Goal: Task Accomplishment & Management: Manage account settings

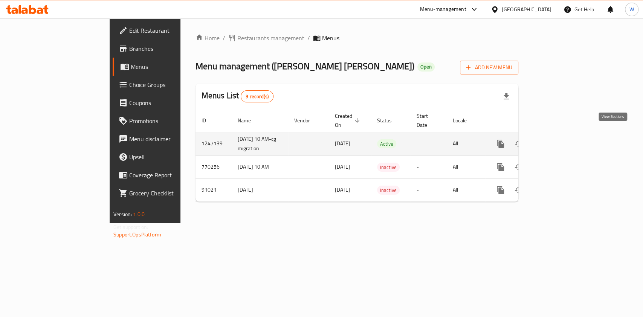
click at [559, 139] on icon "enhanced table" at bounding box center [554, 143] width 9 height 9
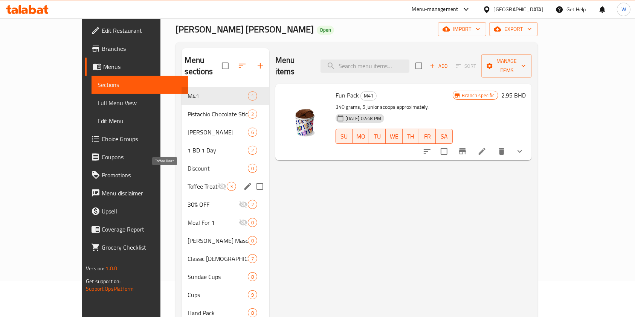
scroll to position [100, 0]
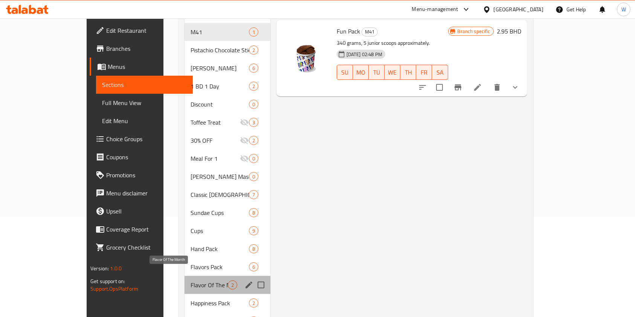
click at [191, 281] on span "Flavor Of The Month" at bounding box center [209, 285] width 37 height 9
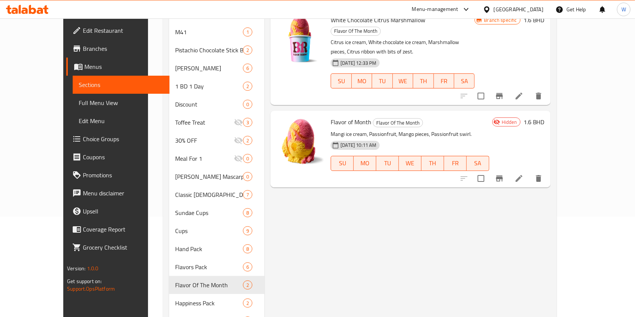
scroll to position [50, 0]
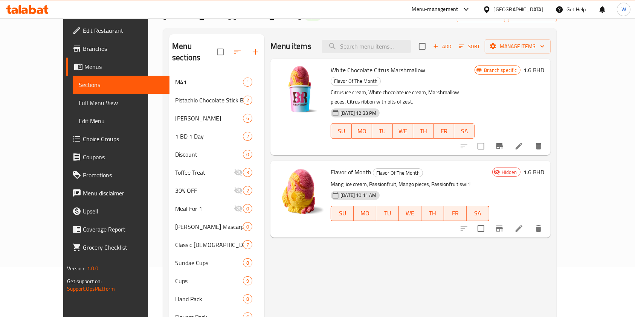
click at [530, 139] on li at bounding box center [519, 146] width 21 height 14
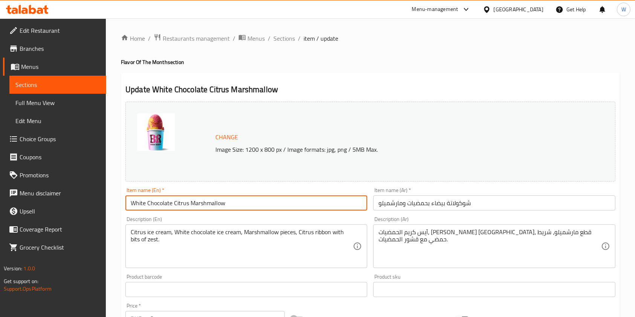
click at [179, 202] on input "White Chocolate Citrus Marshmallow" at bounding box center [246, 203] width 242 height 15
paste input "Mango Passionfruit Emlaaq Cup"
type input "Mango Passionfruit Emlaaq Cup"
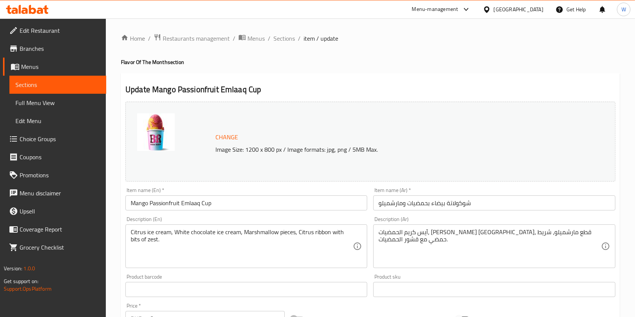
click at [442, 200] on input "شوكولاتة بيضاء بحمضيات ومارشميلو" at bounding box center [494, 203] width 242 height 15
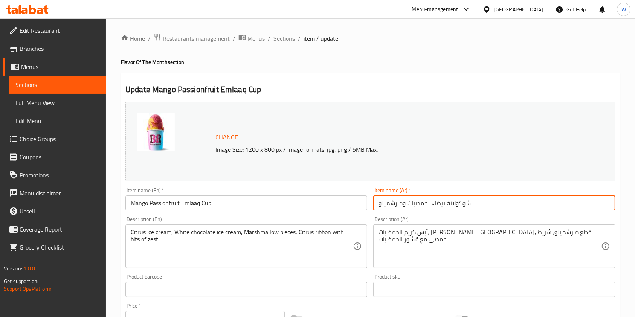
click at [442, 200] on input "شوكولاتة بيضاء بحمضيات ومارشميلو" at bounding box center [494, 203] width 242 height 15
paste input "مانجو باشن فروت كوب عملاق"
type input "مانجو باشن فروت كوب عملاق"
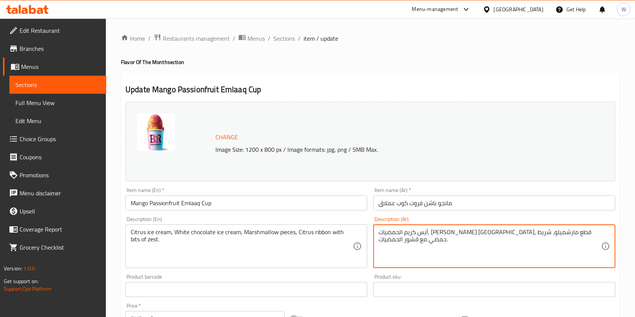
click at [485, 235] on textarea "آيس كريم الحمضيات، [PERSON_NAME] [GEOGRAPHIC_DATA]، قطع مارشميلو، شريط حمضي مع …" at bounding box center [490, 247] width 222 height 36
paste textarea "[PERSON_NAME]، شربات باشن فروت، قطع مانجو، وقطع باشن فروت."
type textarea "آيس [PERSON_NAME]، شربات باشن فروت، قطع مانجو، وقطع باشن فروت."
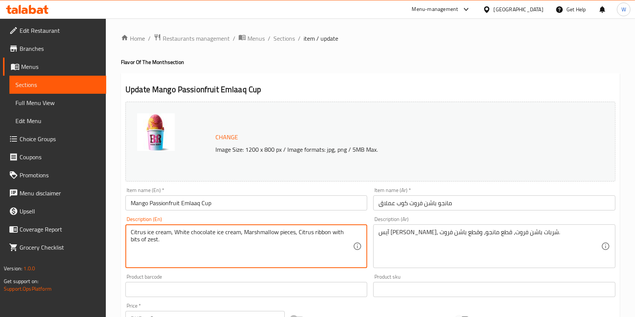
click at [331, 238] on textarea "Citrus ice cream, White chocolate ice cream, Marshmallow pieces, Citrus ribbon …" at bounding box center [242, 247] width 222 height 36
paste textarea "Mangi ice cream, Passionfruit, Mango pieces, Passionfruit swirl."
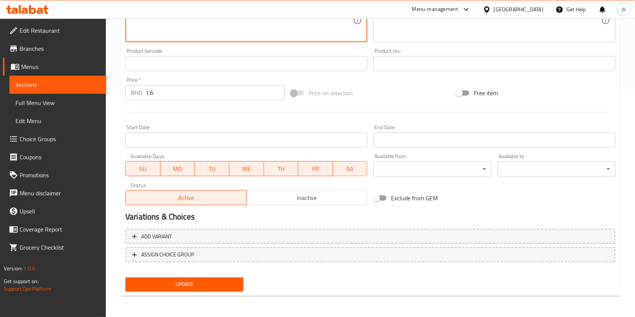
click at [209, 285] on span "Update" at bounding box center [184, 284] width 106 height 9
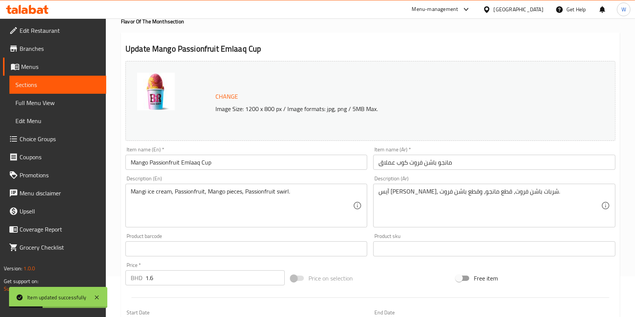
scroll to position [25, 0]
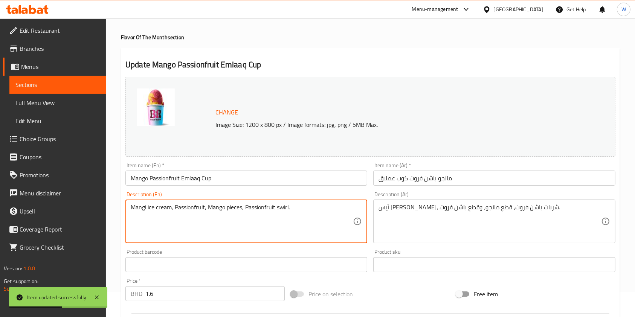
click at [146, 206] on textarea "Mangi ice cream, Passionfruit, Mango pieces, Passionfruit swirl." at bounding box center [242, 222] width 222 height 36
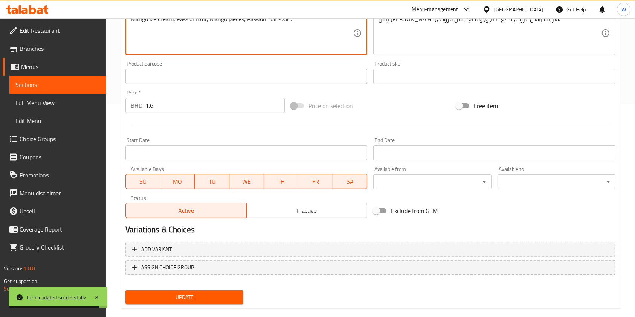
scroll to position [226, 0]
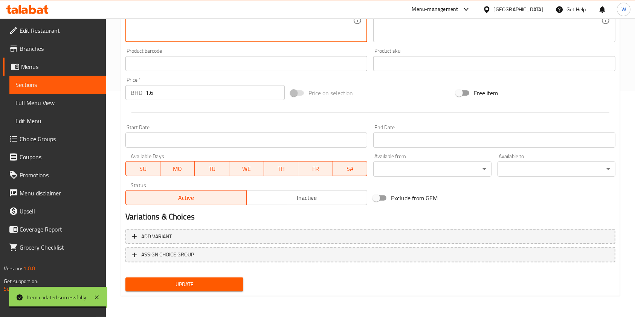
type textarea "Mango ice cream, Passionfruit, Mango pieces, Passionfruit swirl."
click at [192, 277] on div "Update" at bounding box center [184, 285] width 124 height 20
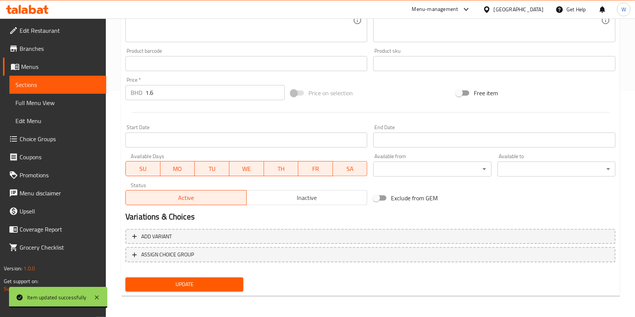
click at [193, 284] on span "Update" at bounding box center [184, 284] width 106 height 9
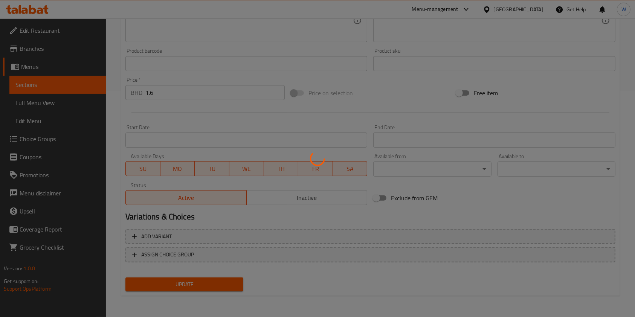
scroll to position [0, 0]
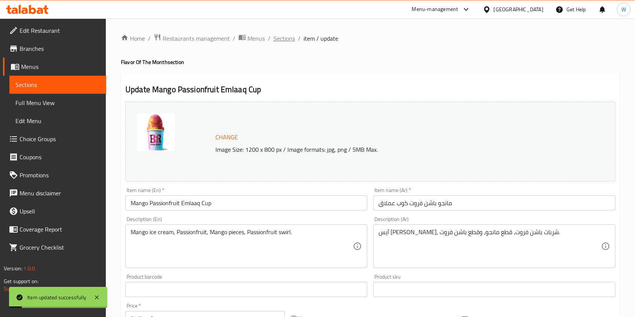
click at [286, 42] on span "Sections" at bounding box center [284, 38] width 21 height 9
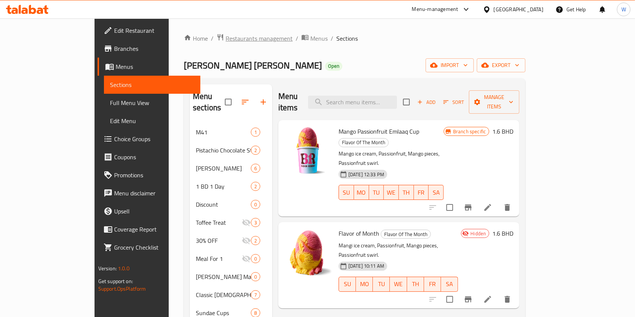
click at [226, 40] on span "Restaurants management" at bounding box center [259, 38] width 67 height 9
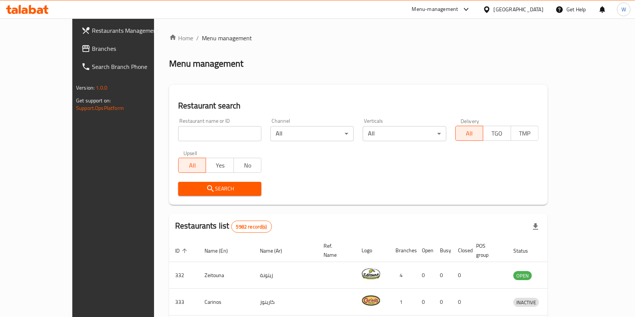
click at [198, 144] on div "Restaurant name or ID Restaurant name or ID" at bounding box center [220, 130] width 92 height 32
click at [196, 134] on input "search" at bounding box center [219, 133] width 83 height 15
paste input "Cool Mood"
type input "Cool Mood"
click button "Search" at bounding box center [219, 189] width 83 height 14
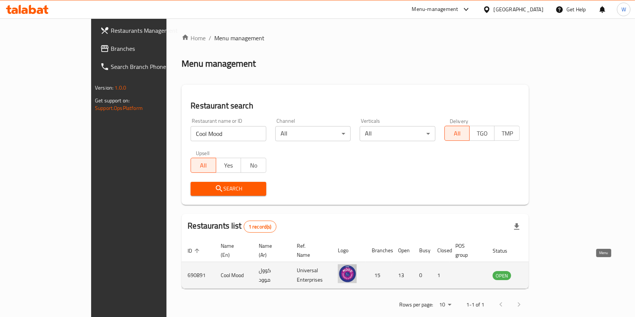
click at [541, 271] on icon "enhanced table" at bounding box center [536, 275] width 9 height 9
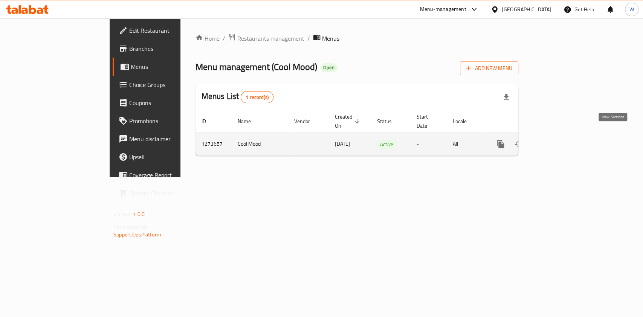
click at [559, 140] on icon "enhanced table" at bounding box center [554, 144] width 9 height 9
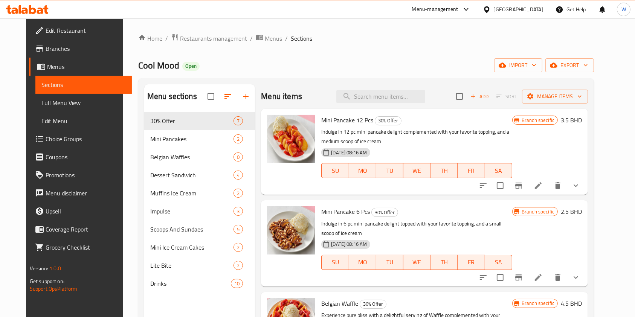
click at [32, 43] on link "Branches" at bounding box center [80, 49] width 103 height 18
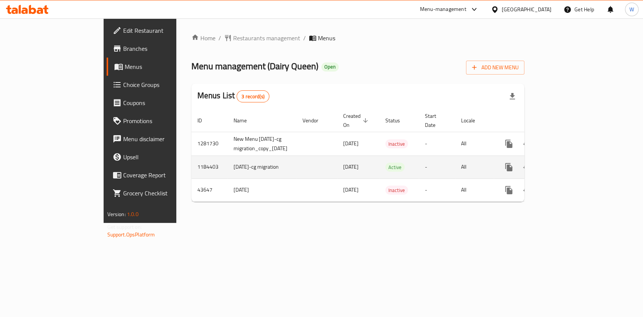
click at [568, 163] on icon "enhanced table" at bounding box center [563, 167] width 9 height 9
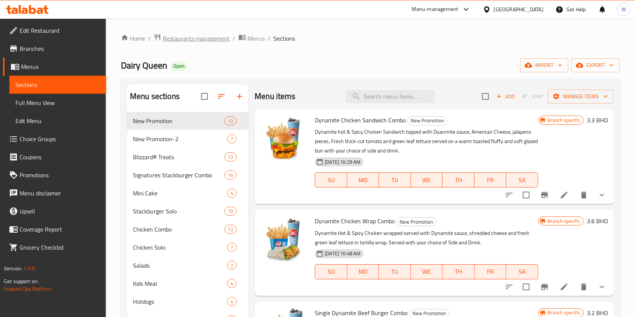
click at [215, 34] on span "Restaurants management" at bounding box center [196, 38] width 67 height 9
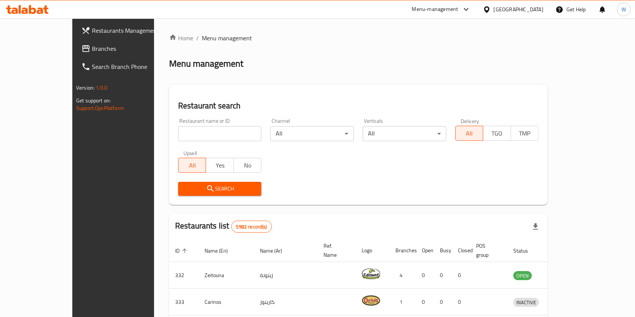
click at [178, 136] on input "search" at bounding box center [219, 133] width 83 height 15
type input "cool mood"
click button "Search" at bounding box center [219, 189] width 83 height 14
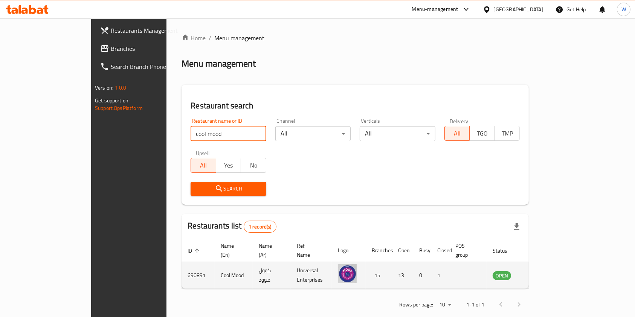
click at [546, 271] on link "enhanced table" at bounding box center [539, 275] width 14 height 9
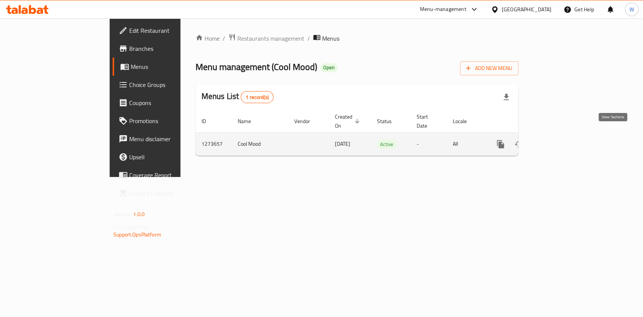
click at [564, 144] on link "enhanced table" at bounding box center [555, 144] width 18 height 18
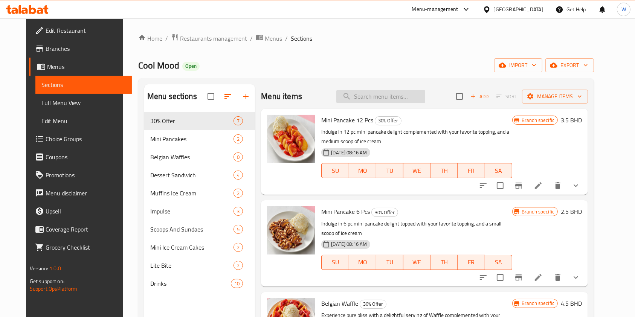
click at [386, 95] on input "search" at bounding box center [380, 96] width 89 height 13
paste input "Mini Pancake 12 Pcs"
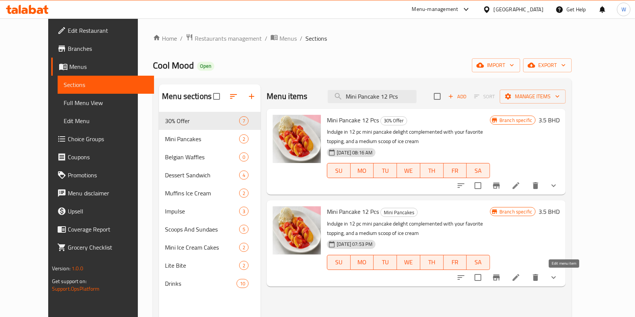
type input "Mini Pancake 12 Pcs"
click at [521, 279] on icon at bounding box center [516, 277] width 9 height 9
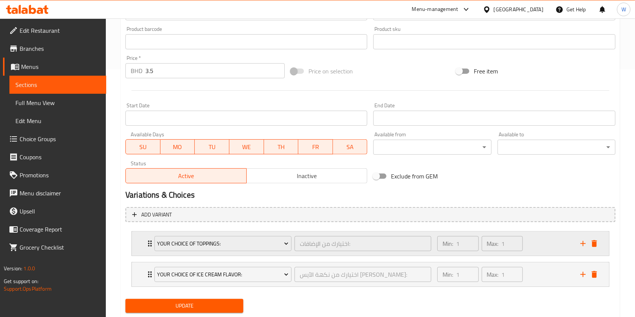
scroll to position [251, 0]
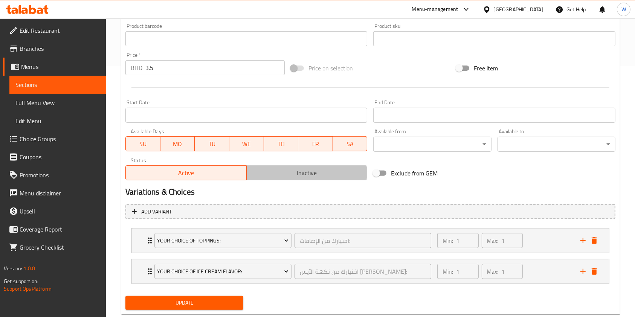
click at [302, 172] on span "Inactive" at bounding box center [307, 173] width 115 height 11
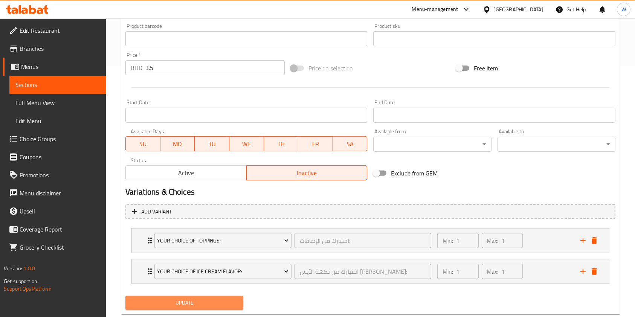
click at [229, 301] on span "Update" at bounding box center [184, 302] width 106 height 9
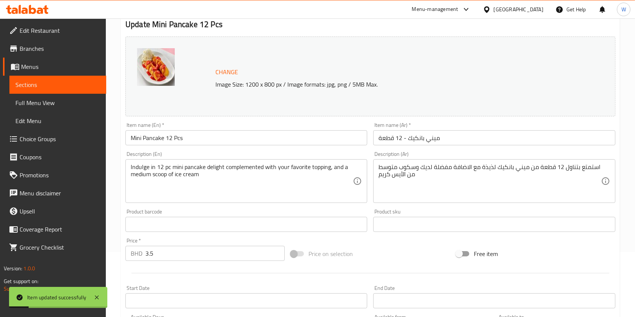
scroll to position [0, 0]
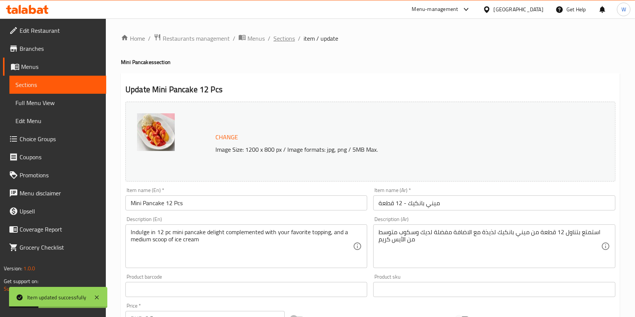
click at [285, 36] on span "Sections" at bounding box center [284, 38] width 21 height 9
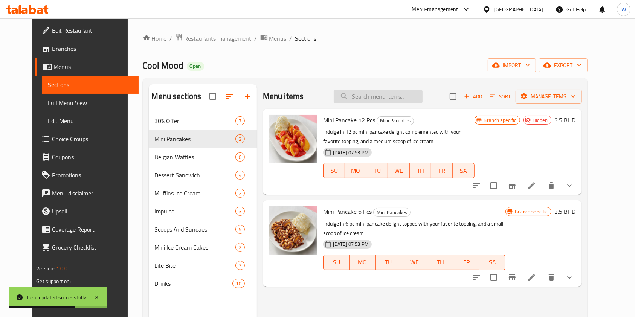
click at [404, 95] on input "search" at bounding box center [378, 96] width 89 height 13
paste input "Mini Pancake 6 Pcs"
type input "Mini Pancake 6 Pcs"
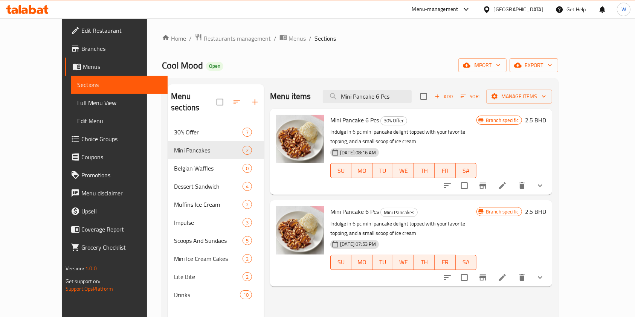
click at [513, 271] on li at bounding box center [502, 278] width 21 height 14
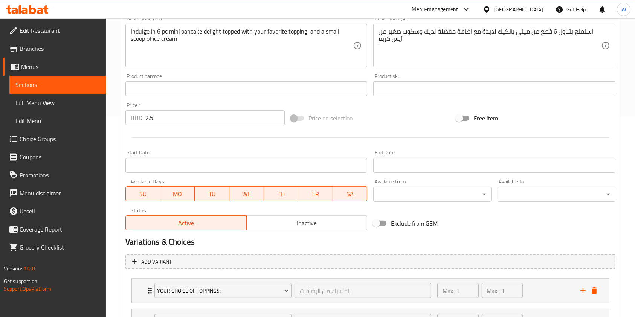
scroll to position [269, 0]
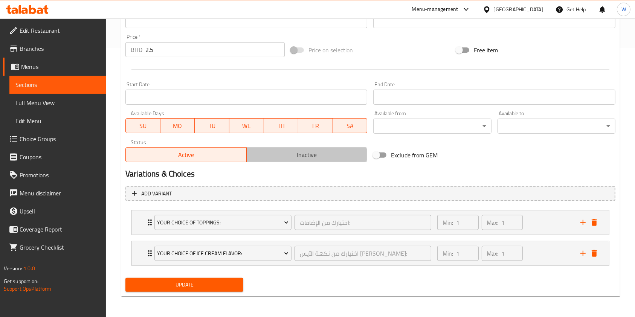
click at [306, 157] on span "Inactive" at bounding box center [307, 155] width 115 height 11
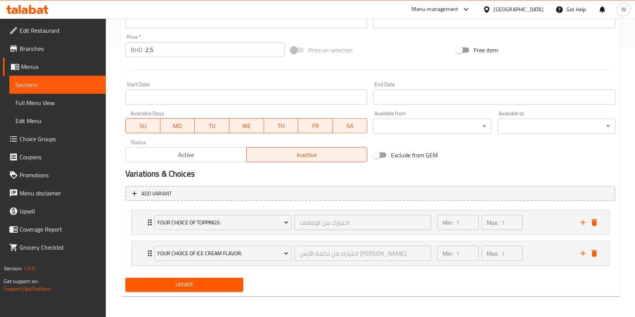
click at [220, 289] on span "Update" at bounding box center [184, 284] width 106 height 9
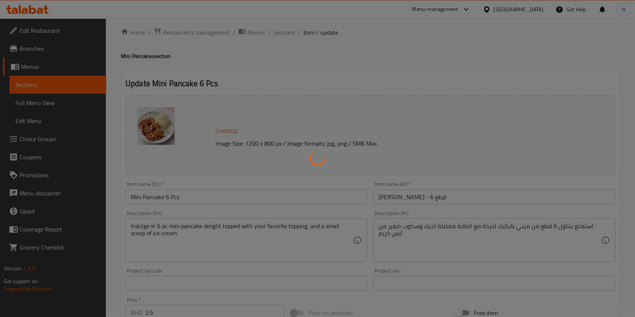
scroll to position [0, 0]
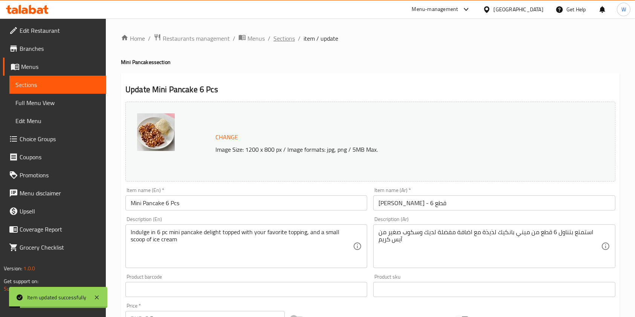
click at [287, 40] on span "Sections" at bounding box center [284, 38] width 21 height 9
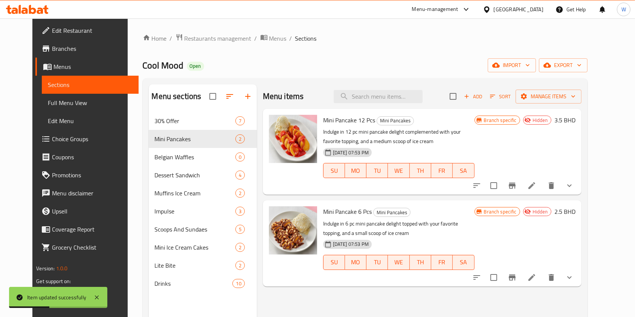
click at [401, 83] on div "Menu sections 30% Offer 7 Mini Pancakes 2 Belgian Waffles 0 Dessert Sandwich 4 …" at bounding box center [365, 242] width 445 height 329
click at [399, 95] on input "search" at bounding box center [378, 96] width 89 height 13
paste input "Belgian Waffle"
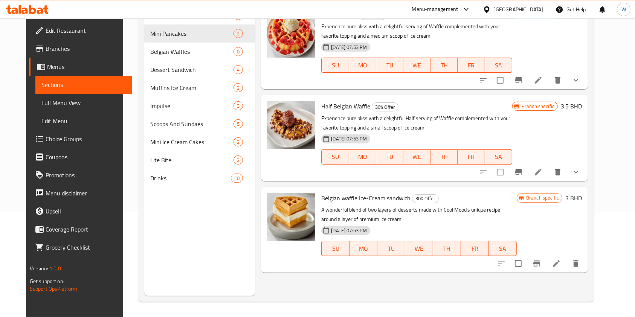
scroll to position [55, 0]
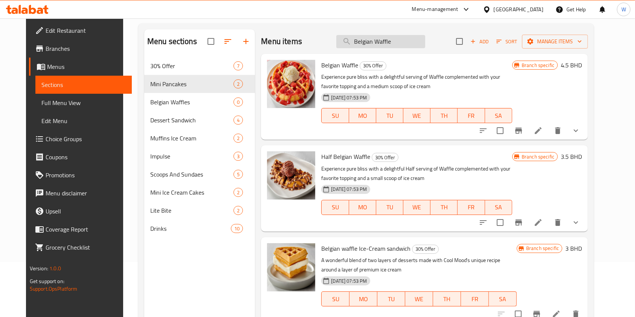
click at [398, 35] on input "Belgian Waffle" at bounding box center [380, 41] width 89 height 13
paste input "rownie Ice Cream Sandwich"
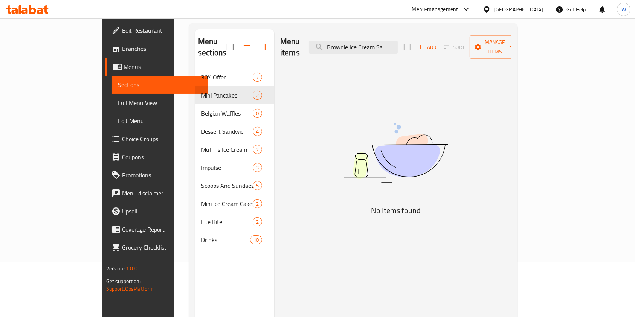
scroll to position [0, 0]
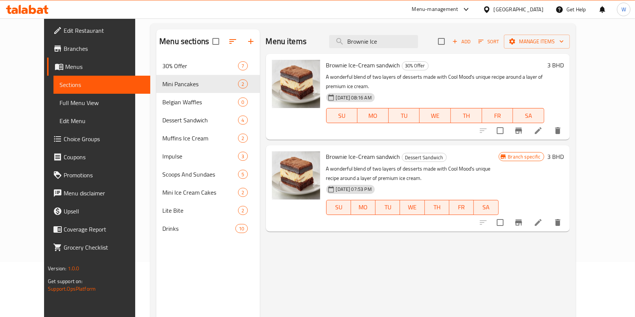
type input "Brownie Ice"
click at [542, 219] on icon at bounding box center [538, 222] width 7 height 7
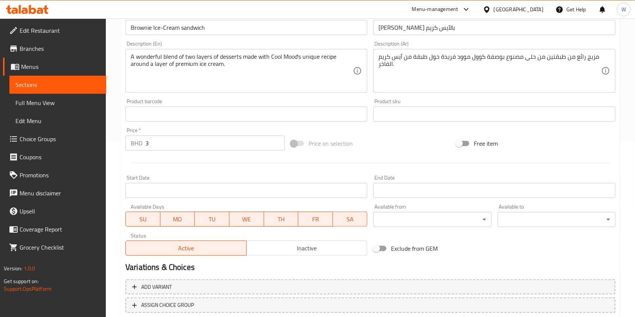
scroll to position [226, 0]
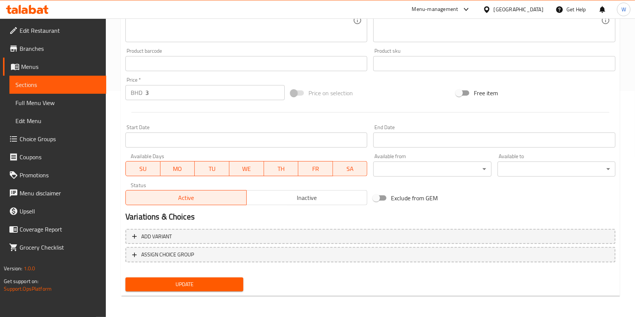
click at [268, 199] on span "Inactive" at bounding box center [307, 198] width 115 height 11
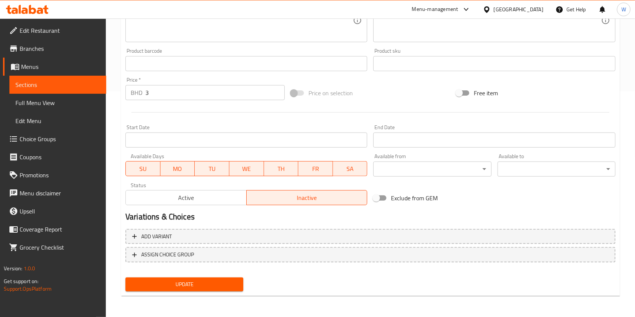
click at [203, 280] on span "Update" at bounding box center [184, 284] width 106 height 9
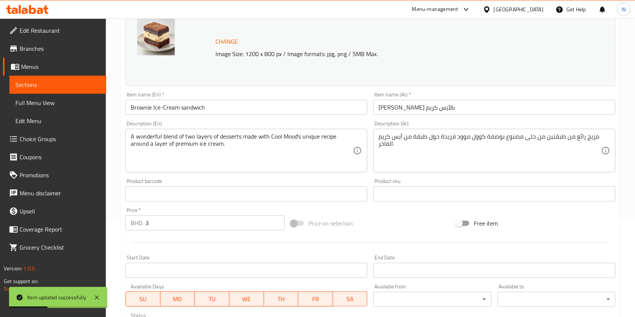
scroll to position [0, 0]
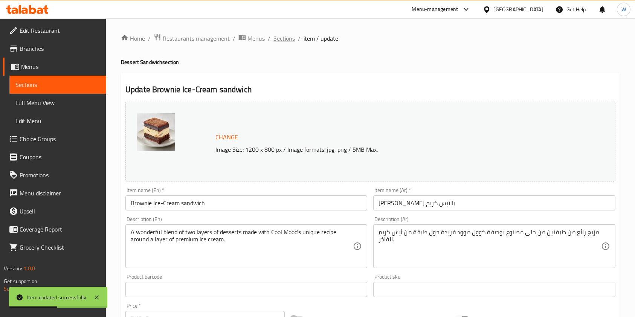
click at [282, 42] on span "Sections" at bounding box center [284, 38] width 21 height 9
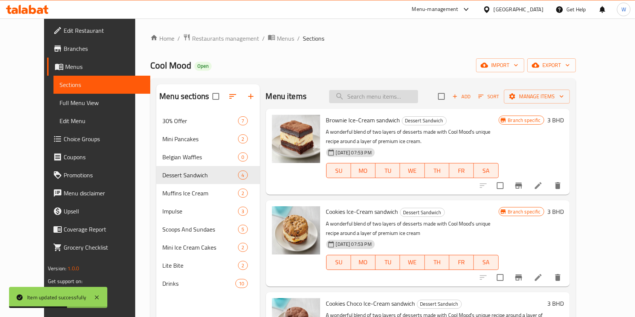
click at [391, 93] on input "search" at bounding box center [373, 96] width 89 height 13
paste input "Croissant Ice Cream Sandwich"
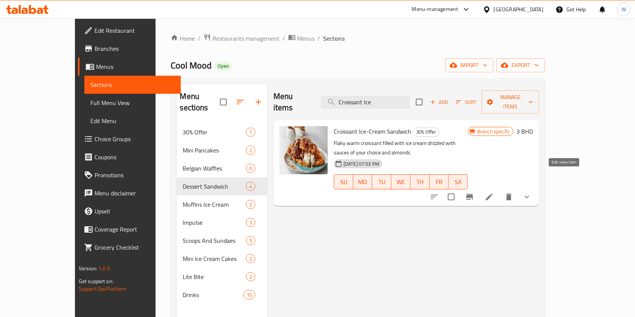
type input "Croissant Ice"
click at [494, 193] on icon at bounding box center [489, 197] width 9 height 9
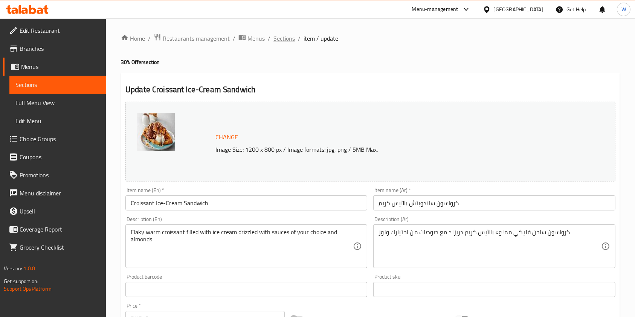
click at [290, 34] on span "Sections" at bounding box center [284, 38] width 21 height 9
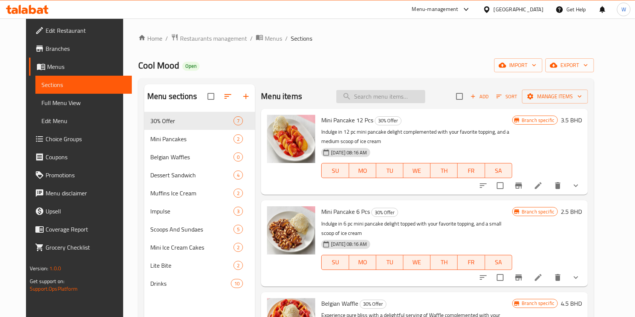
click at [391, 90] on input "search" at bounding box center [380, 96] width 89 height 13
paste input "Croissant Ice Cream Sandwich"
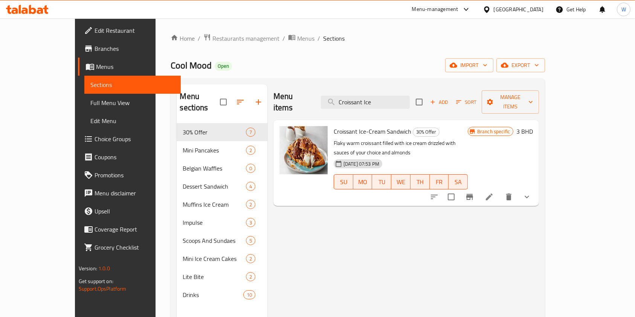
type input "Croissant Ice"
click at [421, 234] on div "Menu items Croissant Ice Add Sort Manage items Croissant Ice-Cream Sandwich 30%…" at bounding box center [403, 242] width 272 height 317
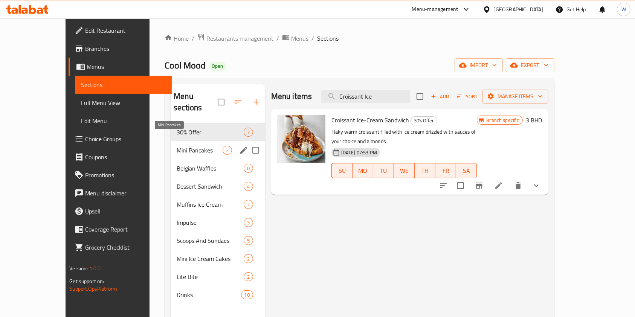
click at [177, 146] on span "Mini Pancakes" at bounding box center [200, 150] width 46 height 9
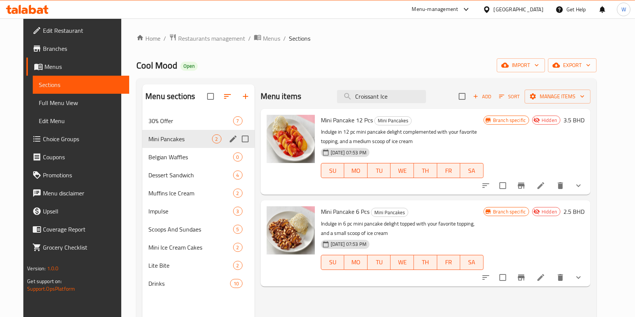
click at [156, 122] on span "30% Offer" at bounding box center [190, 120] width 84 height 9
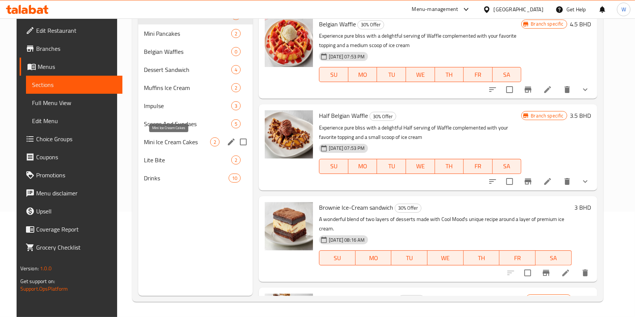
scroll to position [5, 0]
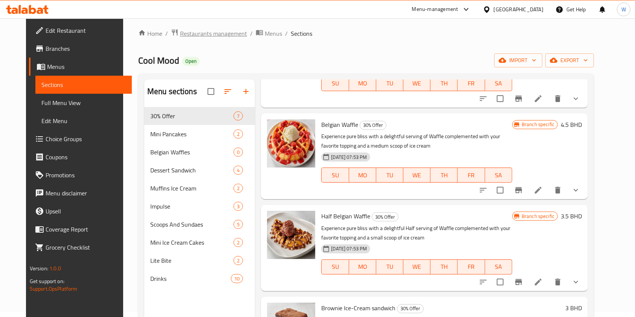
click at [190, 33] on span "Restaurants management" at bounding box center [213, 33] width 67 height 9
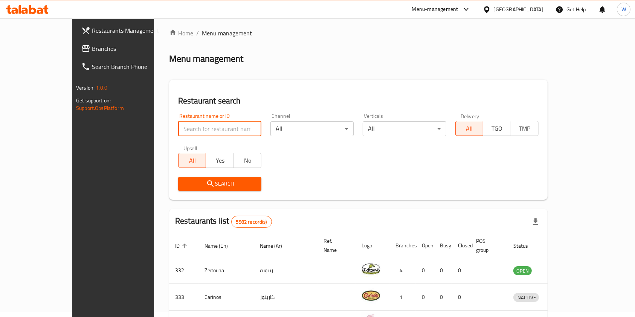
click at [178, 128] on input "search" at bounding box center [219, 128] width 83 height 15
paste input "Dairy Queen"
type input "Dairy Queen"
click button "Search" at bounding box center [219, 184] width 83 height 14
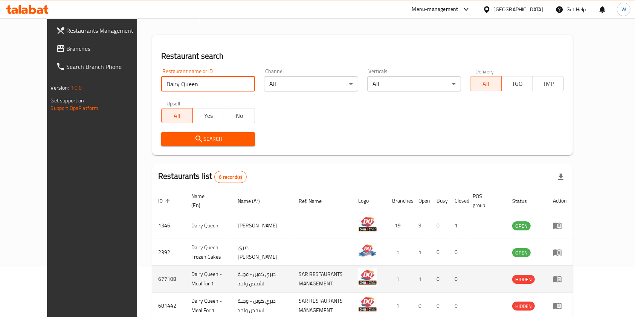
scroll to position [105, 0]
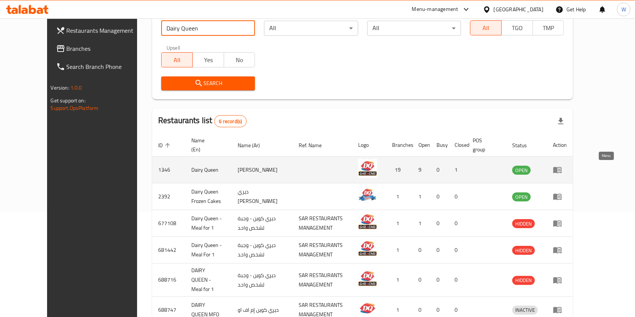
click at [562, 173] on icon "enhanced table" at bounding box center [557, 170] width 8 height 6
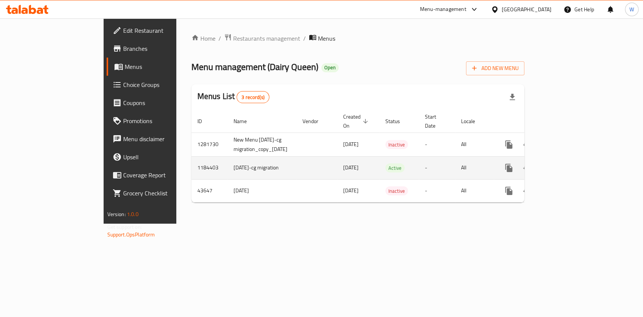
click at [578, 156] on td "enhanced table" at bounding box center [536, 167] width 84 height 23
click at [568, 164] on icon "enhanced table" at bounding box center [563, 168] width 9 height 9
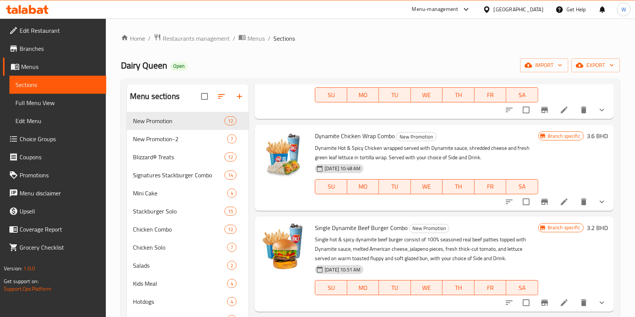
scroll to position [100, 0]
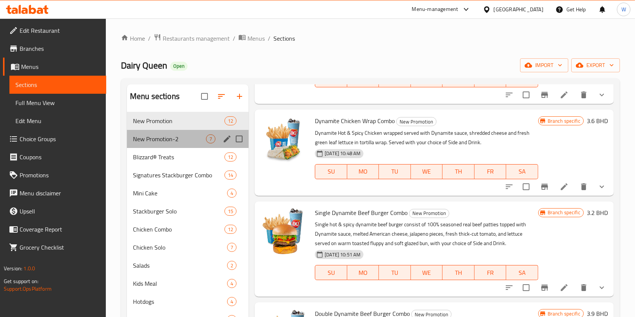
click at [159, 145] on div "New Promotion-2 7" at bounding box center [188, 139] width 122 height 18
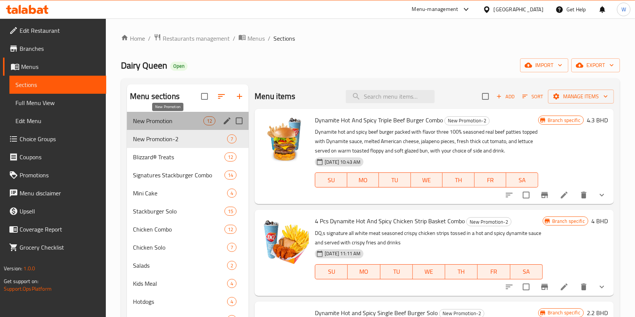
click at [149, 124] on span "New Promotion" at bounding box center [168, 120] width 70 height 9
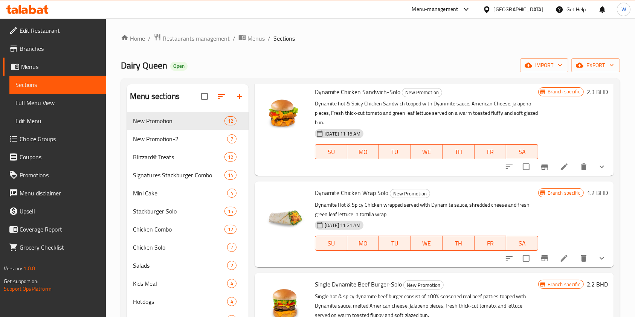
scroll to position [603, 0]
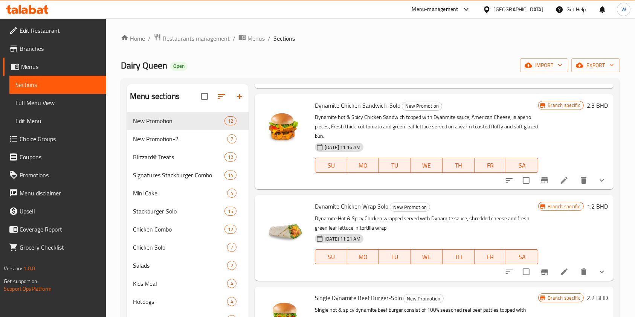
click at [598, 185] on icon "show more" at bounding box center [602, 180] width 9 height 9
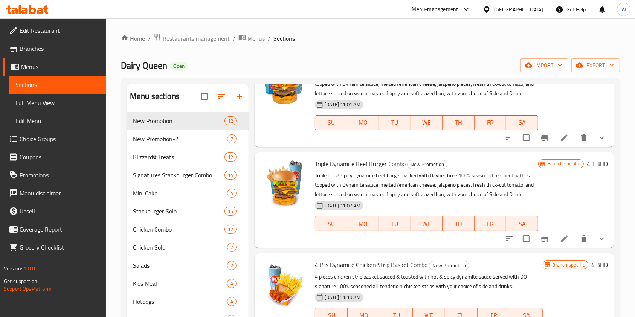
scroll to position [301, 0]
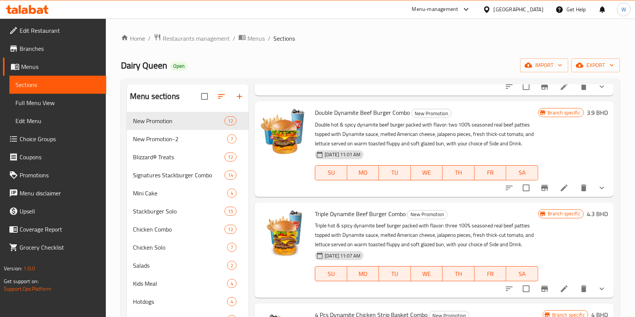
click at [597, 191] on button "show more" at bounding box center [602, 188] width 18 height 18
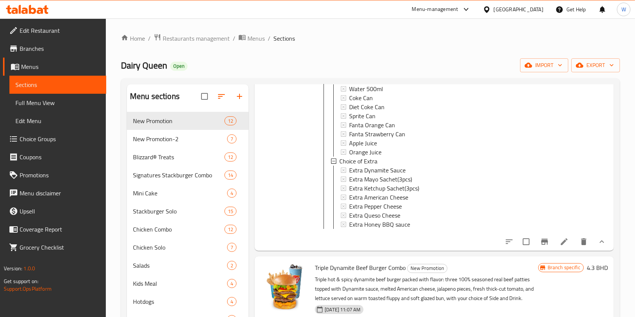
scroll to position [502, 0]
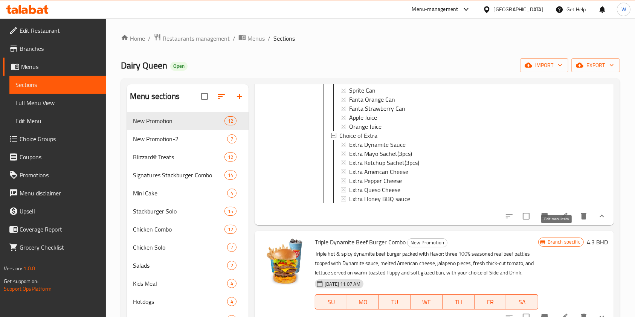
click at [560, 221] on icon at bounding box center [564, 216] width 9 height 9
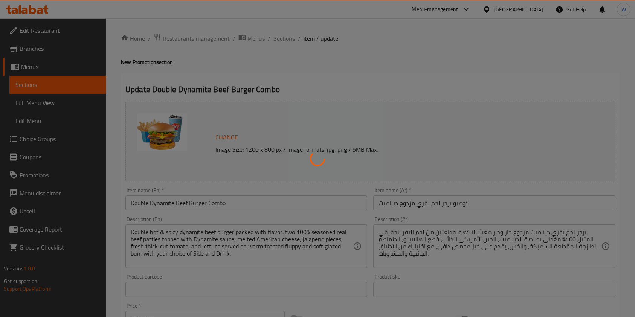
type input "اختيارك من الحجم الجانبي:"
type input "1"
type input "إختيارك من :"
type input "1"
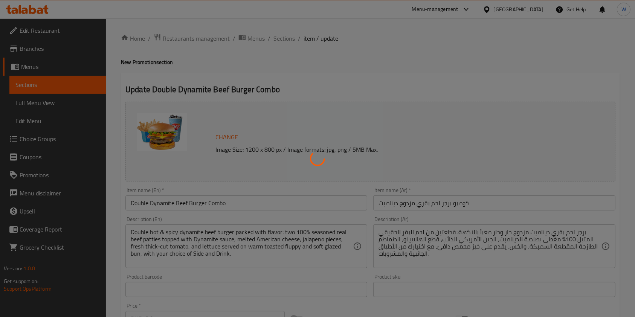
type input "1"
type input "إختيارك من الإضافات"
type input "0"
type input "6"
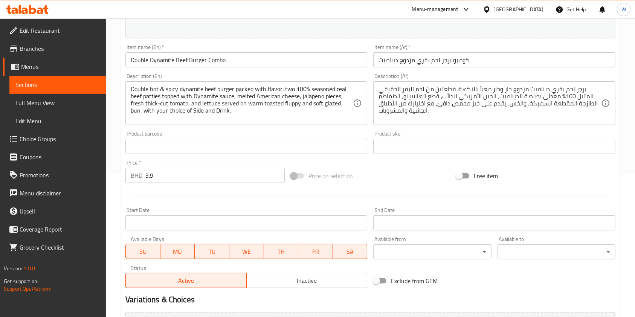
scroll to position [300, 0]
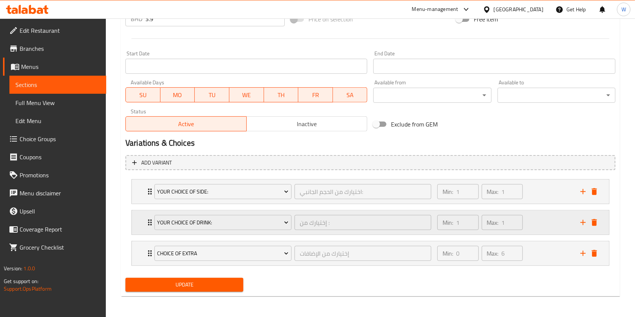
click at [146, 222] on icon "Expand" at bounding box center [149, 222] width 9 height 9
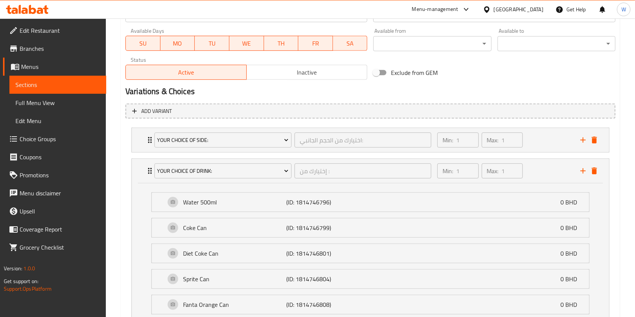
scroll to position [350, 0]
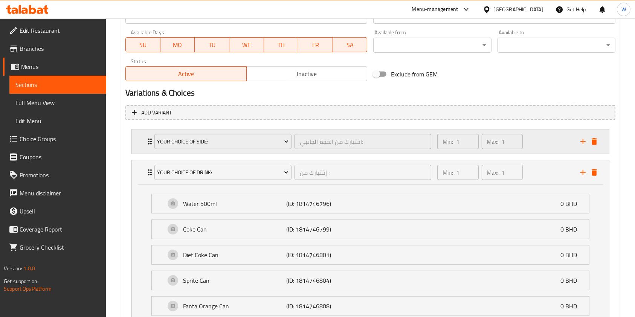
click at [151, 140] on div "Your Choice Of Side: اختيارك من الحجم الجانبي: ​" at bounding box center [293, 142] width 286 height 24
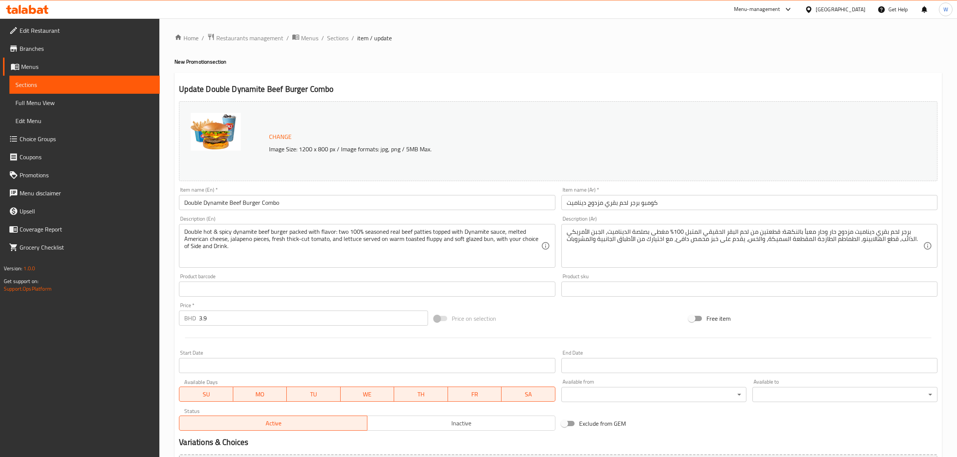
scroll to position [0, 0]
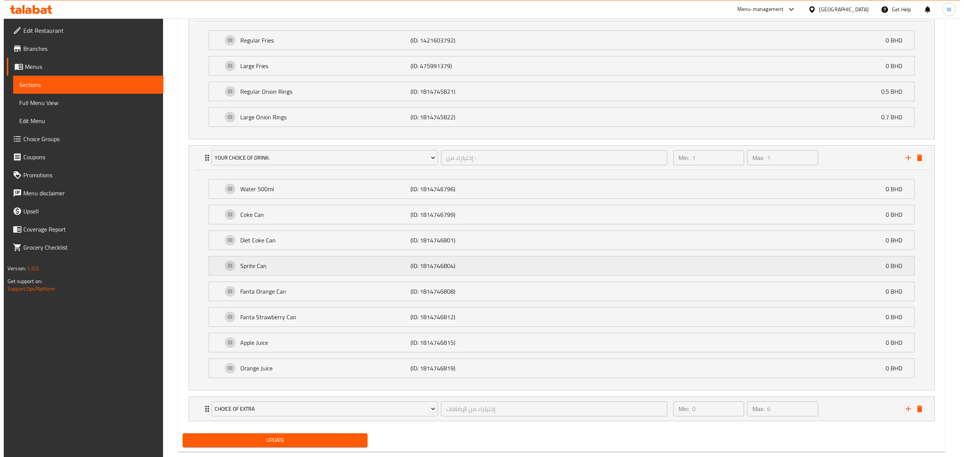
scroll to position [503, 0]
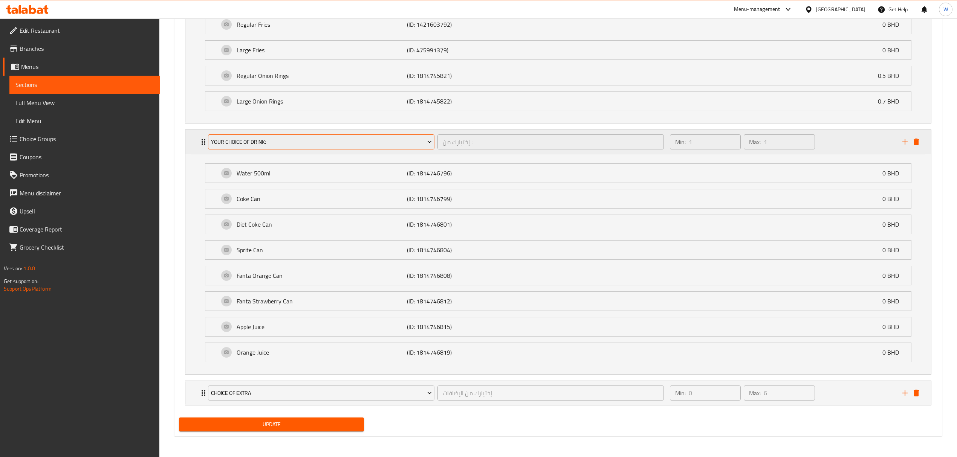
click at [335, 147] on button "Your Choice Of Drink:" at bounding box center [321, 141] width 226 height 15
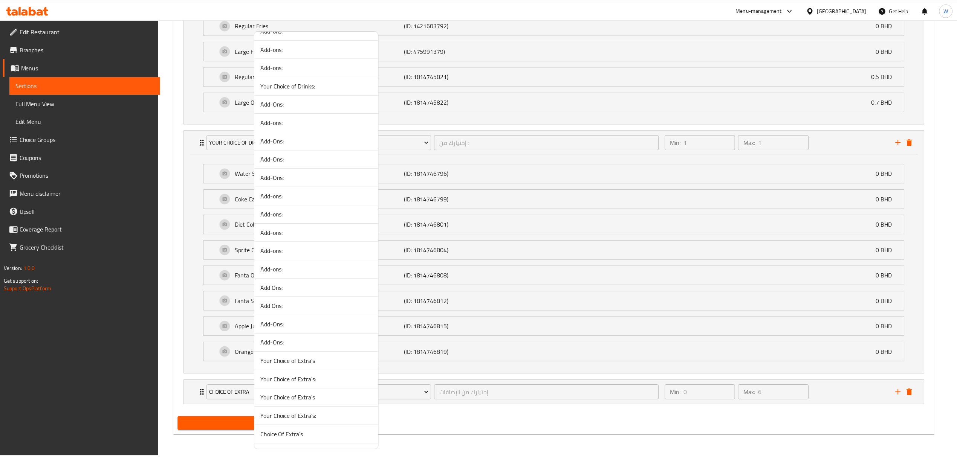
scroll to position [1852, 0]
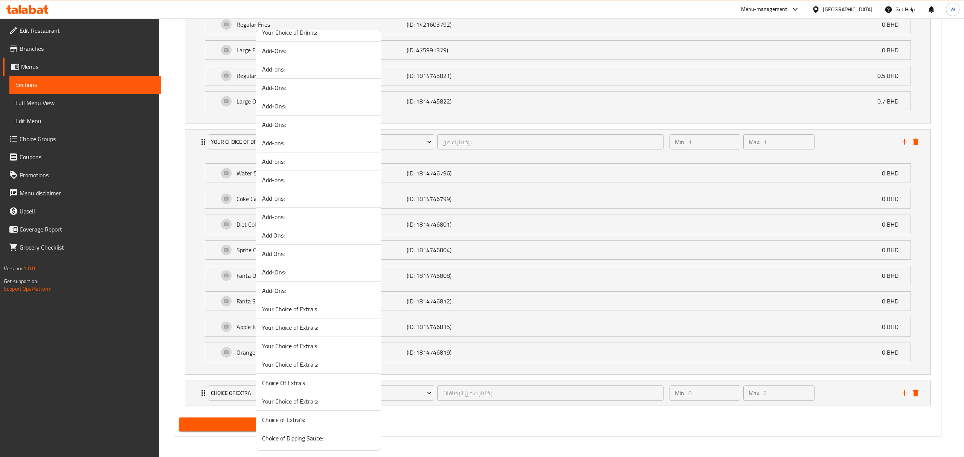
click at [210, 317] on div at bounding box center [482, 228] width 964 height 457
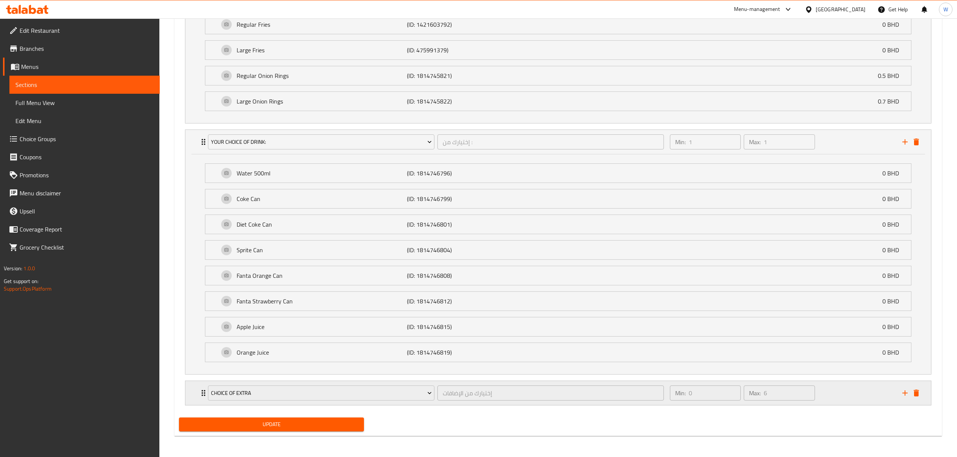
click at [199, 317] on icon "Expand" at bounding box center [203, 393] width 9 height 9
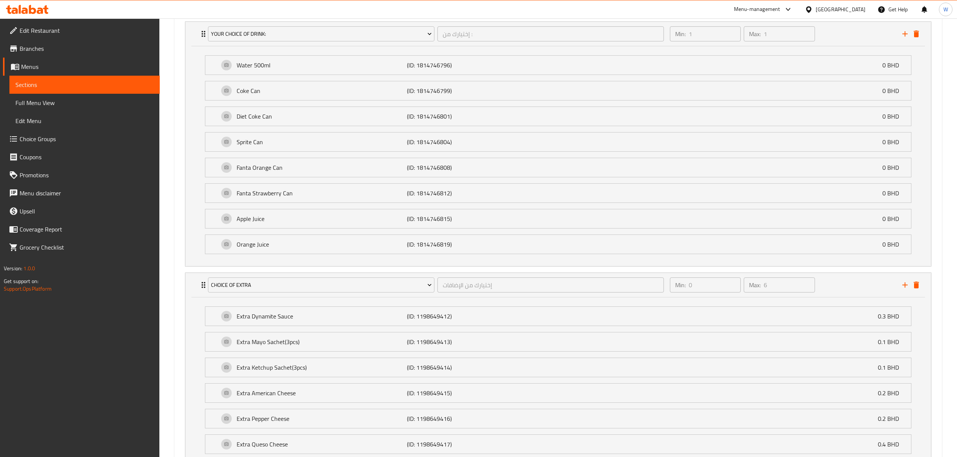
scroll to position [699, 0]
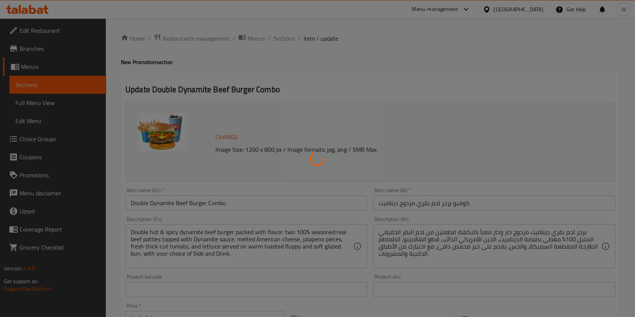
type input "اختيارك من الحجم الجانبي:"
type input "1"
type input "إختيارك من :"
type input "1"
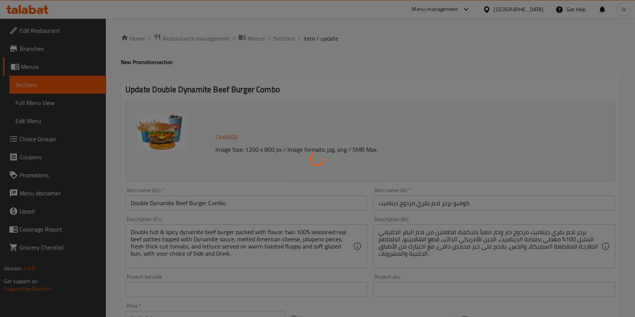
type input "1"
type input "إختيارك من الإضافات"
type input "0"
type input "6"
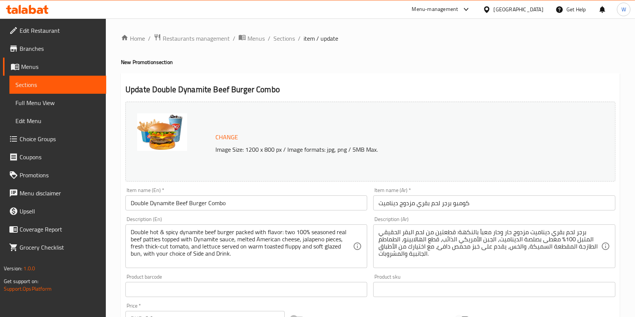
click at [40, 68] on span "Menus" at bounding box center [60, 66] width 79 height 9
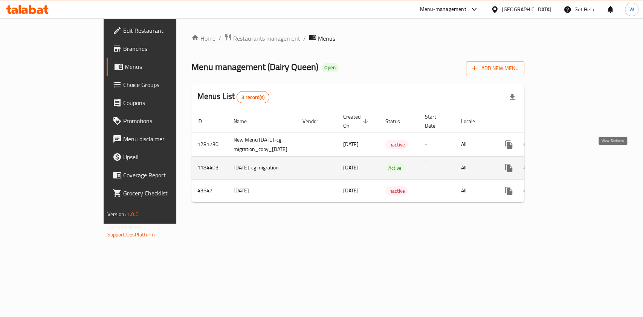
click at [568, 164] on icon "enhanced table" at bounding box center [563, 168] width 9 height 9
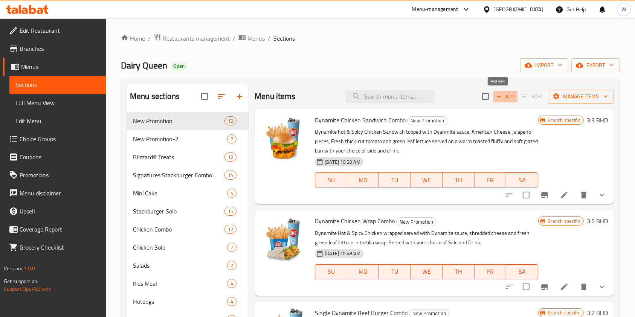
click at [497, 98] on span "Add" at bounding box center [505, 96] width 20 height 9
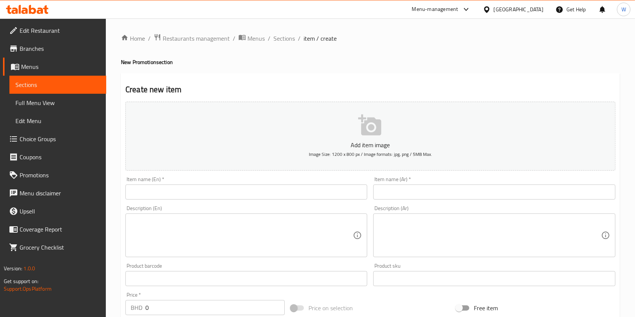
click at [266, 189] on input "text" at bounding box center [246, 192] width 242 height 15
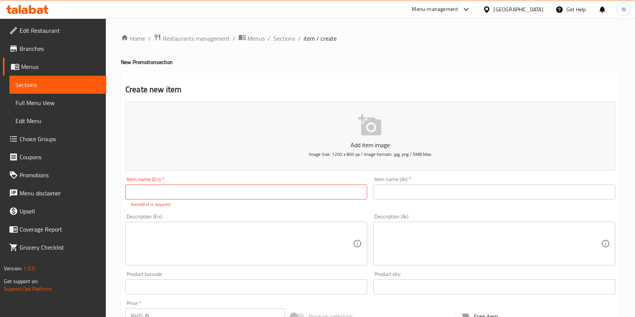
click at [298, 38] on li "/" at bounding box center [299, 38] width 3 height 9
click at [293, 38] on span "Sections" at bounding box center [284, 38] width 21 height 9
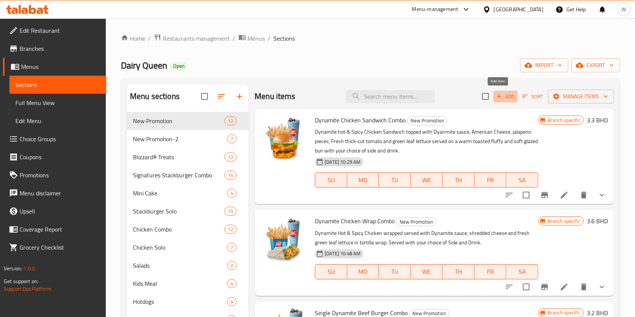
click at [504, 101] on span "Add" at bounding box center [505, 96] width 20 height 9
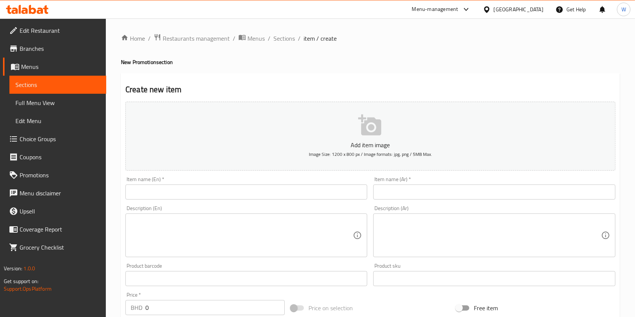
click at [244, 188] on input "text" at bounding box center [246, 192] width 242 height 15
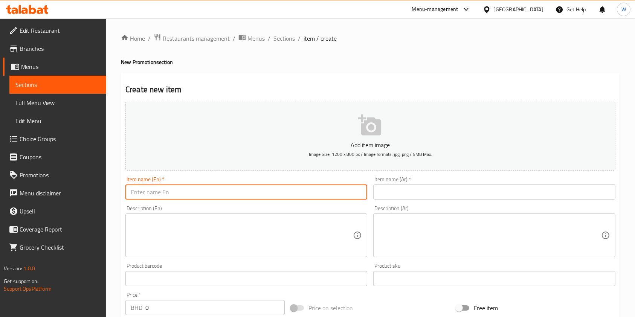
paste input "Crunchy Ranch Crispy Chicken Combo"
type input "Crunchy Ranch Crispy Chicken Combo"
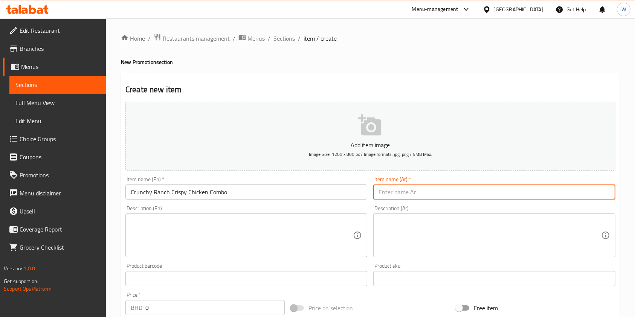
click at [398, 187] on input "text" at bounding box center [494, 192] width 242 height 15
paste input "مجموعة دجاج مقرمش مع رانش"
click at [449, 189] on input "مجموعة دجاج مقرمش مع رانش" at bounding box center [494, 192] width 242 height 15
type input "كومبو دجاج مقرمش مع رانش"
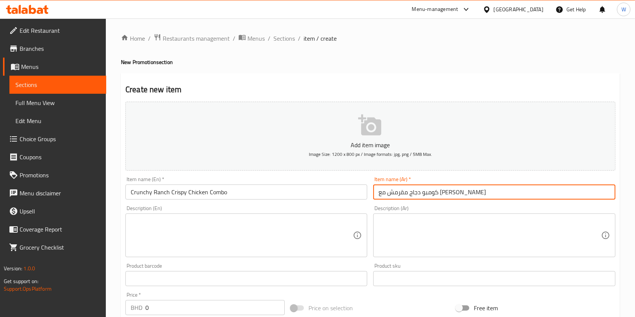
click at [307, 215] on div "Description (En)" at bounding box center [246, 236] width 242 height 44
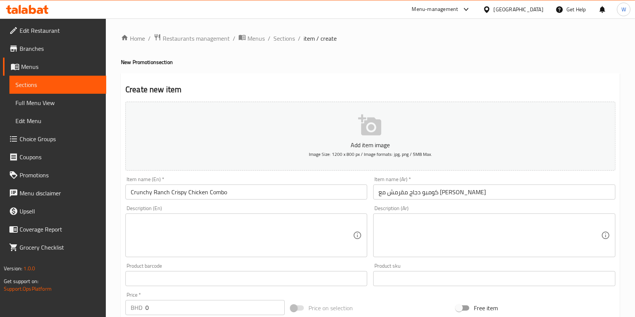
click at [186, 234] on textarea at bounding box center [242, 236] width 222 height 36
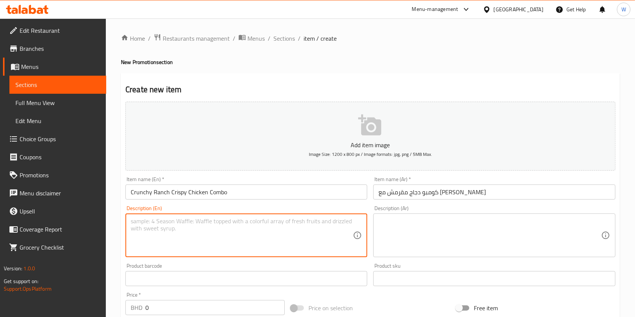
paste textarea "Crispy Chicken Sandwich topped with Creamy Ranch sauce, Breaded Crispy Onion Ri…"
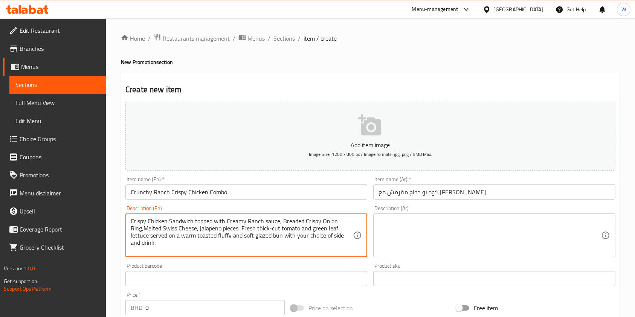
type textarea "Crispy Chicken Sandwich topped with Creamy Ranch sauce, Breaded Crispy Onion Ri…"
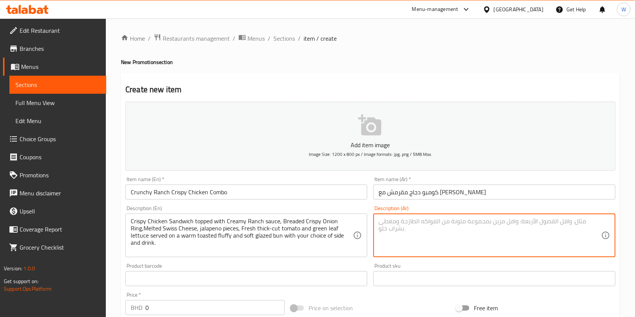
click at [426, 239] on textarea at bounding box center [490, 236] width 222 height 36
paste textarea "ساندويتش دجاج مقرمش مغطى بصلصة رانش كريمية، حلقات بصل مقرمشة مقلية، جبن سويسري …"
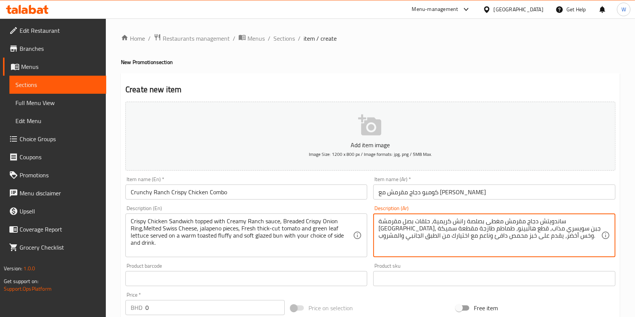
type textarea "ساندويتش دجاج مقرمش مغطى بصلصة رانش كريمية، حلقات بصل مقرمشة مقلية، جبن سويسري …"
click at [366, 271] on div "Product barcode Product barcode" at bounding box center [246, 274] width 242 height 23
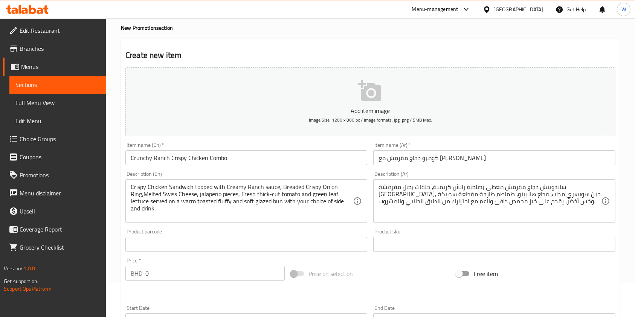
scroll to position [100, 0]
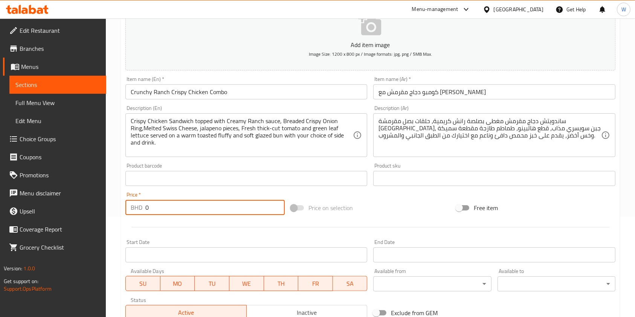
drag, startPoint x: 162, startPoint y: 209, endPoint x: 141, endPoint y: 220, distance: 23.8
click at [139, 212] on div "BHD 0 Price *" at bounding box center [204, 207] width 159 height 15
paste input "3.4"
type input "3.4"
click at [168, 223] on div at bounding box center [370, 227] width 496 height 18
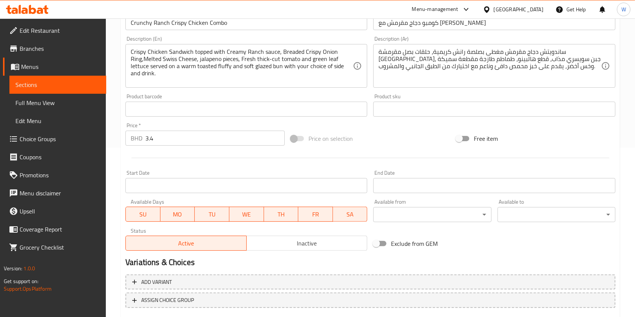
scroll to position [215, 0]
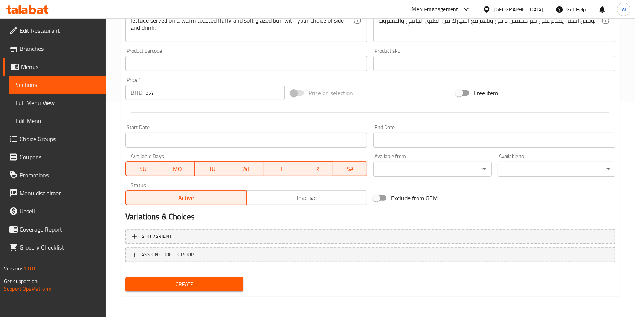
click at [214, 281] on span "Create" at bounding box center [184, 284] width 106 height 9
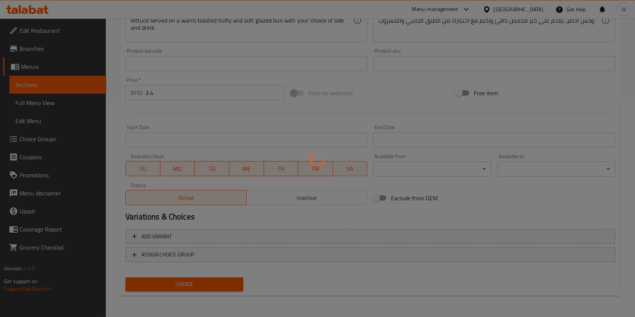
scroll to position [0, 0]
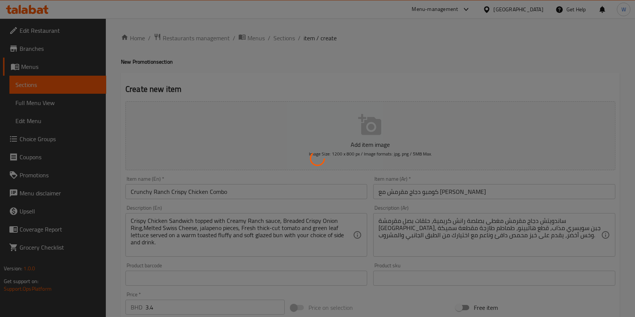
type input "0"
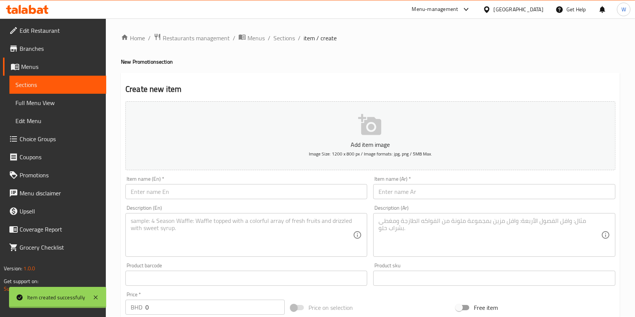
scroll to position [0, 0]
click at [285, 40] on span "Sections" at bounding box center [284, 38] width 21 height 9
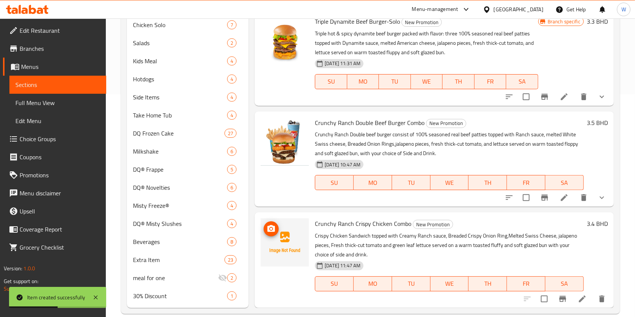
scroll to position [235, 0]
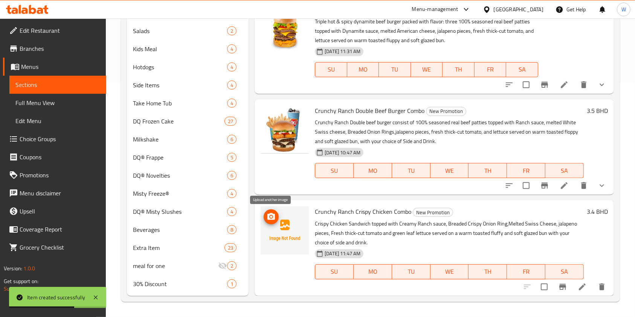
click at [274, 215] on icon "upload picture" at bounding box center [271, 216] width 8 height 7
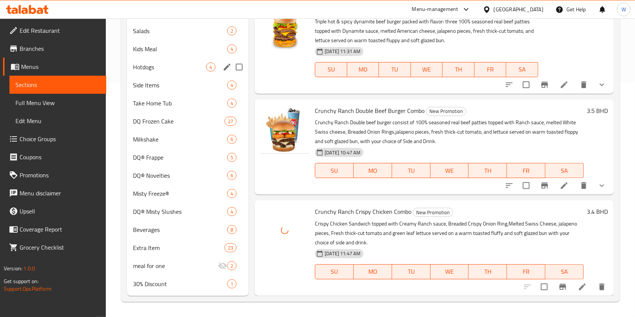
click at [157, 63] on span "Hotdogs" at bounding box center [169, 67] width 73 height 9
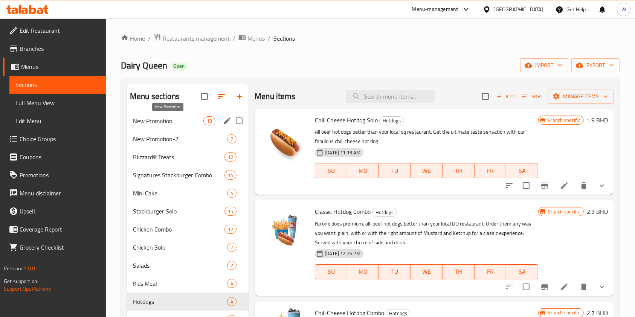
click at [170, 122] on span "New Promotion" at bounding box center [168, 120] width 70 height 9
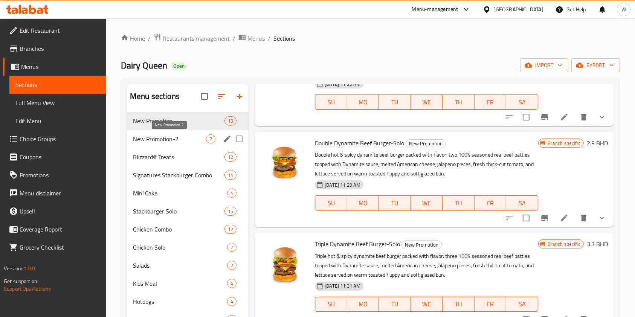
click at [172, 130] on div "New Promotion 13 New Promotion-2 7 Blizzard® Treats 12 Signatures Stackburger C…" at bounding box center [188, 320] width 122 height 416
click at [172, 134] on div "New Promotion-2 7" at bounding box center [188, 139] width 122 height 18
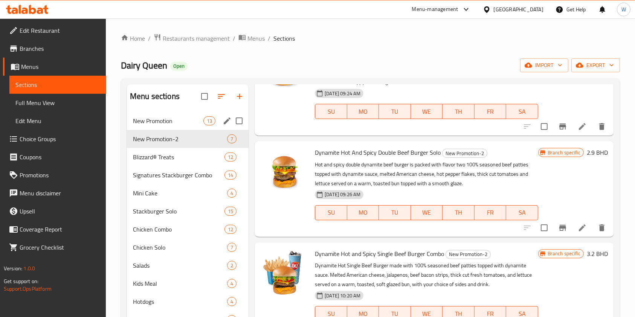
click at [174, 125] on div "New Promotion 13" at bounding box center [188, 121] width 122 height 18
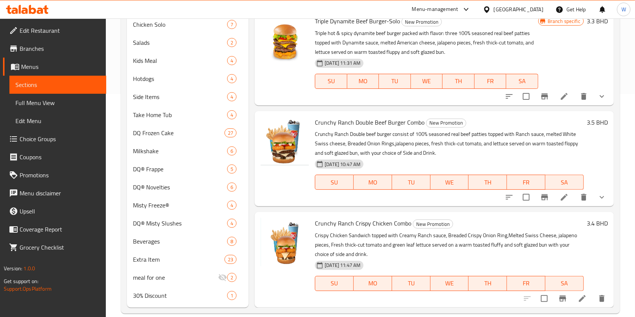
scroll to position [235, 0]
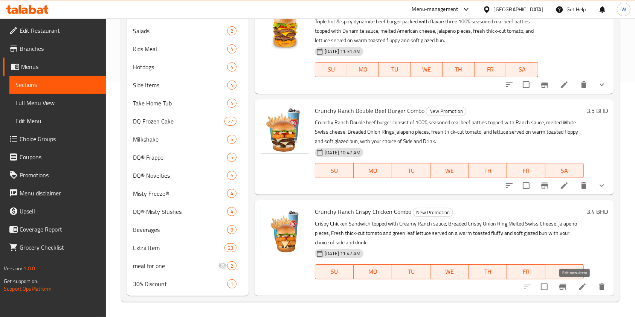
click at [578, 286] on icon at bounding box center [582, 287] width 9 height 9
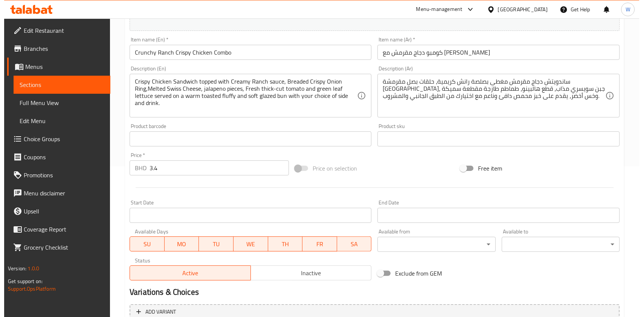
scroll to position [226, 0]
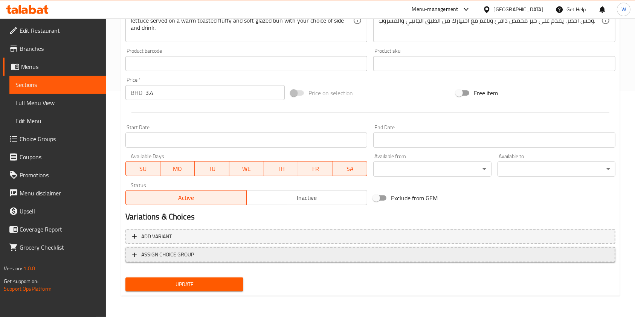
click at [179, 255] on span "ASSIGN CHOICE GROUP" at bounding box center [167, 254] width 53 height 9
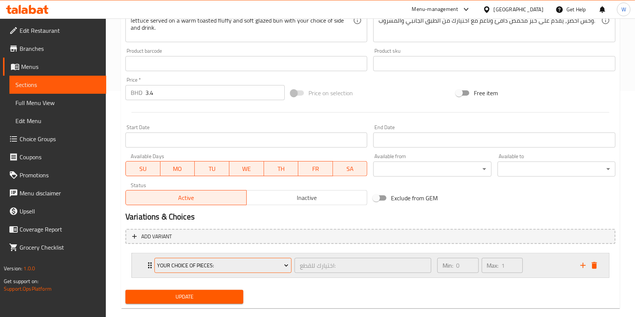
click at [190, 266] on span "Your Choice of Pieces:" at bounding box center [222, 265] width 131 height 9
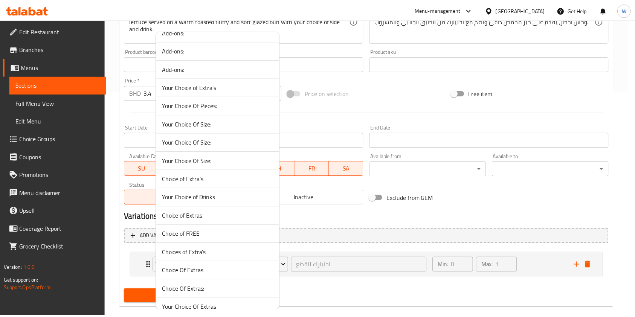
scroll to position [0, 0]
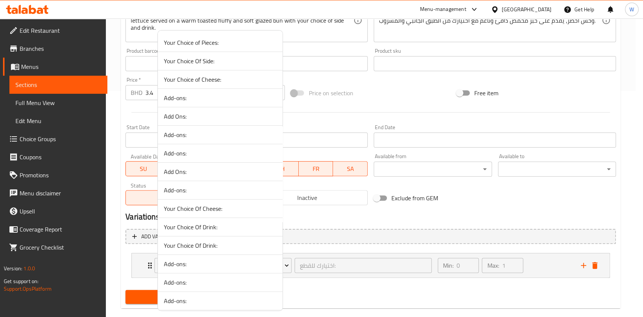
click at [202, 62] on span "Your Choice Of Side:" at bounding box center [220, 61] width 113 height 9
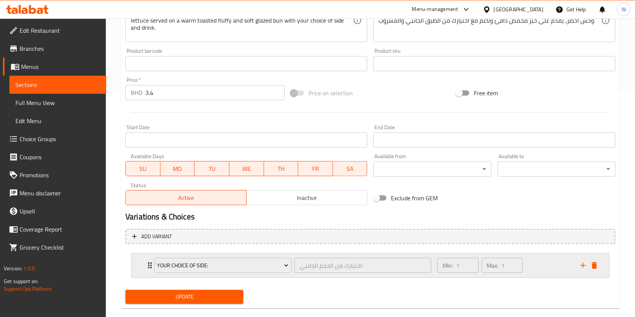
click at [141, 266] on div "Your Choice Of Side: اختيارك من الحجم الجانبي: ​ Min: 1 ​ Max: 1 ​" at bounding box center [370, 266] width 477 height 24
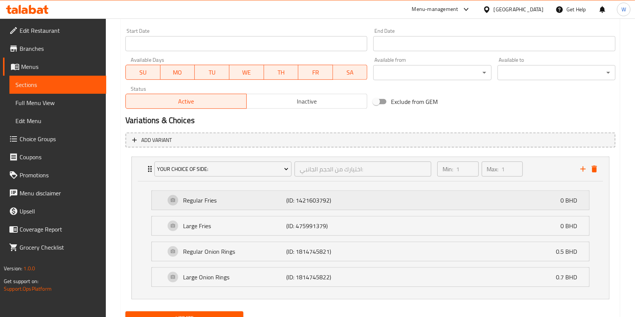
scroll to position [326, 0]
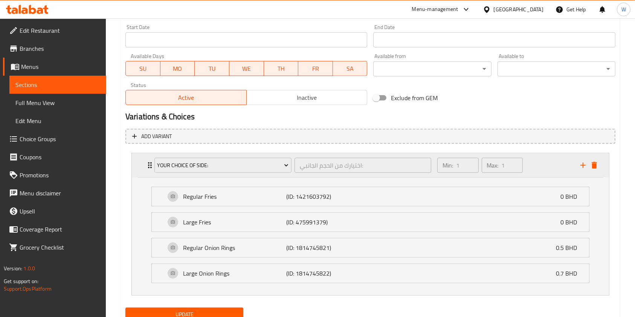
click at [154, 167] on div "Your Choice Of Side:" at bounding box center [223, 165] width 140 height 18
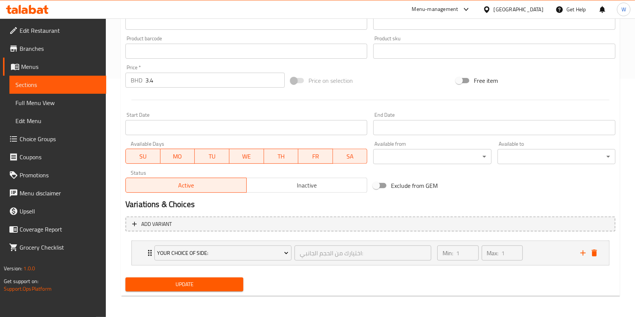
scroll to position [238, 0]
click at [582, 252] on icon "add" at bounding box center [583, 253] width 9 height 9
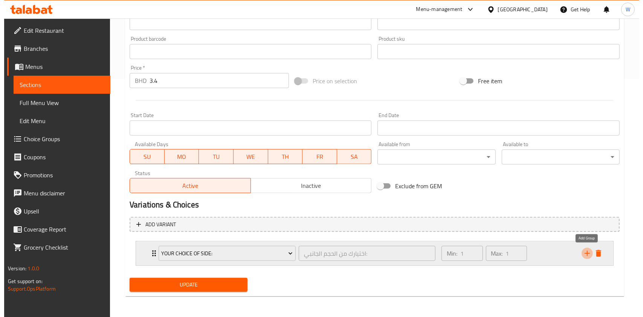
scroll to position [269, 0]
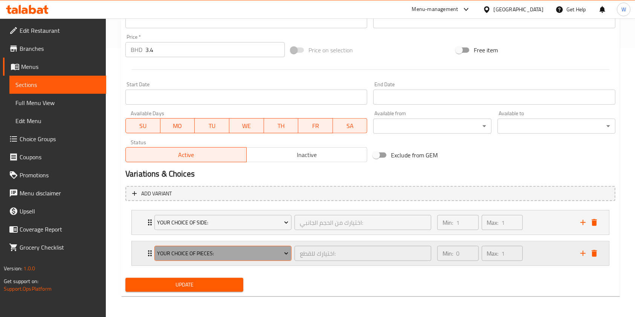
click at [253, 250] on span "Your Choice of Pieces:" at bounding box center [222, 253] width 131 height 9
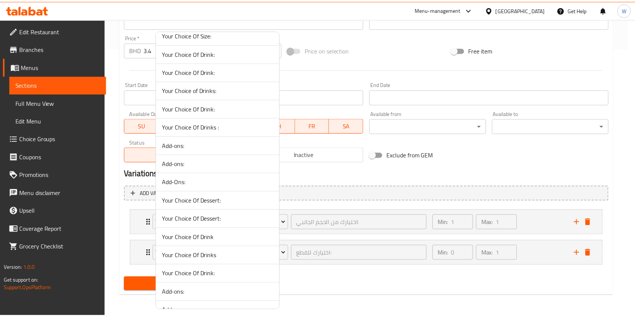
scroll to position [1369, 0]
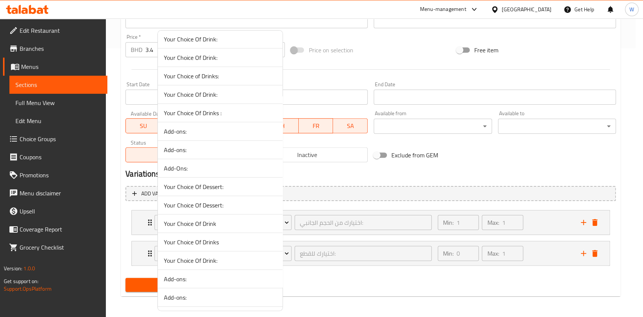
click at [199, 256] on span "Your Choice Of Drink:" at bounding box center [220, 260] width 113 height 9
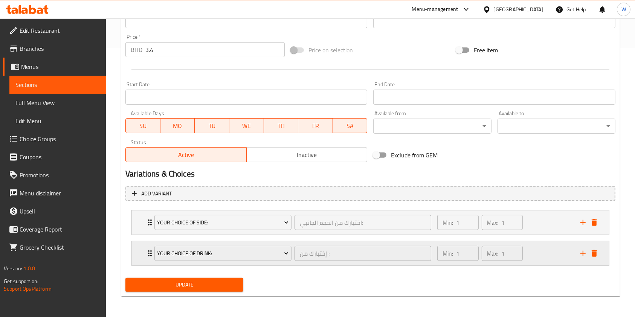
click at [148, 255] on icon "Expand" at bounding box center [149, 253] width 9 height 9
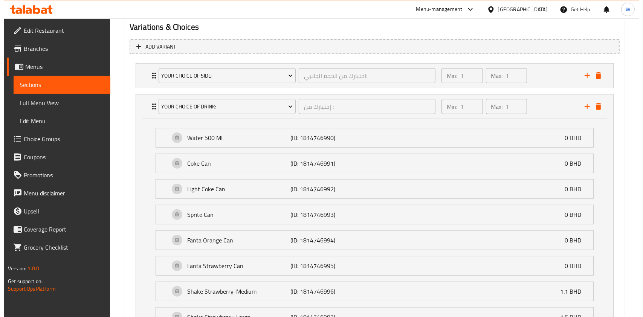
scroll to position [345, 0]
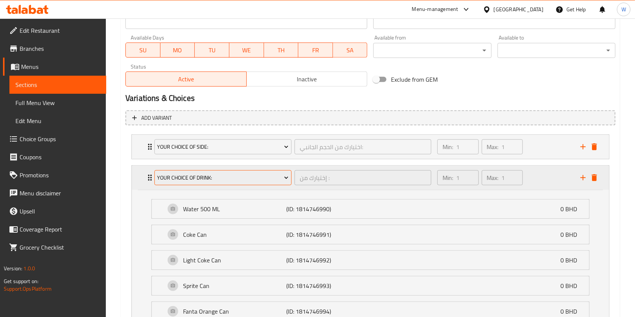
click at [190, 180] on span "Your Choice Of Drink:" at bounding box center [222, 177] width 131 height 9
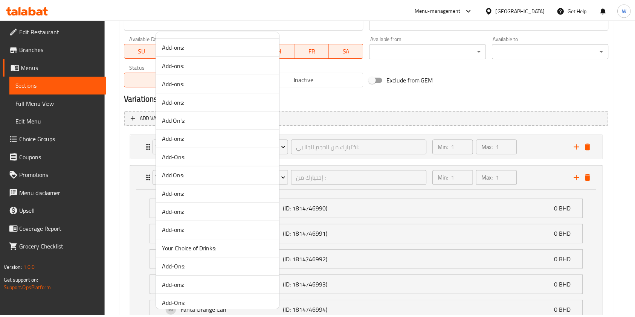
scroll to position [1420, 0]
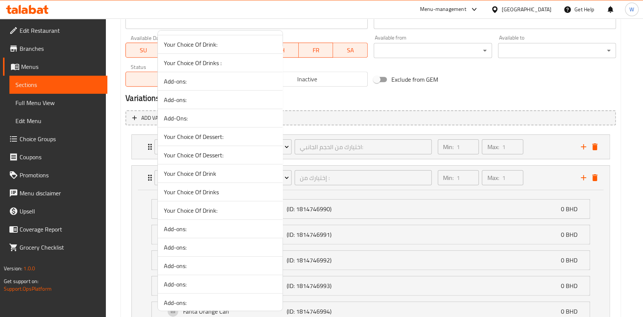
click at [197, 206] on span "Your Choice Of Drink:" at bounding box center [220, 210] width 113 height 9
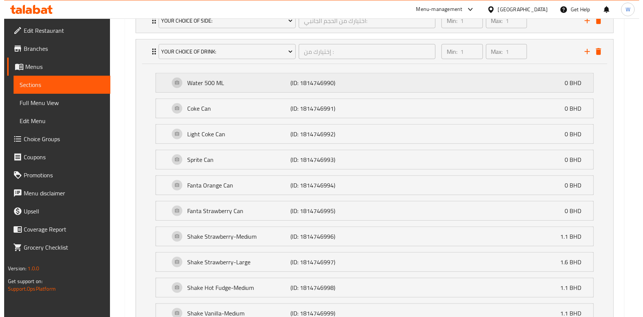
scroll to position [395, 0]
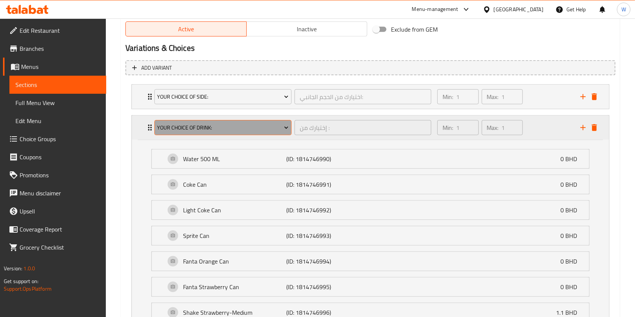
click at [226, 132] on button "Your Choice Of Drink:" at bounding box center [222, 127] width 137 height 15
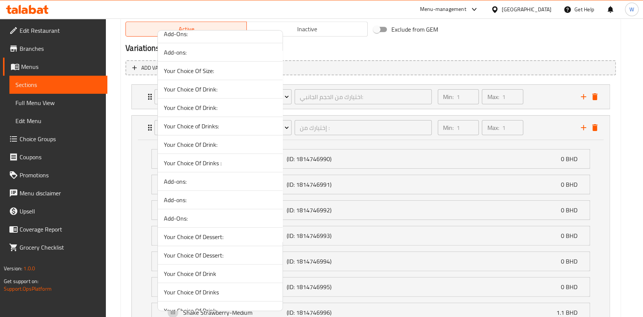
scroll to position [1269, 0]
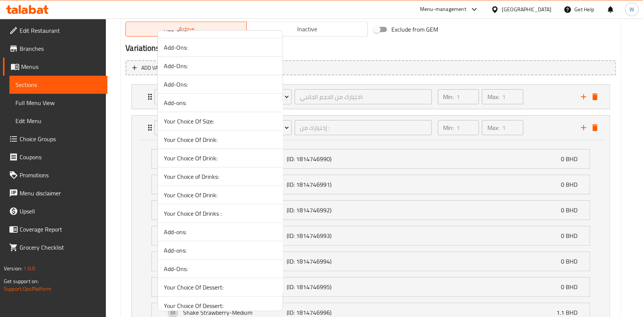
click at [202, 191] on span "Your Choice Of Drink:" at bounding box center [220, 195] width 113 height 9
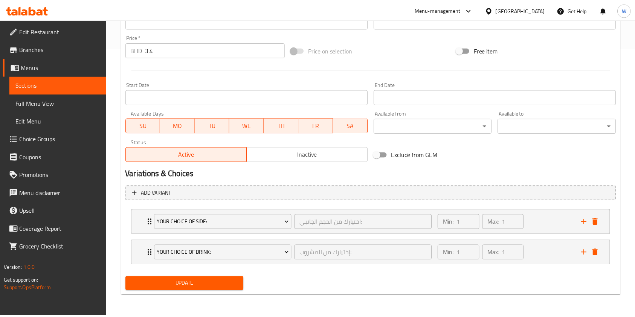
scroll to position [269, 0]
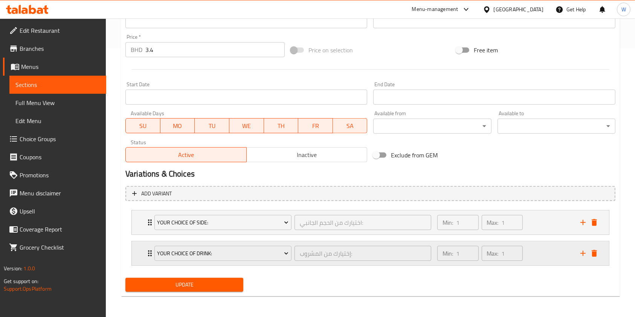
click at [139, 245] on div "Your Choice Of Drink: إختيارك من المشروب: ​ Min: 1 ​ Max: 1 ​" at bounding box center [370, 253] width 477 height 24
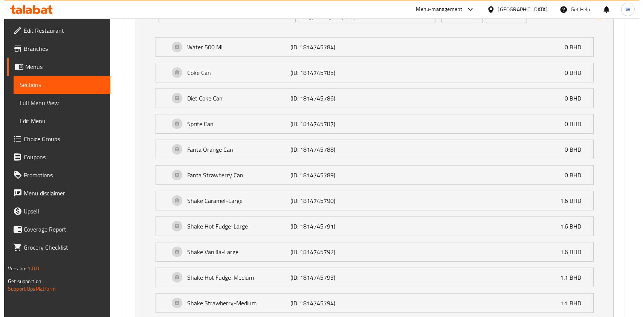
scroll to position [395, 0]
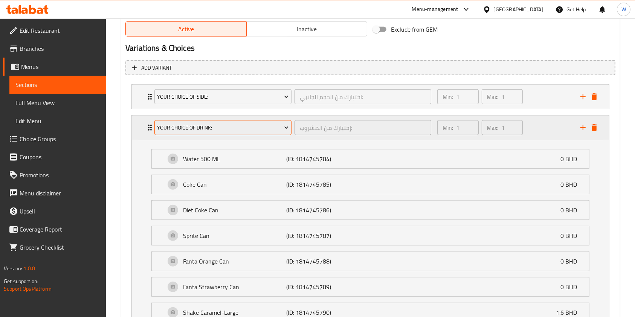
click at [223, 125] on span "Your Choice Of Drink:" at bounding box center [222, 127] width 131 height 9
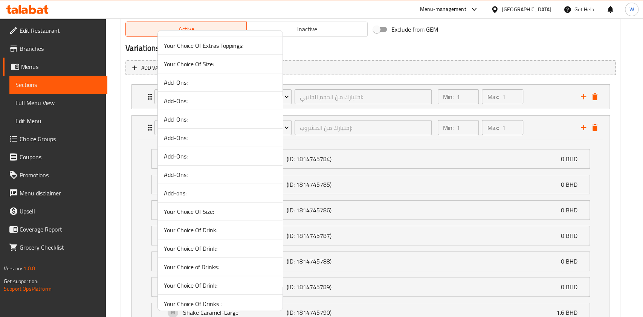
scroll to position [1169, 0]
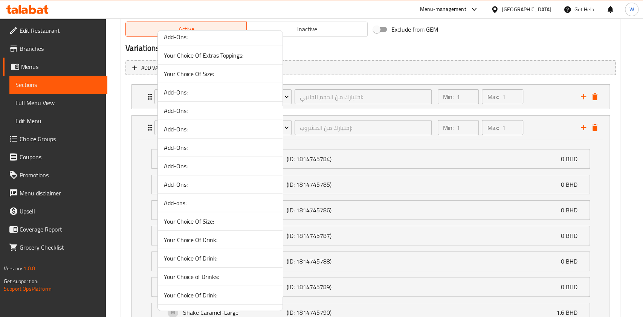
click at [202, 235] on span "Your Choice Of Drink:" at bounding box center [220, 239] width 113 height 9
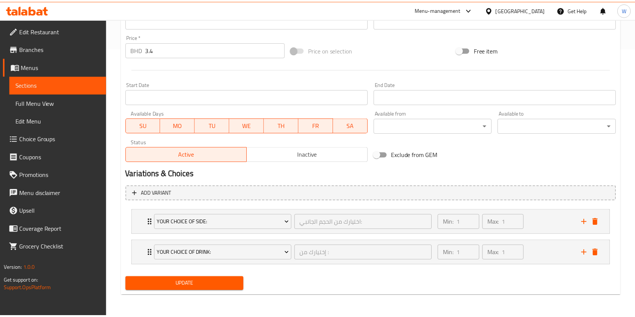
scroll to position [269, 0]
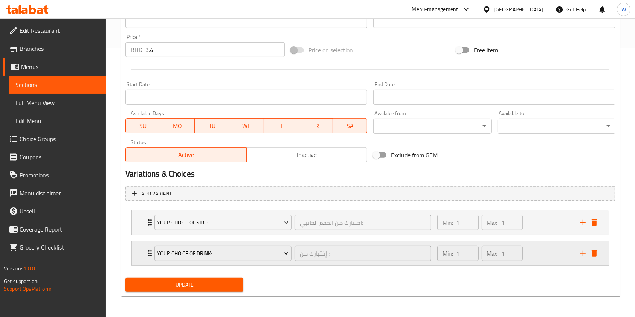
click at [148, 251] on icon "Expand" at bounding box center [149, 253] width 9 height 9
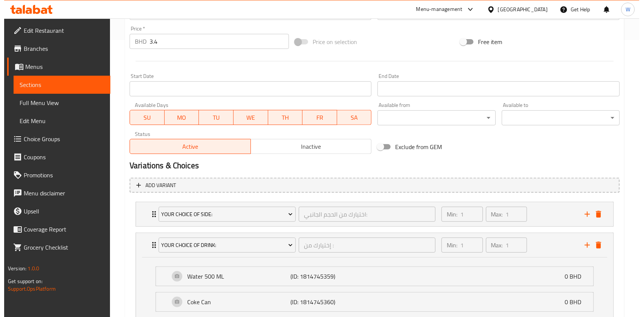
scroll to position [322, 0]
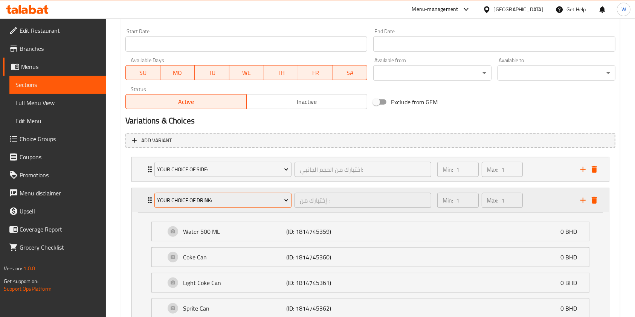
click at [226, 202] on span "Your Choice Of Drink:" at bounding box center [222, 200] width 131 height 9
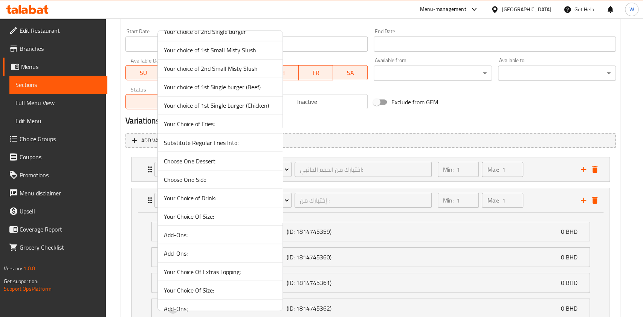
scroll to position [867, 0]
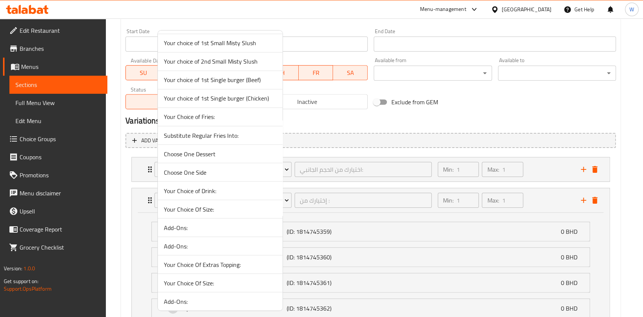
click at [205, 186] on span "Your Choice of Drink:" at bounding box center [220, 190] width 113 height 9
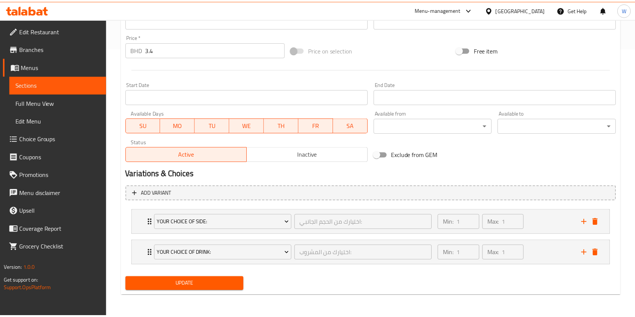
scroll to position [269, 0]
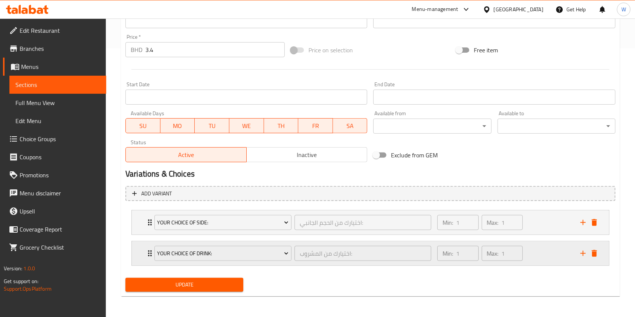
click at [147, 249] on icon "Expand" at bounding box center [149, 253] width 9 height 9
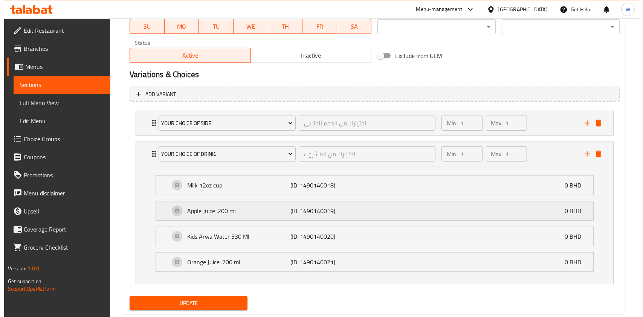
scroll to position [387, 0]
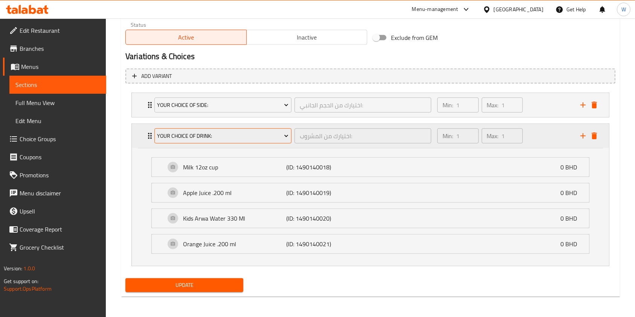
click at [208, 128] on button "Your Choice of Drink:" at bounding box center [222, 135] width 137 height 15
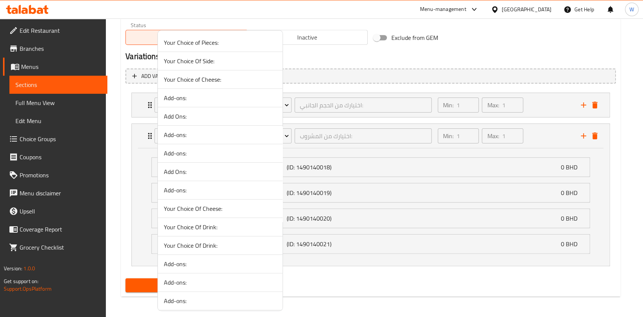
click at [196, 224] on span "Your Choice Of Drink:" at bounding box center [220, 227] width 113 height 9
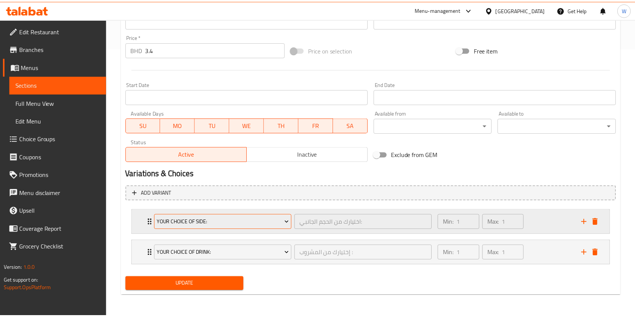
scroll to position [269, 0]
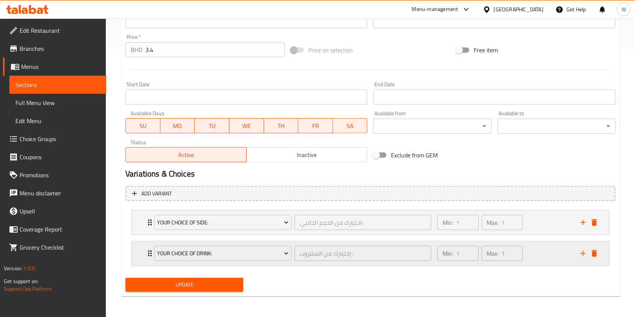
click at [150, 249] on div "Your Choice Of Drink: إختيارك من المشروب : ​" at bounding box center [293, 253] width 286 height 24
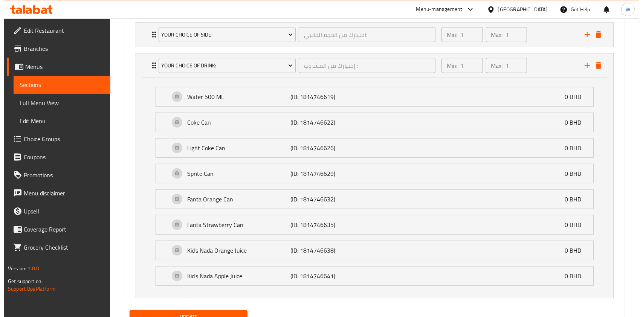
scroll to position [489, 0]
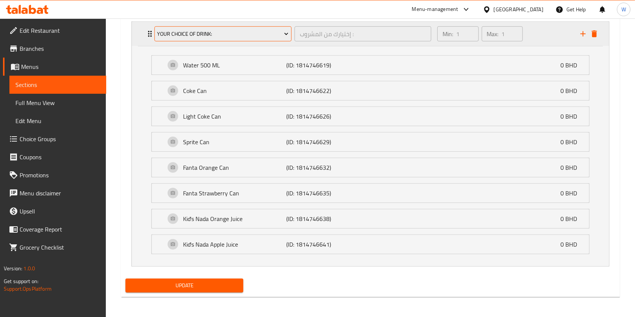
click at [232, 31] on span "Your Choice Of Drink:" at bounding box center [222, 33] width 131 height 9
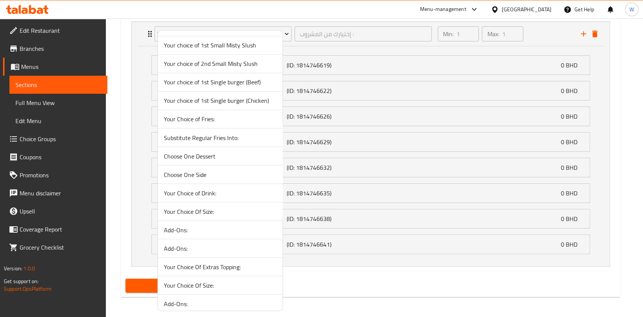
scroll to position [904, 0]
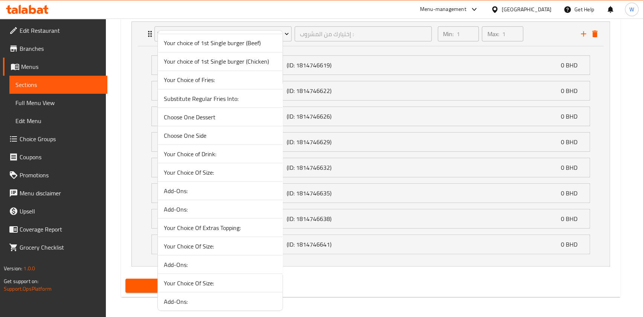
click at [204, 153] on span "Your Choice of Drink:" at bounding box center [220, 153] width 113 height 9
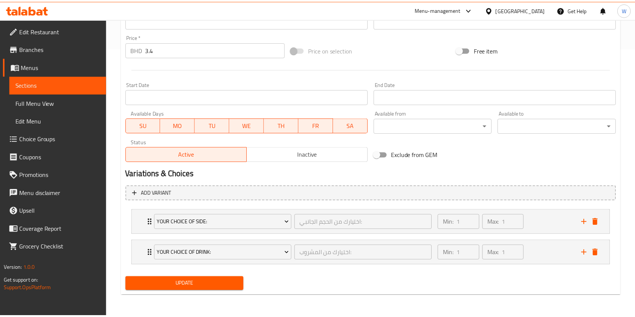
scroll to position [269, 0]
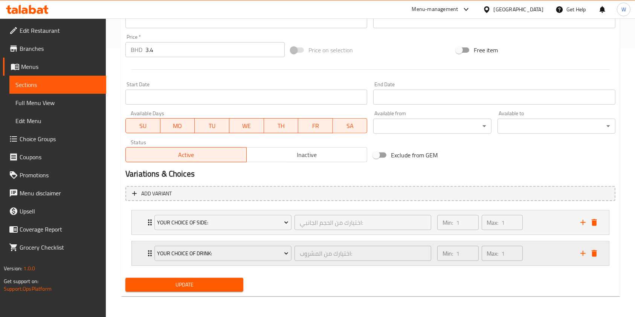
click at [151, 252] on div "Your Choice of Drink: اختيارك من المشروب: ​" at bounding box center [293, 253] width 286 height 24
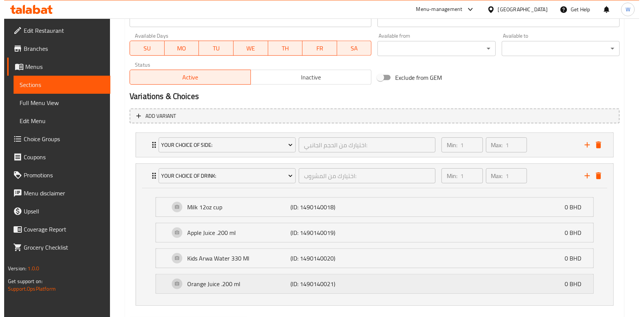
scroll to position [387, 0]
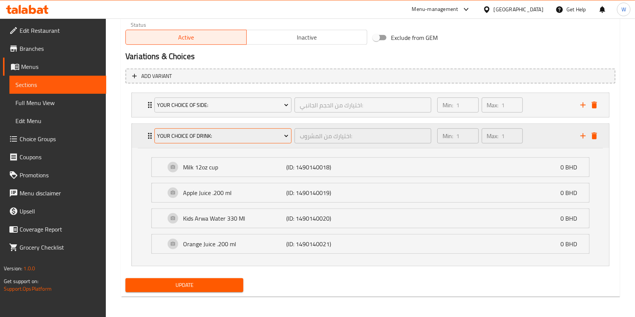
click at [282, 135] on span "Your Choice of Drink:" at bounding box center [222, 135] width 131 height 9
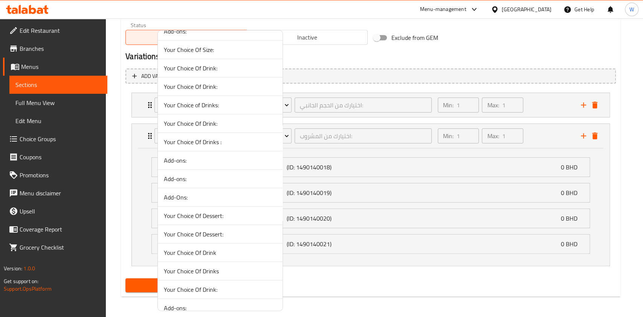
scroll to position [1269, 0]
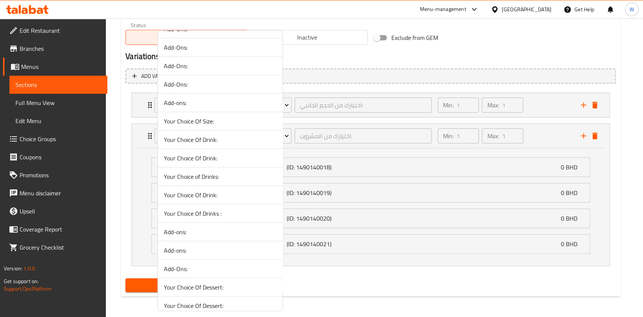
click at [196, 135] on span "Your Choice Of Drink:" at bounding box center [220, 139] width 113 height 9
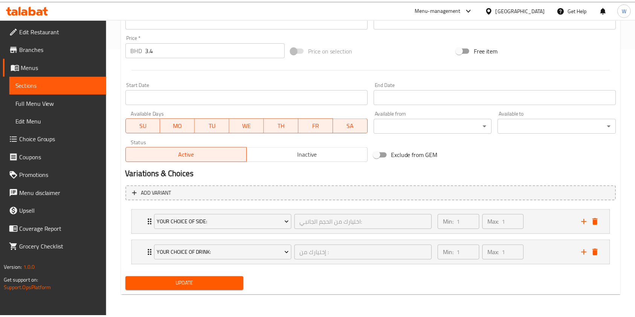
scroll to position [269, 0]
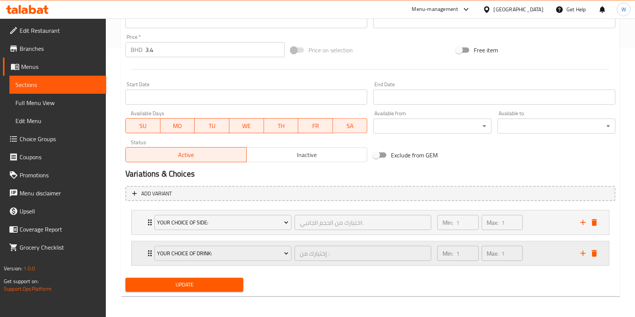
click at [151, 249] on div "Your Choice Of Drink: إختيارك من : ​" at bounding box center [293, 253] width 286 height 24
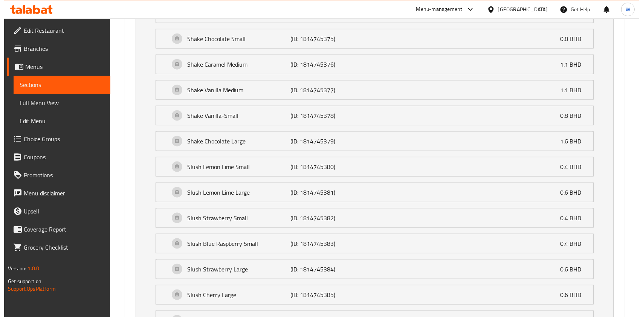
scroll to position [364, 0]
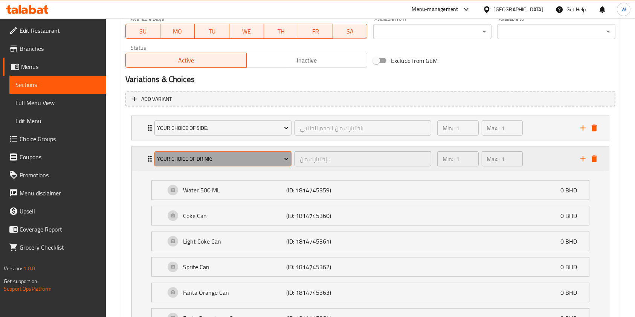
click at [205, 157] on span "Your Choice Of Drink:" at bounding box center [222, 158] width 131 height 9
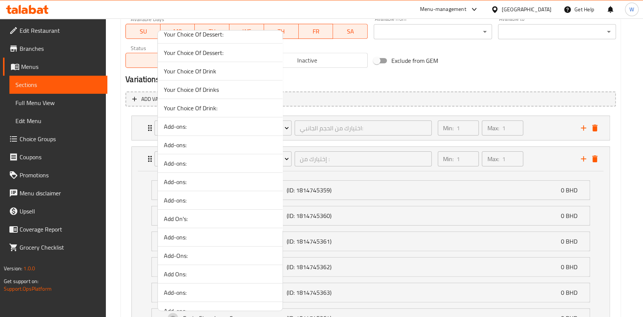
scroll to position [1520, 0]
click at [196, 107] on span "Your Choice Of Drink:" at bounding box center [220, 109] width 113 height 9
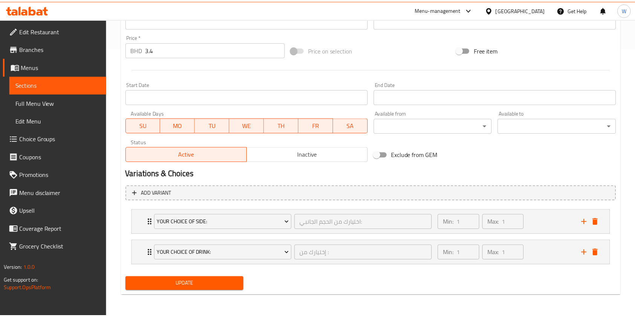
scroll to position [269, 0]
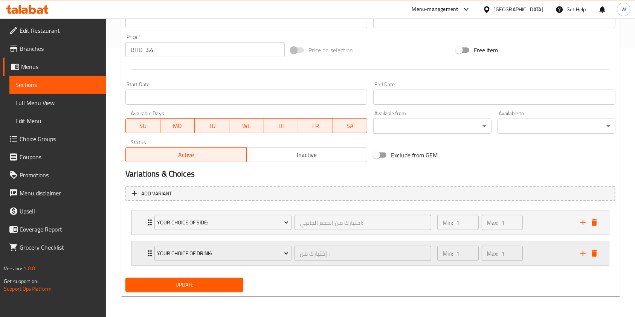
click at [149, 251] on icon "Expand" at bounding box center [150, 254] width 4 height 6
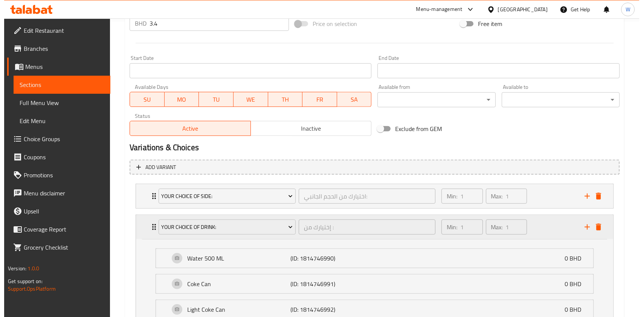
scroll to position [295, 0]
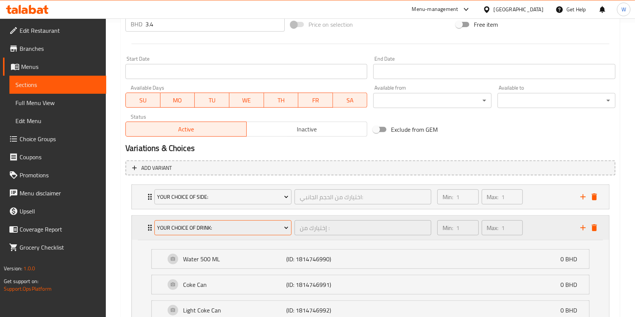
click at [231, 225] on span "Your Choice Of Drink:" at bounding box center [222, 227] width 131 height 9
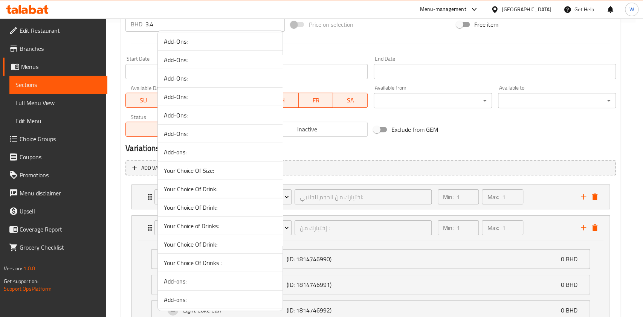
scroll to position [1219, 0]
click at [198, 243] on span "Your Choice Of Drink:" at bounding box center [220, 245] width 113 height 9
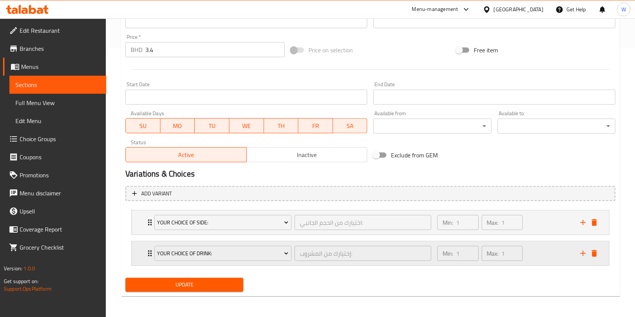
click at [150, 251] on div "Your Choice Of Drink: إختيارك من المشروب: ​" at bounding box center [293, 253] width 286 height 24
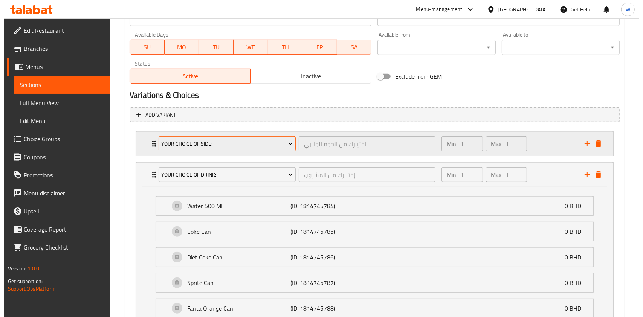
scroll to position [345, 0]
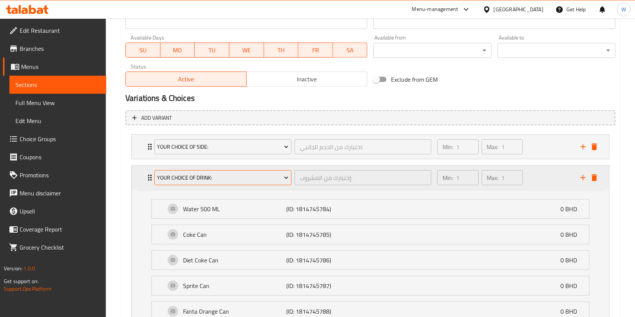
click at [220, 173] on span "Your Choice Of Drink:" at bounding box center [222, 177] width 131 height 9
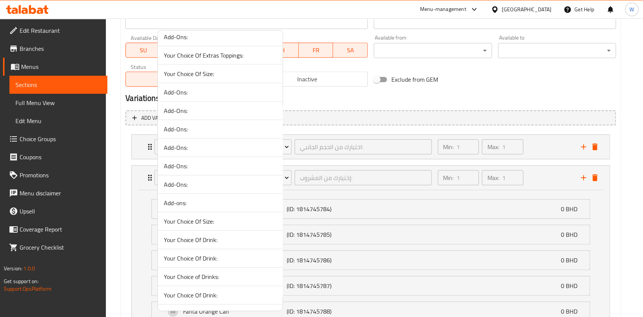
scroll to position [1219, 0]
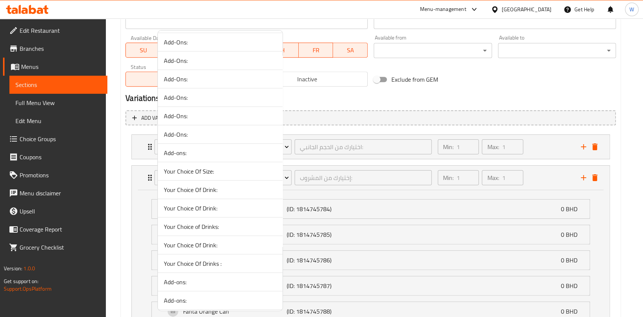
click at [190, 185] on span "Your Choice Of Drink:" at bounding box center [220, 189] width 113 height 9
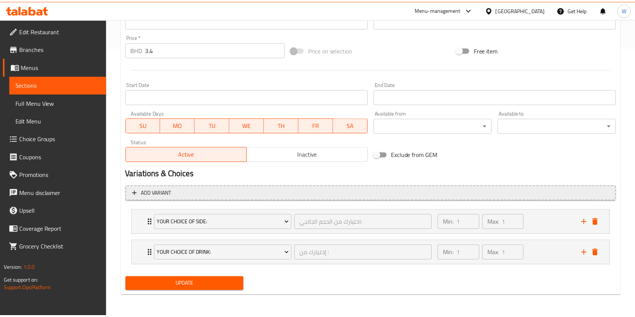
scroll to position [269, 0]
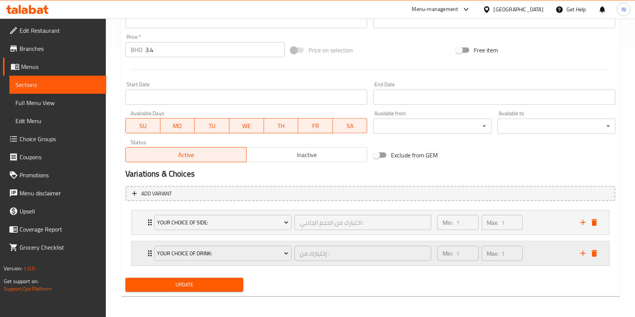
click at [143, 258] on div "Your Choice Of Drink: إختيارك من : ​ Min: 1 ​ Max: 1 ​" at bounding box center [370, 253] width 477 height 24
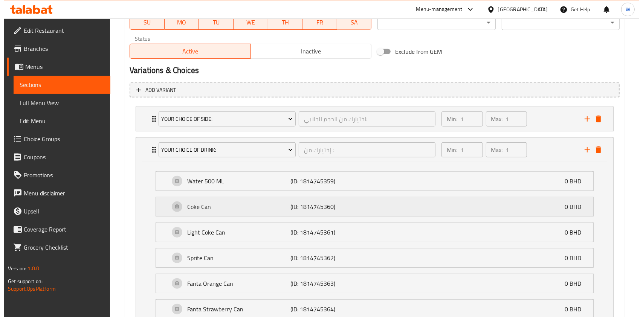
scroll to position [372, 0]
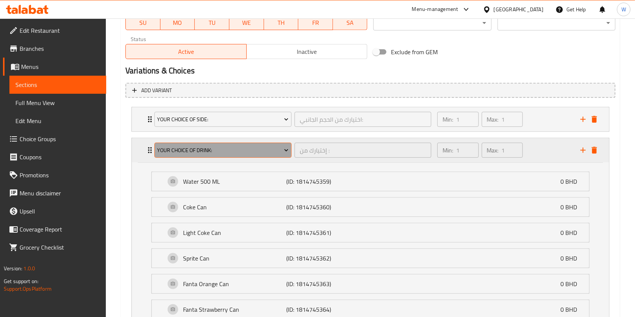
click at [217, 151] on span "Your Choice Of Drink:" at bounding box center [222, 150] width 131 height 9
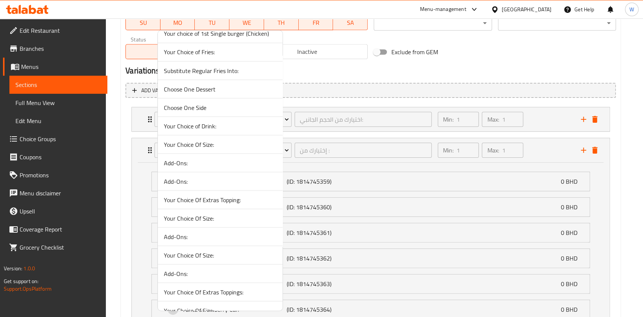
scroll to position [917, 0]
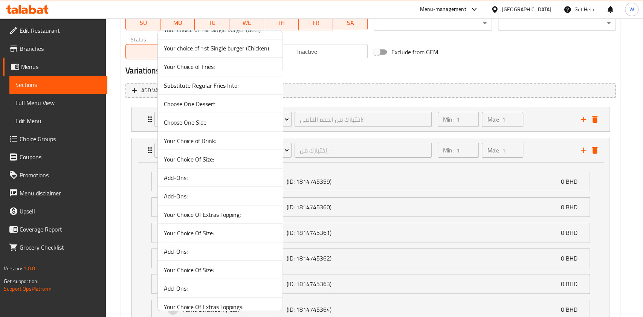
click at [200, 131] on li "Your Choice of Drink:" at bounding box center [220, 140] width 125 height 18
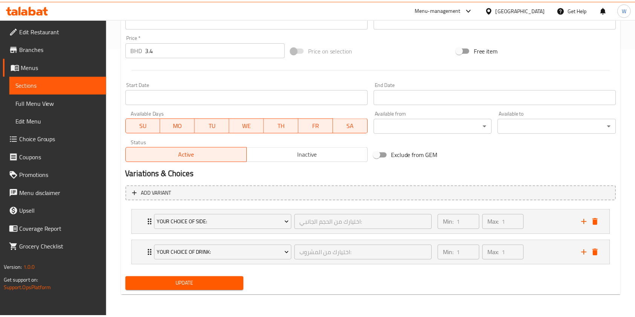
scroll to position [269, 0]
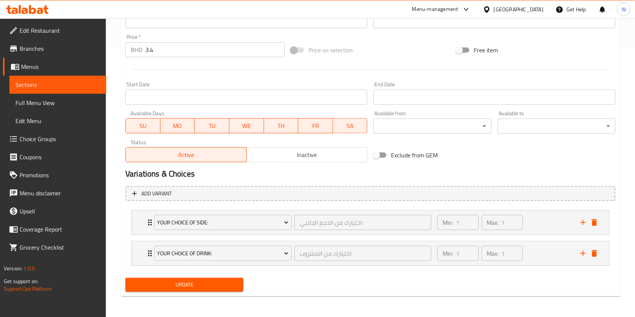
click at [200, 129] on span "TU" at bounding box center [212, 126] width 29 height 11
click at [145, 252] on div "Your Choice of Drink: اختيارك من المشروب: ​ Min: 1 ​ Max: 1 ​" at bounding box center [370, 253] width 477 height 24
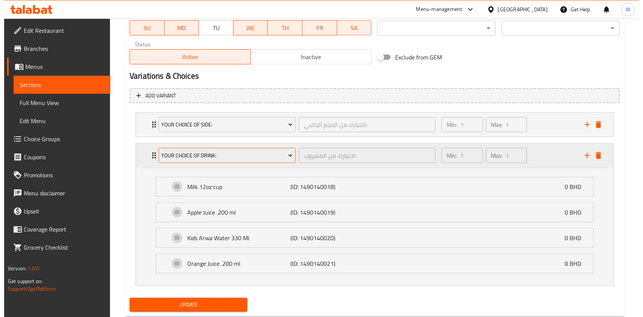
scroll to position [387, 0]
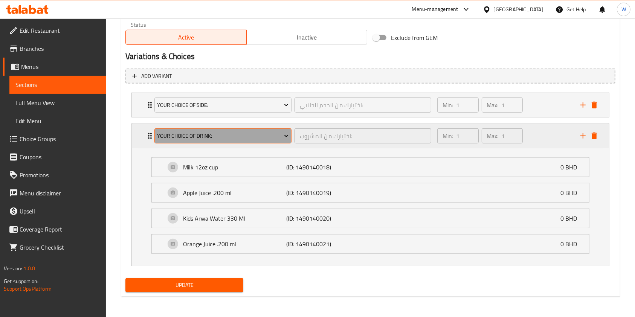
click at [212, 135] on span "Your Choice of Drink:" at bounding box center [222, 135] width 131 height 9
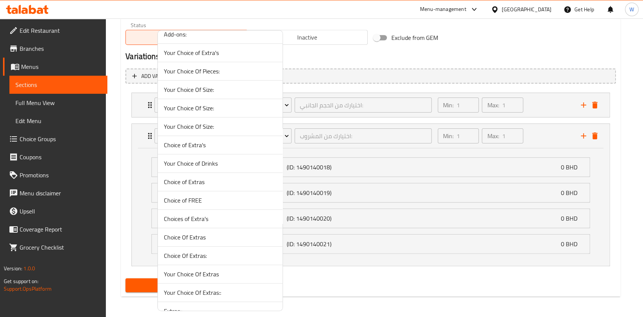
scroll to position [151, 0]
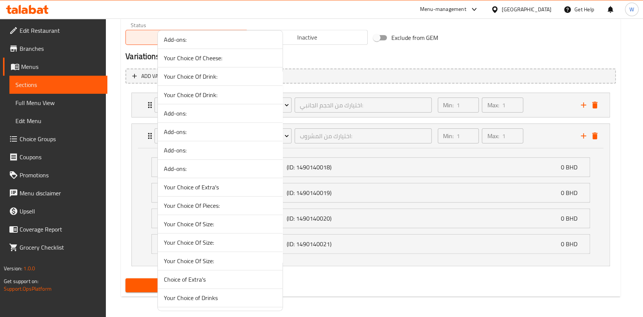
click at [202, 92] on span "Your Choice Of Drink:" at bounding box center [220, 94] width 113 height 9
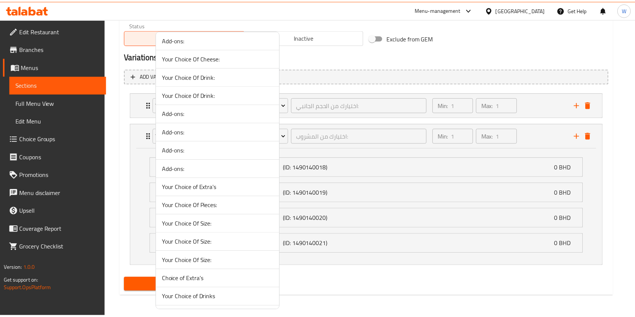
scroll to position [269, 0]
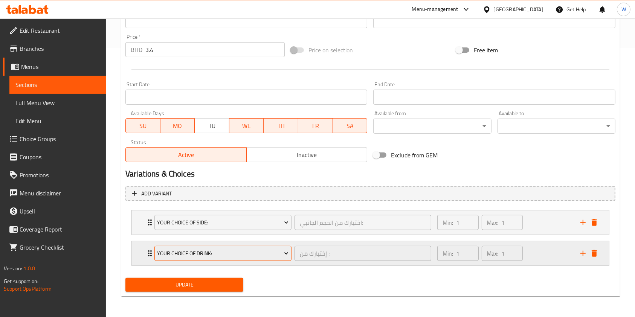
click at [157, 253] on button "Your Choice Of Drink:" at bounding box center [222, 253] width 137 height 15
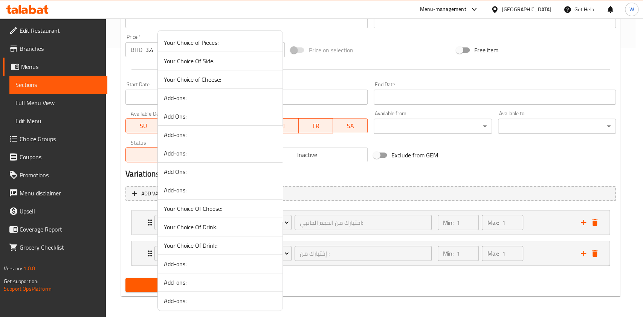
click at [149, 255] on div at bounding box center [321, 158] width 643 height 317
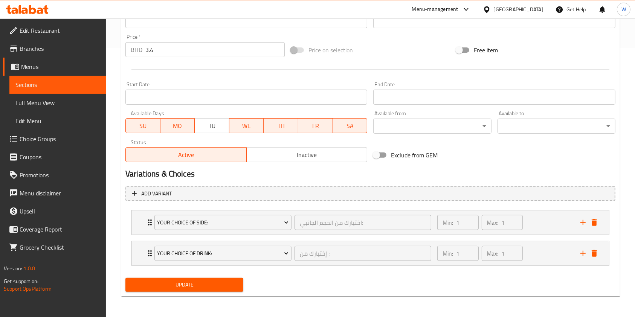
click at [149, 255] on icon "Expand" at bounding box center [150, 254] width 4 height 6
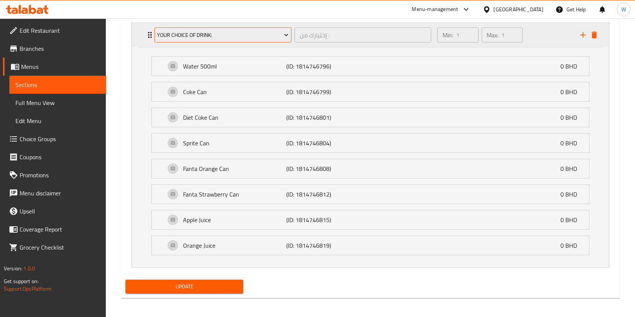
scroll to position [489, 0]
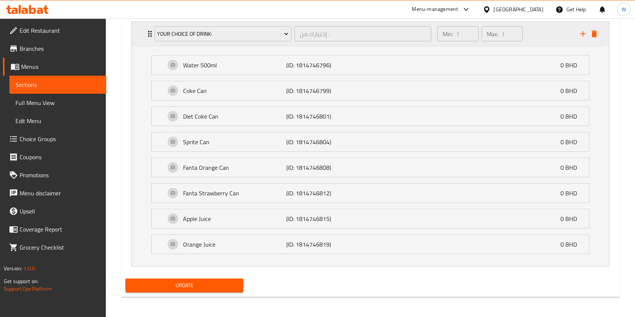
click at [150, 30] on div "Your Choice Of Drink: إختيارك من : ​" at bounding box center [293, 34] width 286 height 24
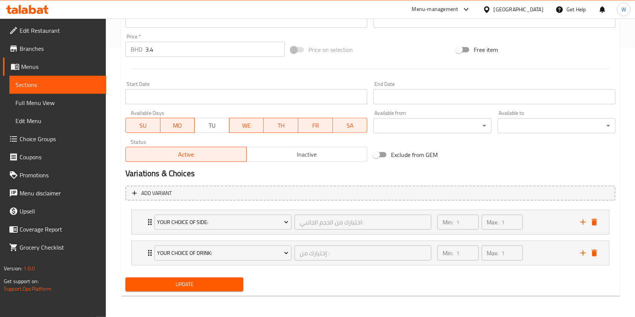
scroll to position [269, 0]
click at [148, 254] on icon "Expand" at bounding box center [149, 253] width 9 height 9
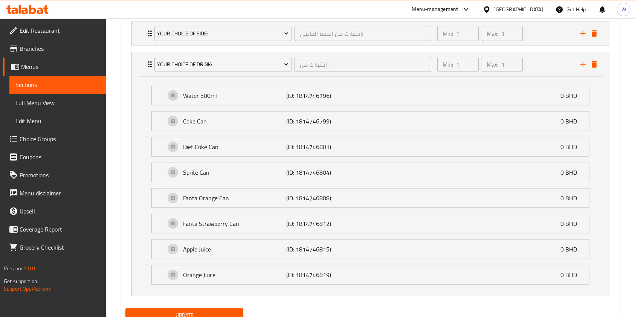
scroll to position [489, 0]
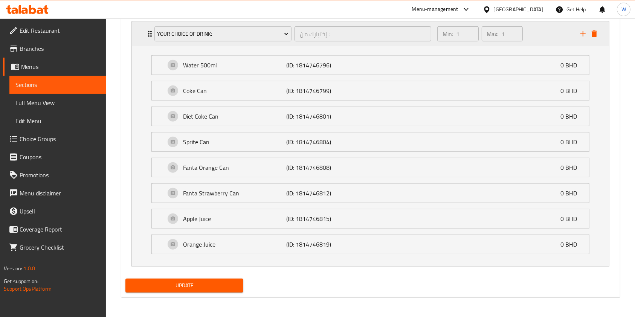
click at [146, 28] on div "Your Choice Of Drink: إختيارك من : ​ Min: 1 ​ Max: 1 ​" at bounding box center [372, 34] width 455 height 24
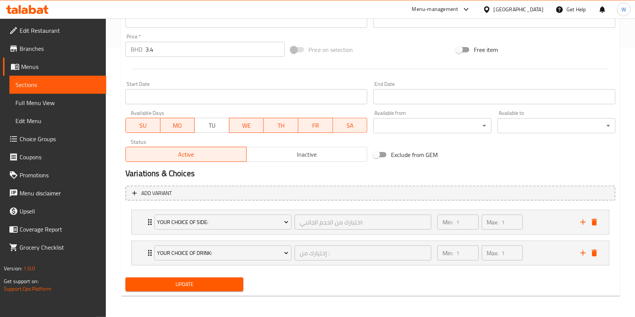
scroll to position [269, 0]
click at [187, 280] on span "Update" at bounding box center [184, 284] width 106 height 9
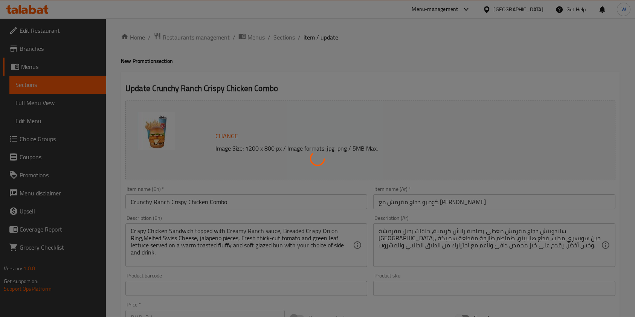
scroll to position [0, 0]
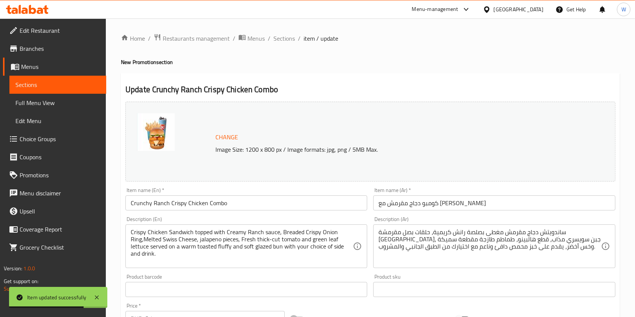
click at [48, 143] on span "Choice Groups" at bounding box center [60, 138] width 81 height 9
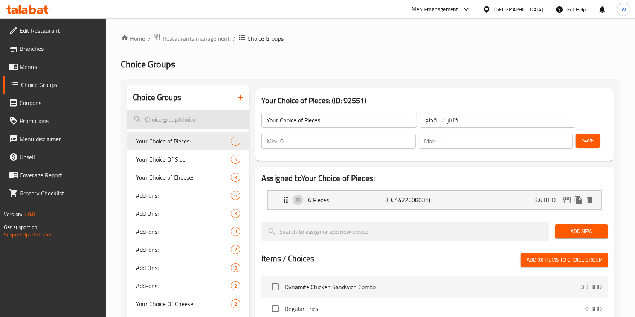
drag, startPoint x: 166, startPoint y: 112, endPoint x: 165, endPoint y: 119, distance: 7.9
click at [166, 112] on input "search" at bounding box center [188, 119] width 122 height 19
click at [165, 122] on input "search" at bounding box center [188, 119] width 122 height 19
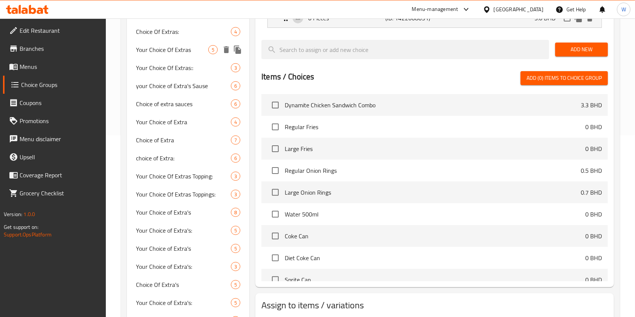
scroll to position [229, 0]
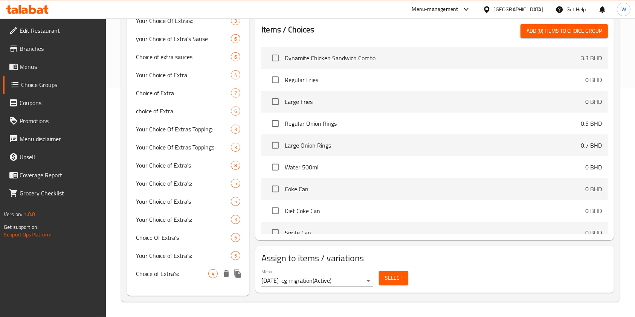
type input "choice of extra"
click at [202, 274] on span "Choice of Extra's:" at bounding box center [172, 273] width 72 height 9
type input "Choice of Extra's:"
type input "اختيار اكسترا:"
type input "4"
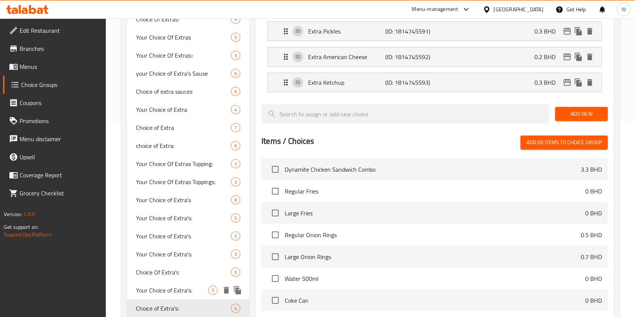
scroll to position [179, 0]
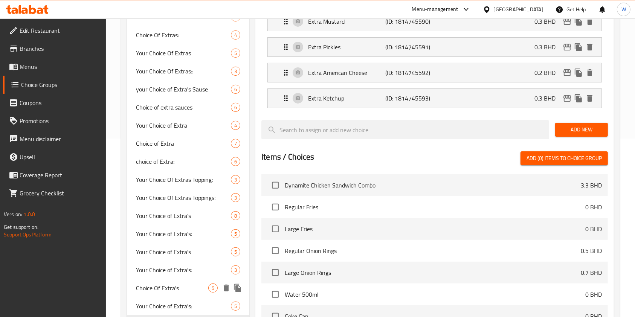
click at [160, 297] on div "Your Choice of Extra's: 5" at bounding box center [188, 306] width 122 height 18
type input "Your Choice of Extra's:"
type input "اختيارك من الإضافات:"
type input "5"
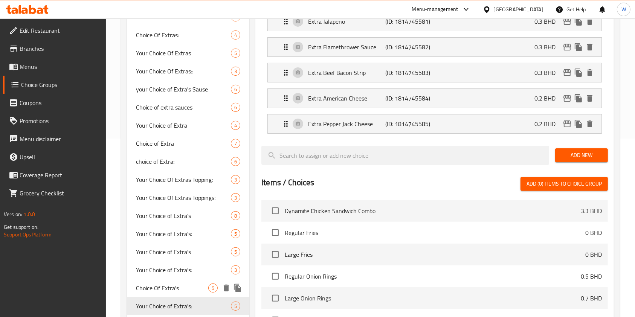
click at [160, 293] on div "Choice Of Extra's 5" at bounding box center [188, 288] width 122 height 18
type input "Choice Of Extra's"
type input "اختيار اكسترا"
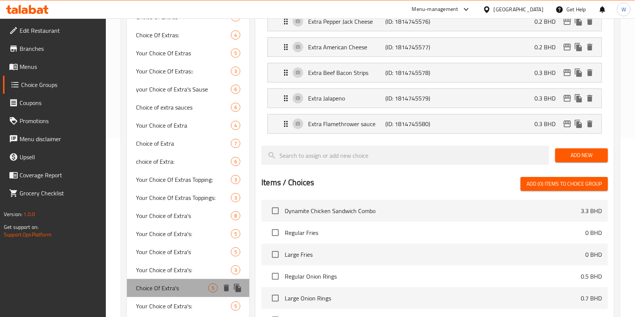
click at [161, 281] on div "Choice Of Extra's 5" at bounding box center [188, 288] width 122 height 18
click at [163, 269] on span "Your Choice of Extra's:" at bounding box center [172, 270] width 72 height 9
type input "Your Choice of Extra's:"
type input "اختيارك من الإضافات:"
type input "3"
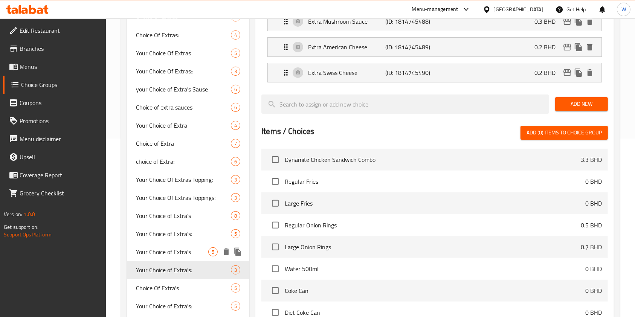
click at [165, 248] on span "Your Choice of Extra's" at bounding box center [172, 252] width 72 height 9
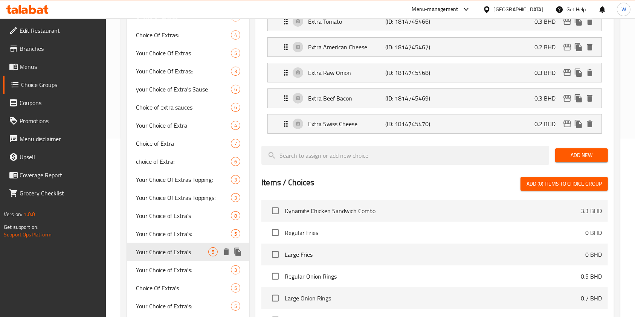
type input "Your Choice of Extra's"
type input "اختيارك من الإضافات"
type input "5"
click at [198, 149] on div "Choice of Extra 7" at bounding box center [188, 143] width 122 height 18
type input "Choice of Extra"
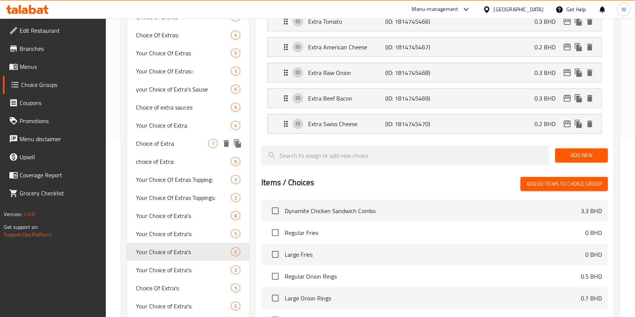
type input "إختيارك من الإضافات"
type input "6"
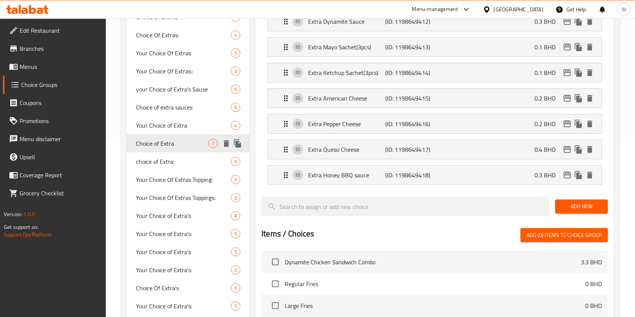
click at [237, 144] on icon "duplicate" at bounding box center [237, 143] width 7 height 8
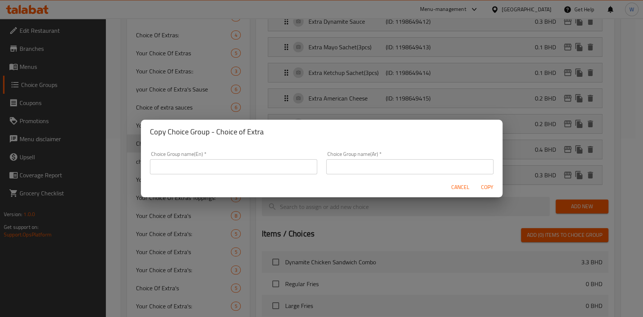
click at [249, 170] on input "text" at bounding box center [233, 166] width 167 height 15
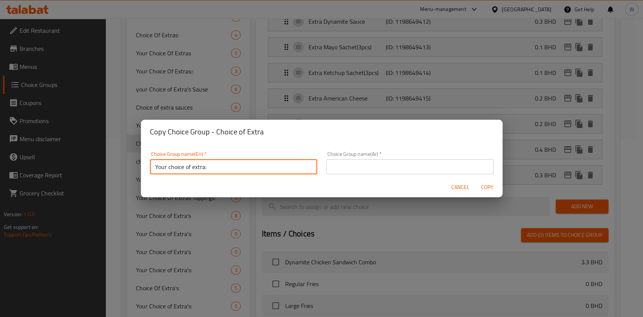
type input "Your choice of extra:"
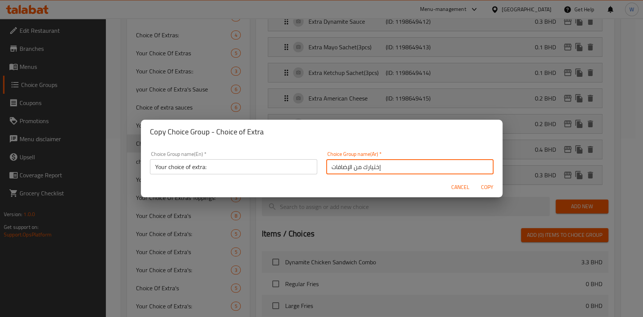
type input "إختيارك من الإضافات"
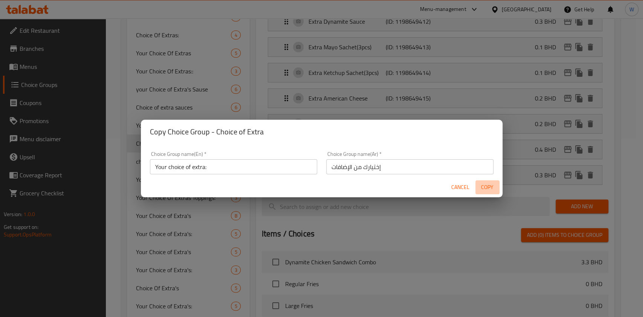
click at [495, 187] on span "Copy" at bounding box center [487, 187] width 18 height 9
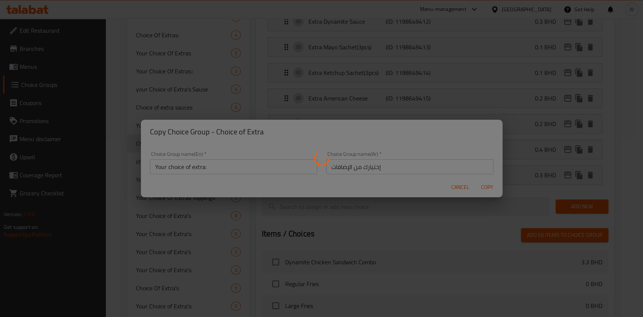
type input "Your choice of extra:"
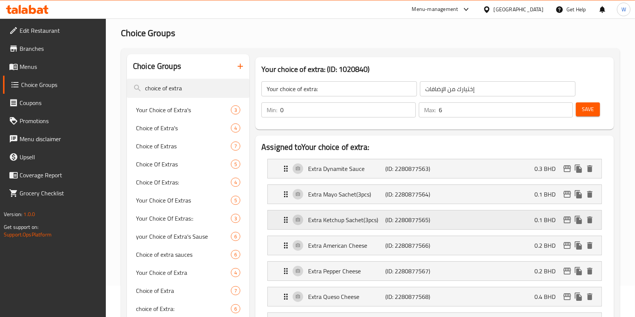
scroll to position [78, 0]
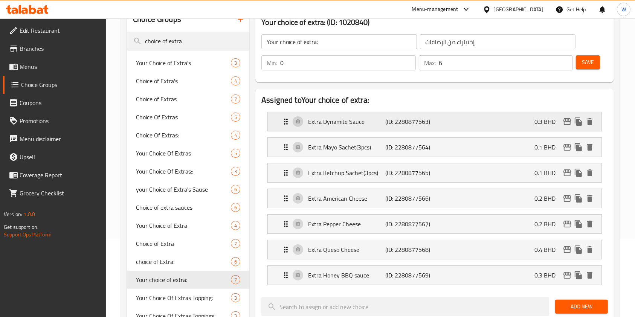
click at [320, 126] on p "Extra Dynamite Sauce" at bounding box center [346, 121] width 77 height 9
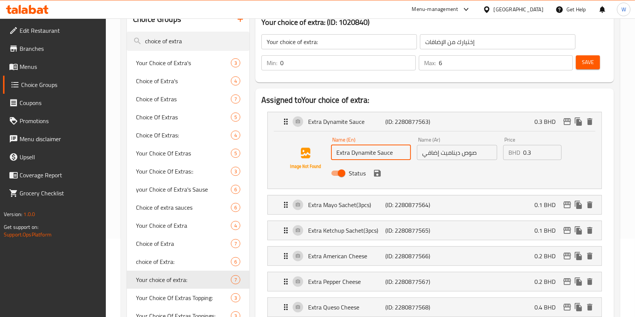
click at [350, 147] on input "Extra Dynamite Sauce" at bounding box center [371, 152] width 80 height 15
paste input "Chipotl"
type input "Extra Chipotle Sauce"
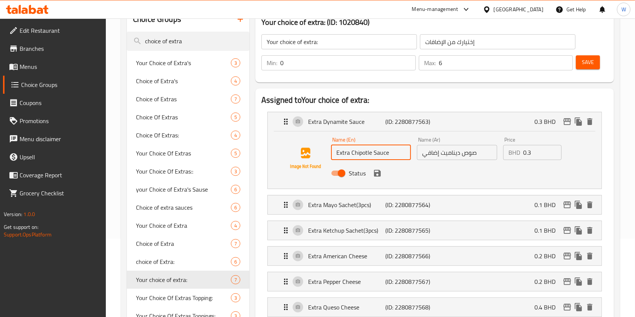
click at [444, 153] on input "صوص ديناميت إضافي" at bounding box center [457, 152] width 80 height 15
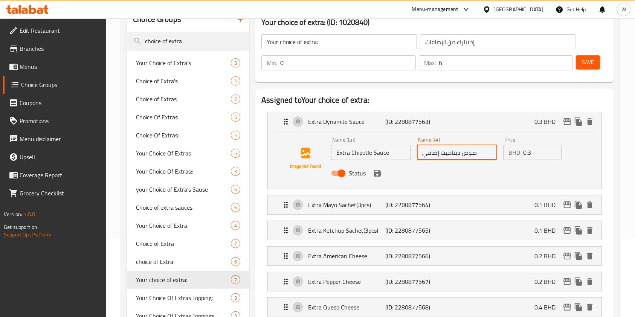
click at [444, 153] on input "صوص ديناميت إضافي" at bounding box center [457, 152] width 80 height 15
click at [452, 150] on input "صوص ديناميت إضافي" at bounding box center [457, 152] width 80 height 15
click at [377, 174] on icon "save" at bounding box center [377, 173] width 9 height 9
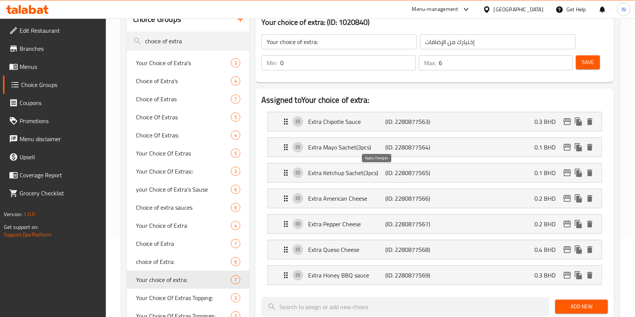
type input "صوص جيبوتلي إضافي"
click at [356, 249] on p "Extra Queso Cheese" at bounding box center [346, 249] width 77 height 9
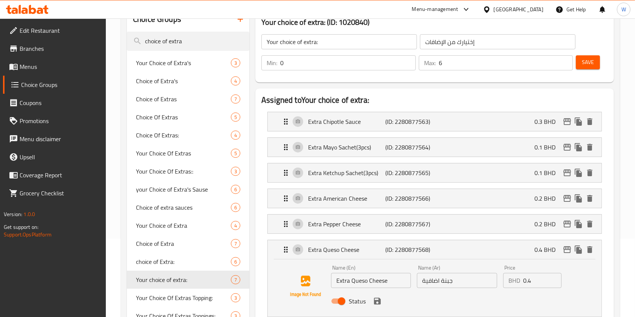
click at [383, 302] on div "Status" at bounding box center [457, 301] width 258 height 20
click at [377, 298] on icon "save" at bounding box center [377, 301] width 9 height 9
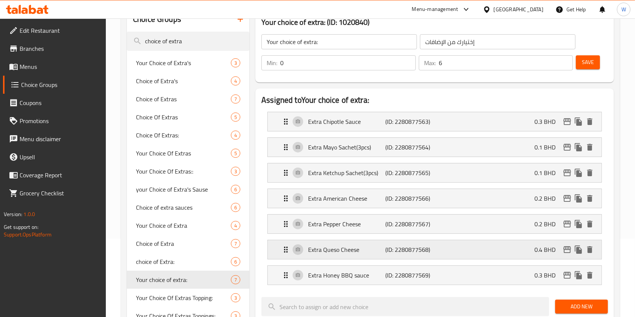
click at [379, 249] on p "Extra Queso Cheese" at bounding box center [346, 249] width 77 height 9
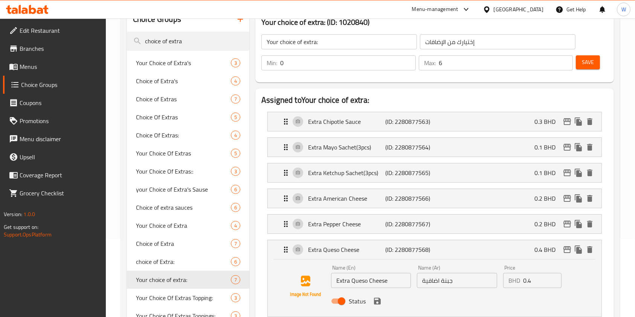
click at [377, 275] on input "Extra Queso Cheese" at bounding box center [371, 280] width 80 height 15
paste input "Garlic Mayo"
type input "Extra Garlic Mayo"
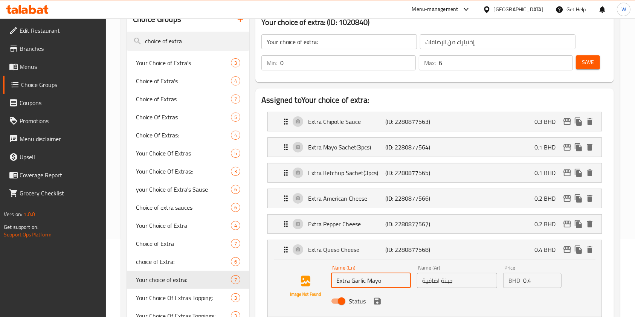
click at [440, 281] on input "جبنة اضافية" at bounding box center [457, 280] width 80 height 15
click at [458, 288] on div "Name (Ar) جبنة اضافية Name (Ar)" at bounding box center [457, 276] width 86 height 29
click at [458, 282] on input "جبنة اضافية" at bounding box center [457, 280] width 80 height 15
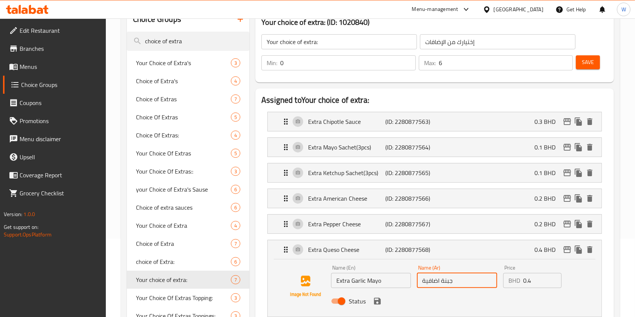
paste input "مايونيز الثوم الإضافي"
type input "مايونيز الثوم الإضافي"
click at [532, 281] on input "0.4" at bounding box center [542, 280] width 38 height 15
click at [379, 301] on icon "save" at bounding box center [377, 301] width 7 height 7
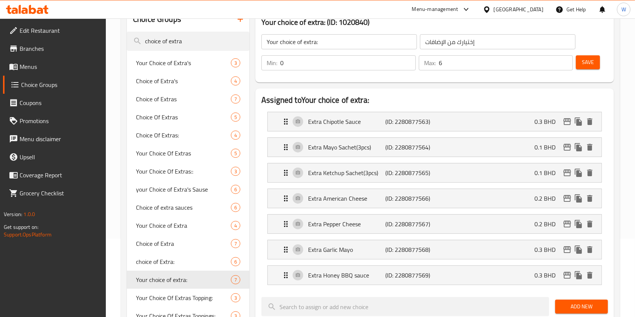
type input "0.3"
click at [373, 278] on p "Extra Honey BBQ sauce" at bounding box center [346, 275] width 77 height 9
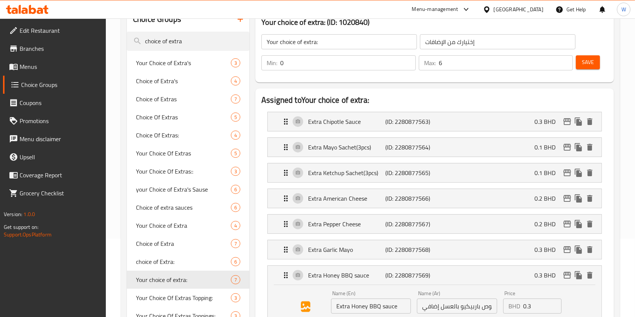
click at [362, 309] on input "Extra Honey BBQ sauce" at bounding box center [371, 306] width 80 height 15
paste input "Periperi S"
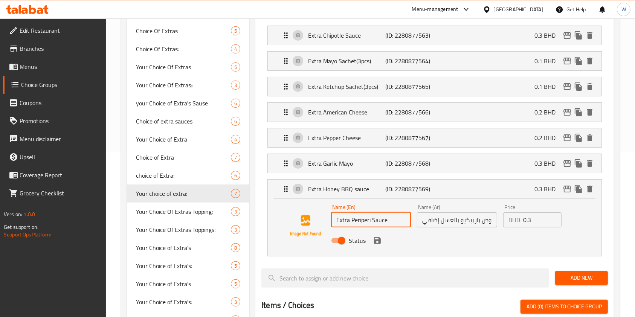
scroll to position [179, 0]
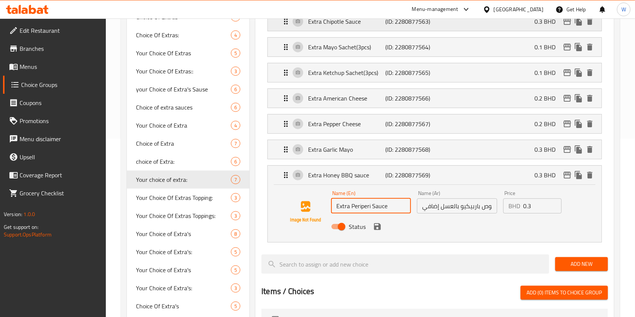
type input "Extra Periperi Sauce"
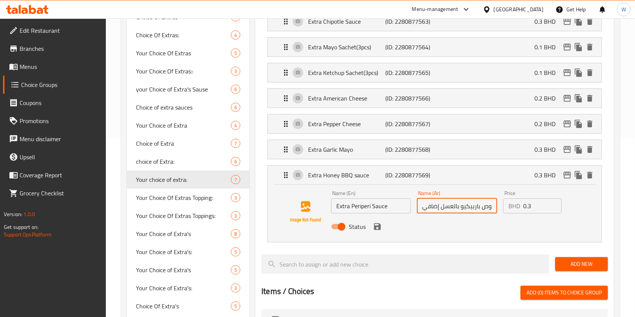
click at [471, 200] on input "صوص باربيكيو بالعسل إضافي" at bounding box center [457, 206] width 80 height 15
paste input "صة بيريبيري إضافية"
click at [377, 225] on icon "save" at bounding box center [377, 226] width 7 height 7
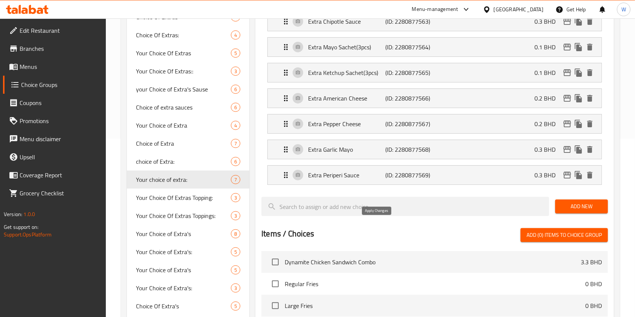
type input "صلصة بيريبيري إضافية"
click at [592, 202] on span "Add New" at bounding box center [581, 206] width 41 height 9
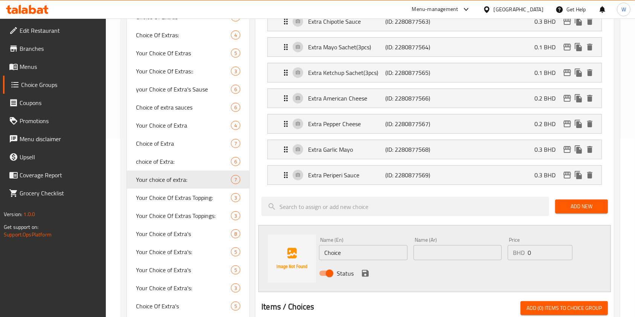
click at [341, 251] on input "Choice" at bounding box center [363, 252] width 88 height 15
paste input "Extra Honey Mustard"
type input "Extra Honey Mustard"
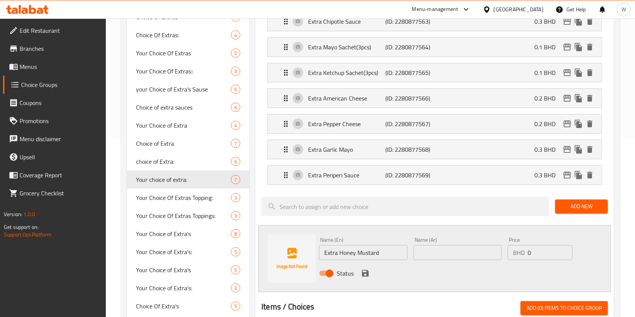
click at [438, 260] on div "Name (Ar) Name (Ar)" at bounding box center [458, 248] width 94 height 29
click at [440, 252] on input "text" at bounding box center [458, 252] width 88 height 15
paste input "خردل بالعسل إضافي"
type input "خردل بالعسل إضافي"
click at [542, 254] on input "0" at bounding box center [550, 252] width 45 height 15
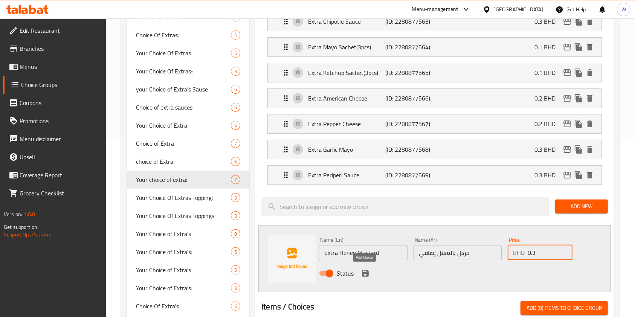
type input "0.3"
click at [367, 273] on icon "save" at bounding box center [365, 273] width 7 height 7
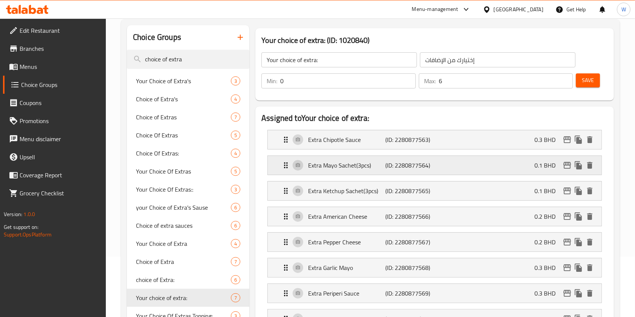
scroll to position [0, 0]
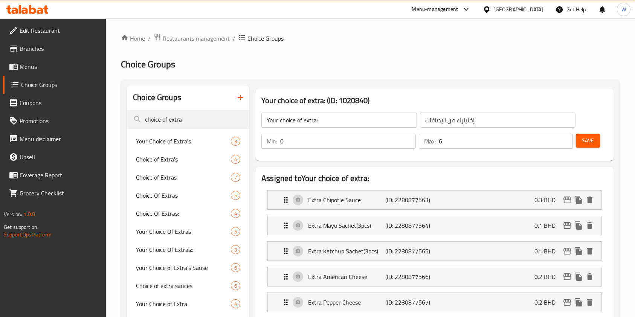
click at [591, 142] on span "Save" at bounding box center [588, 140] width 12 height 9
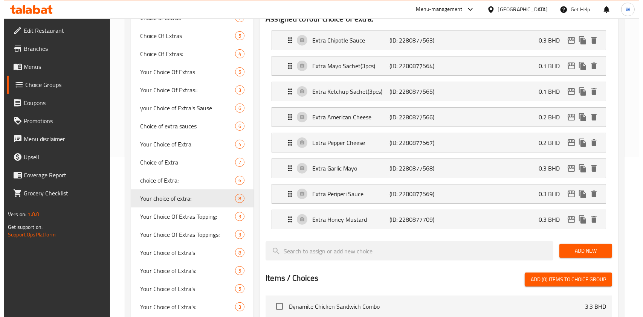
scroll to position [100, 0]
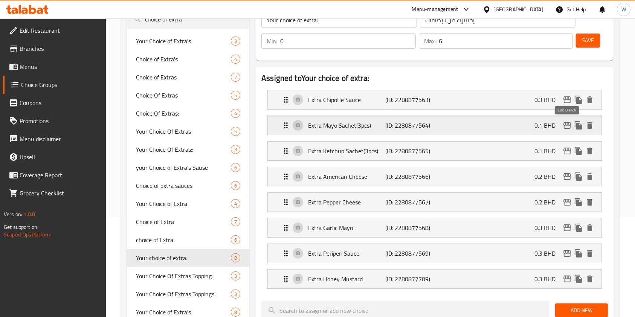
click at [567, 125] on icon "edit" at bounding box center [567, 125] width 9 height 9
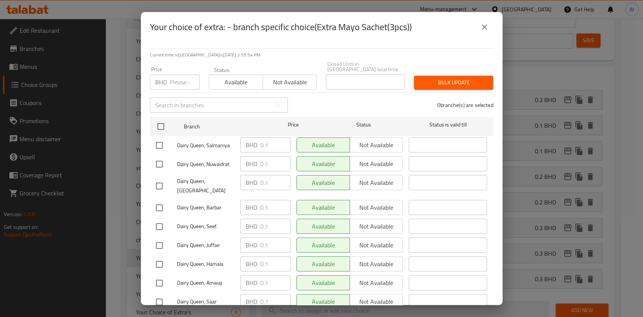
click at [488, 24] on icon "close" at bounding box center [484, 27] width 9 height 9
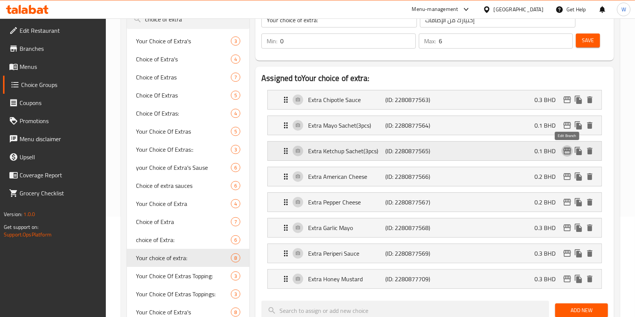
click at [570, 153] on icon "edit" at bounding box center [567, 151] width 9 height 9
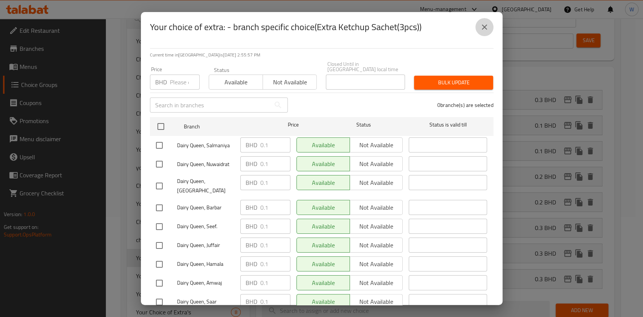
click at [488, 25] on icon "close" at bounding box center [484, 27] width 9 height 9
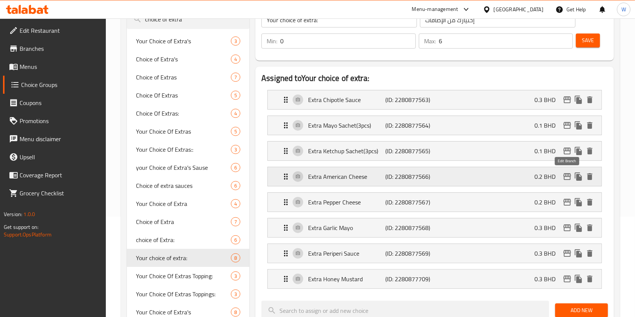
click at [567, 177] on icon "edit" at bounding box center [567, 176] width 9 height 9
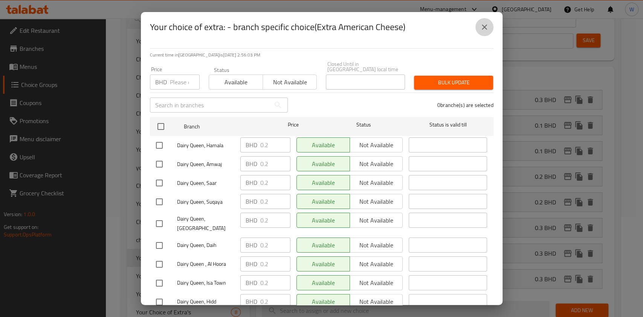
click at [486, 24] on icon "close" at bounding box center [484, 27] width 9 height 9
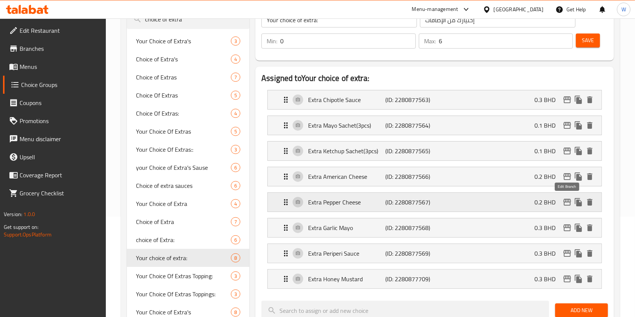
click at [568, 202] on icon "edit" at bounding box center [568, 202] width 8 height 7
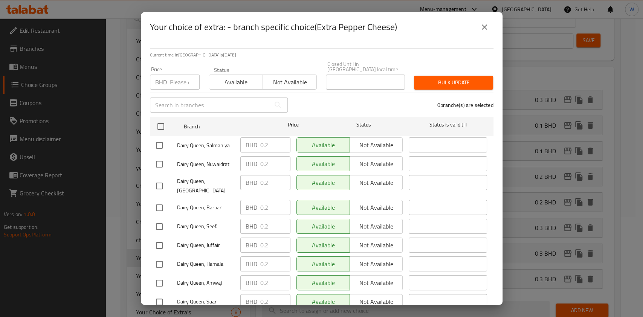
click at [485, 23] on icon "close" at bounding box center [484, 27] width 9 height 9
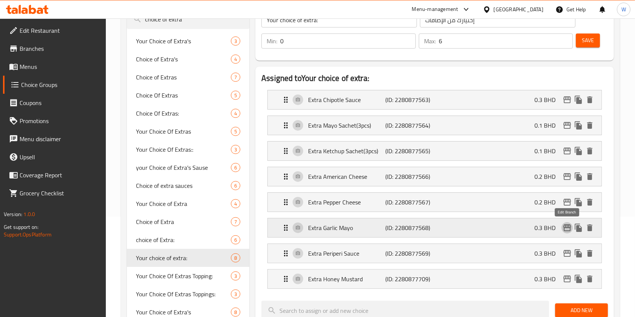
click at [565, 229] on icon "edit" at bounding box center [567, 227] width 9 height 9
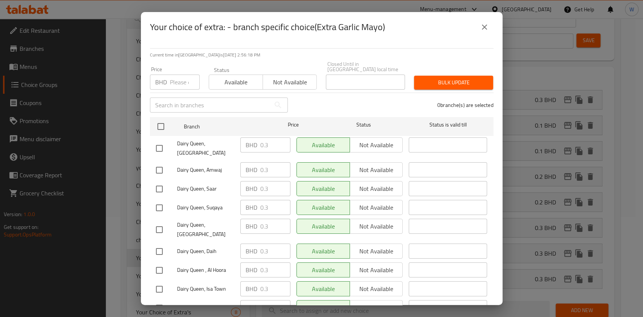
scroll to position [0, 0]
click at [181, 78] on input "number" at bounding box center [185, 82] width 30 height 15
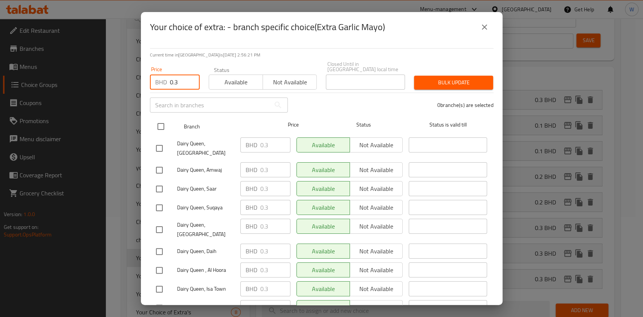
type input "0.3"
click at [158, 121] on input "checkbox" at bounding box center [161, 127] width 16 height 16
checkbox input "true"
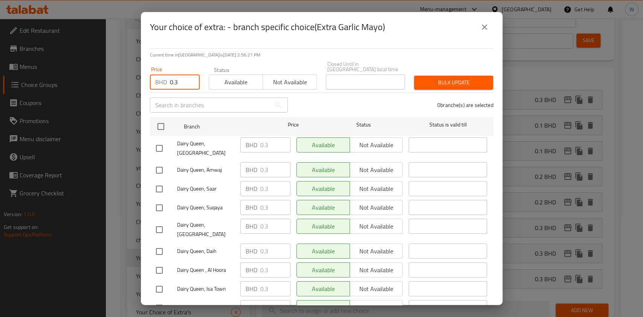
checkbox input "true"
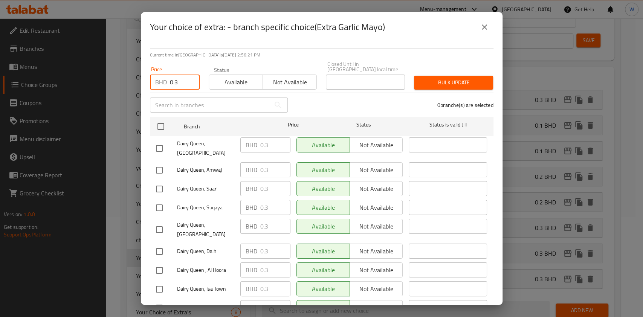
checkbox input "true"
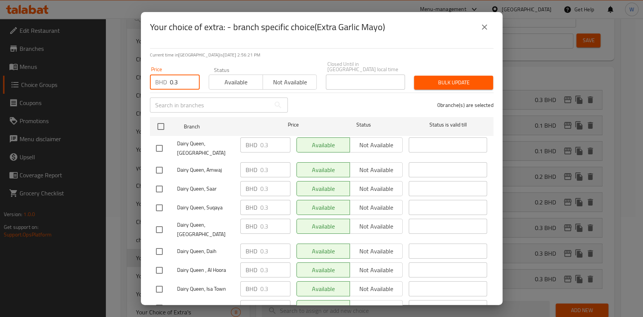
checkbox input "true"
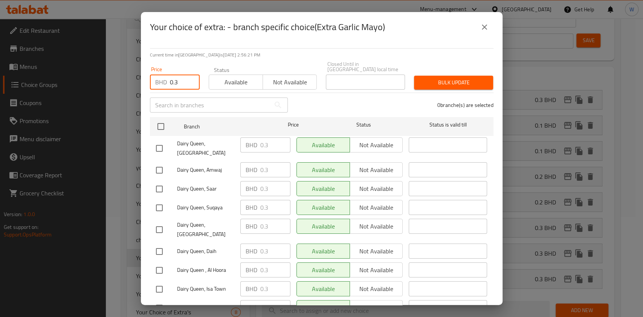
checkbox input "true"
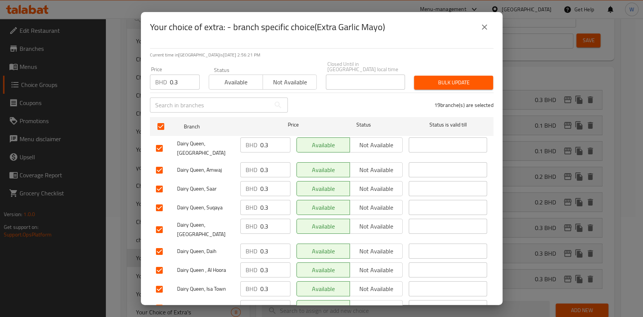
click at [449, 82] on span "Bulk update" at bounding box center [453, 82] width 67 height 9
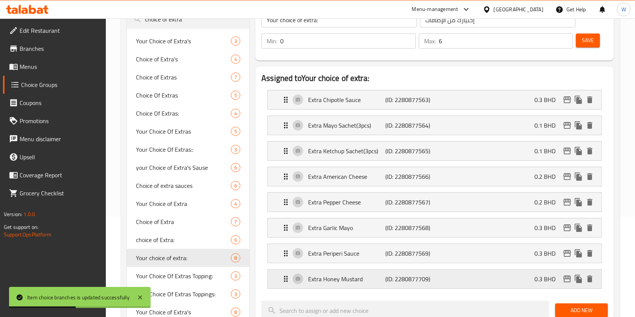
click at [563, 278] on icon "edit" at bounding box center [567, 279] width 9 height 9
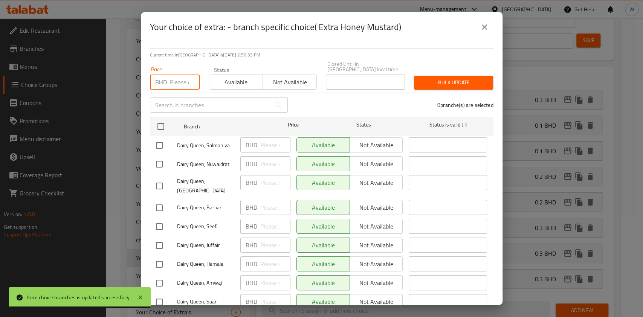
click at [184, 78] on input "number" at bounding box center [185, 82] width 30 height 15
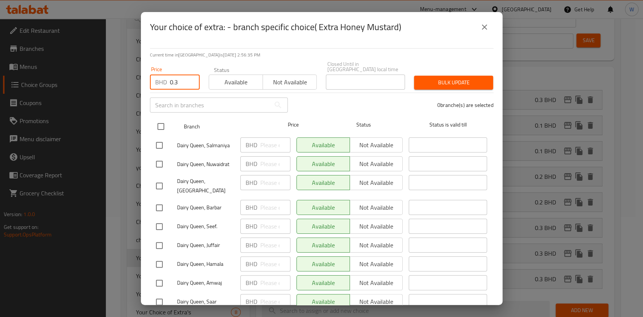
type input "0.3"
drag, startPoint x: 160, startPoint y: 124, endPoint x: 166, endPoint y: 122, distance: 5.5
click at [160, 123] on input "checkbox" at bounding box center [161, 127] width 16 height 16
checkbox input "true"
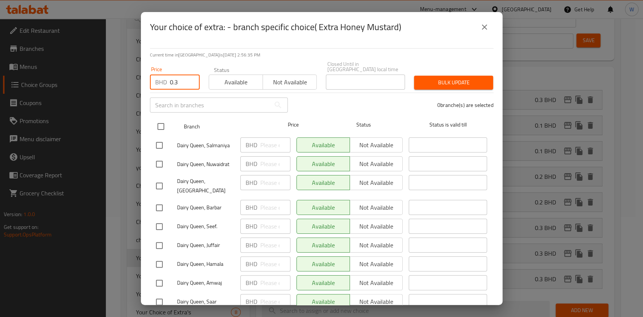
checkbox input "true"
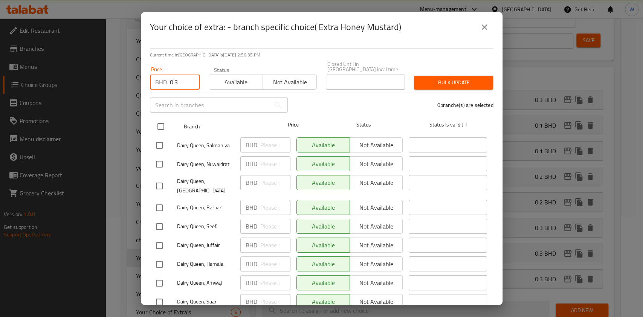
checkbox input "true"
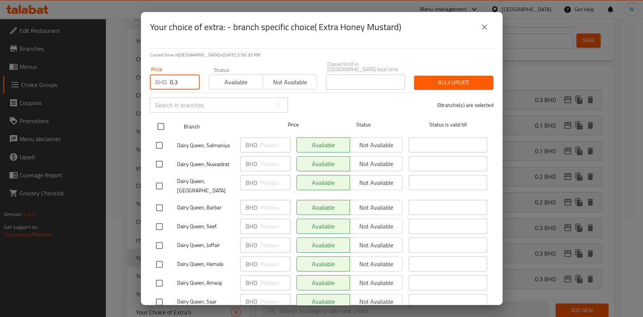
checkbox input "true"
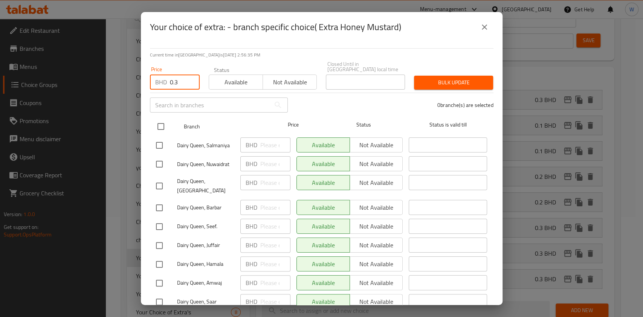
checkbox input "true"
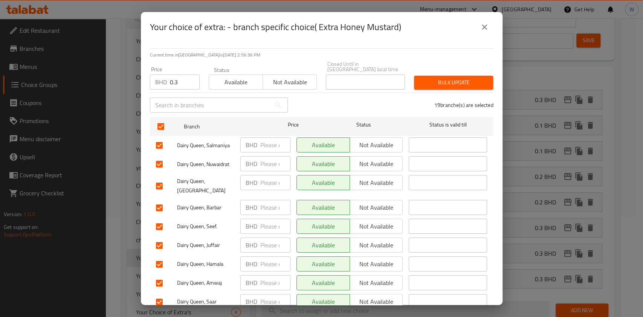
click at [464, 78] on span "Bulk update" at bounding box center [453, 82] width 67 height 9
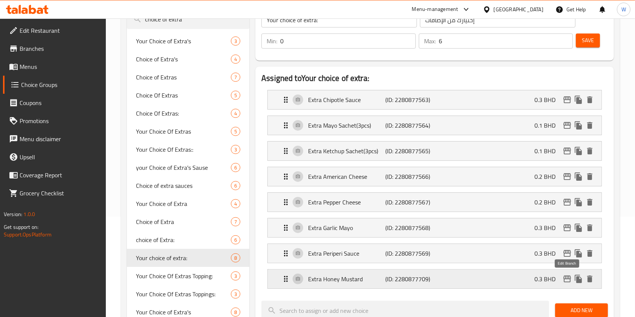
click at [569, 278] on icon "edit" at bounding box center [568, 279] width 8 height 7
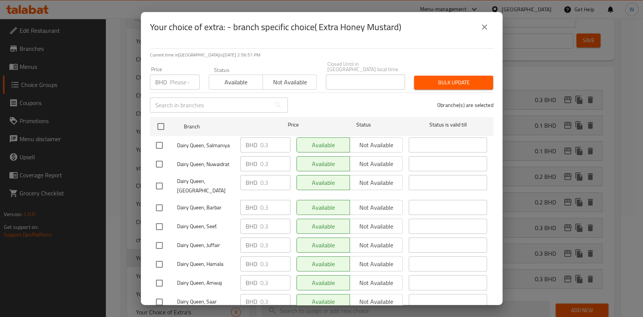
click at [488, 23] on icon "close" at bounding box center [484, 27] width 9 height 9
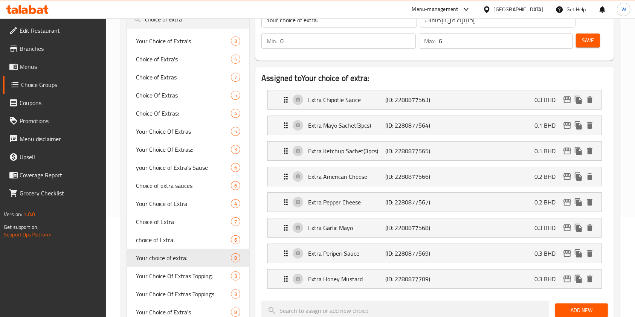
click at [594, 40] on button "Save" at bounding box center [588, 41] width 24 height 14
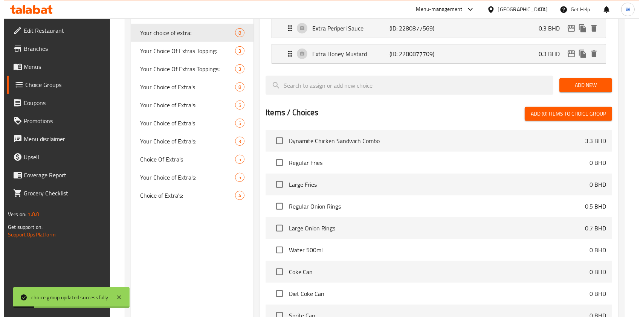
scroll to position [408, 0]
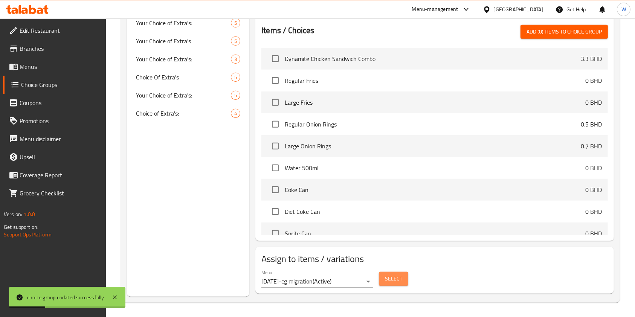
click at [387, 282] on span "Select" at bounding box center [393, 278] width 17 height 9
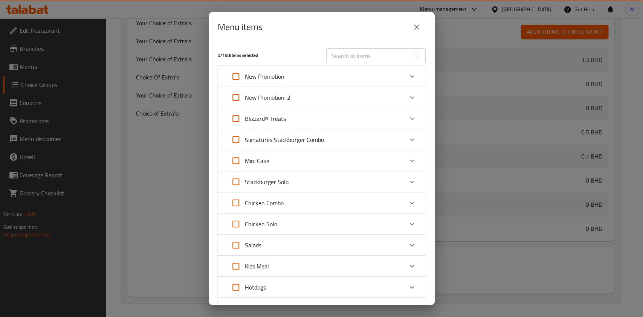
click at [372, 47] on div "​" at bounding box center [376, 56] width 109 height 24
click at [371, 53] on input "text" at bounding box center [367, 55] width 82 height 15
paste input "Crunchy Ranch Crispy Chicken Combo"
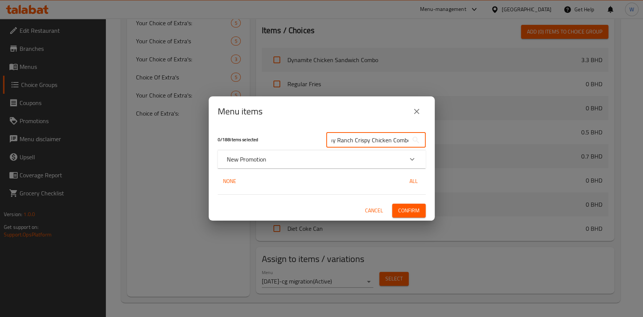
type input "Crunchy Ranch Crispy Chicken Combo"
click at [408, 160] on icon "Expand" at bounding box center [412, 159] width 9 height 9
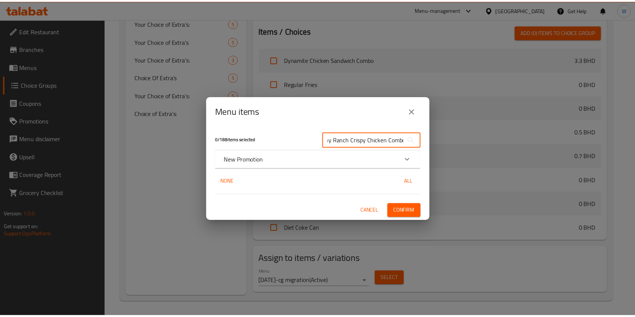
scroll to position [0, 0]
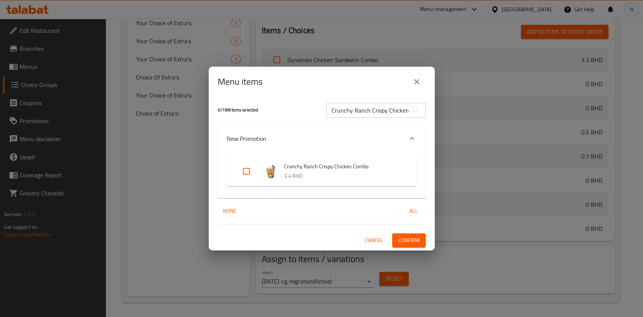
click at [244, 173] on input "Expand" at bounding box center [246, 171] width 18 height 18
checkbox input "true"
click at [416, 238] on span "Confirm" at bounding box center [408, 240] width 21 height 9
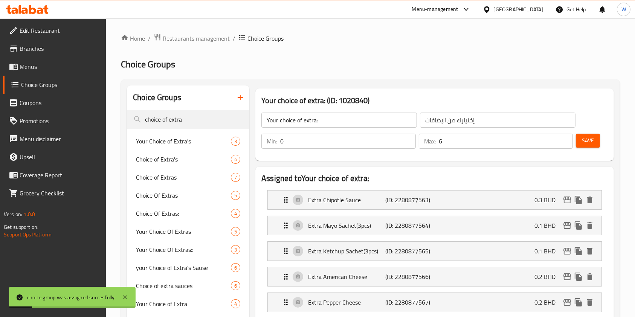
click at [26, 67] on span "Menus" at bounding box center [60, 66] width 81 height 9
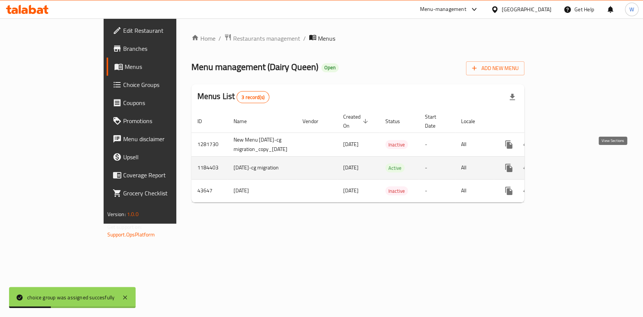
click at [572, 159] on link "enhanced table" at bounding box center [563, 168] width 18 height 18
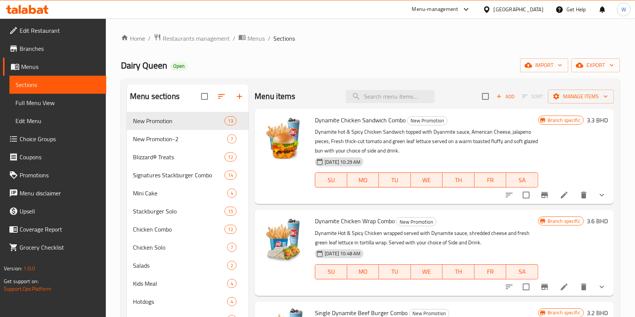
click at [390, 104] on div "Menu items Add Sort Manage items" at bounding box center [434, 96] width 359 height 24
click at [390, 101] on input "search" at bounding box center [390, 96] width 89 height 13
paste input "Crunchy Ranch Crispy Chicken Combo"
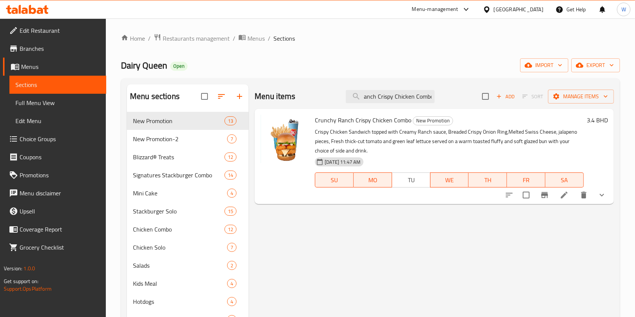
type input "Crunchy Ranch Crispy Chicken Combo"
click at [567, 198] on icon at bounding box center [564, 195] width 9 height 9
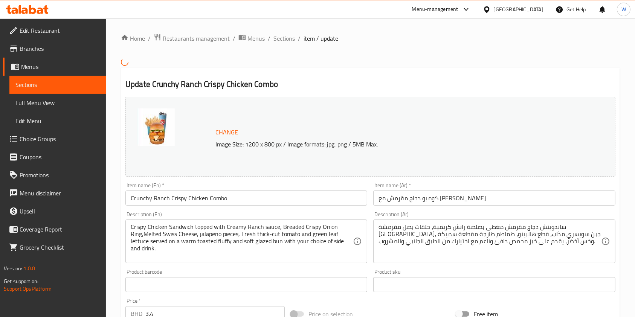
scroll to position [201, 0]
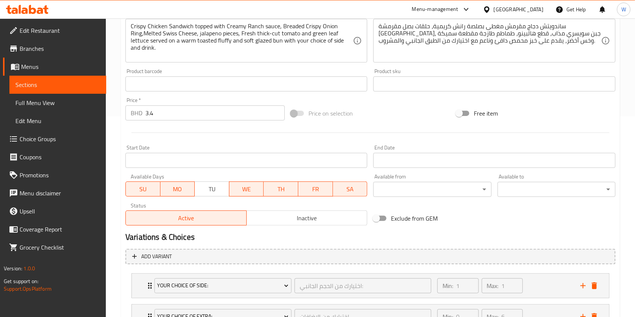
click at [229, 192] on button "WE" at bounding box center [246, 189] width 35 height 15
click at [220, 192] on span "TU" at bounding box center [212, 189] width 29 height 11
click at [245, 190] on span "WE" at bounding box center [246, 189] width 29 height 11
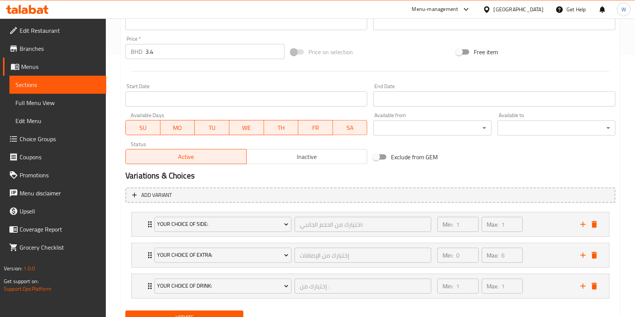
scroll to position [295, 0]
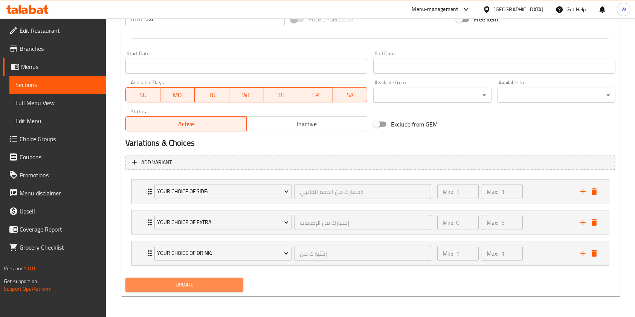
click at [211, 285] on span "Update" at bounding box center [184, 284] width 106 height 9
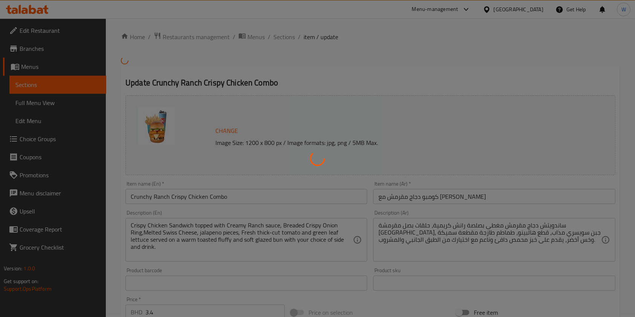
scroll to position [0, 0]
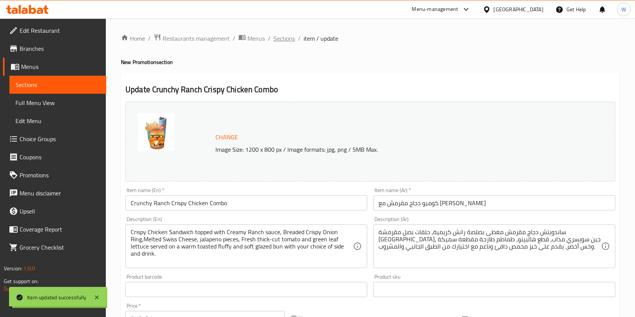
click at [294, 43] on span "Sections" at bounding box center [284, 38] width 21 height 9
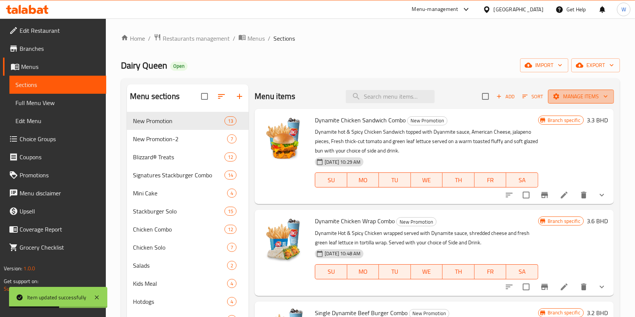
click at [553, 94] on icon "button" at bounding box center [557, 97] width 8 height 8
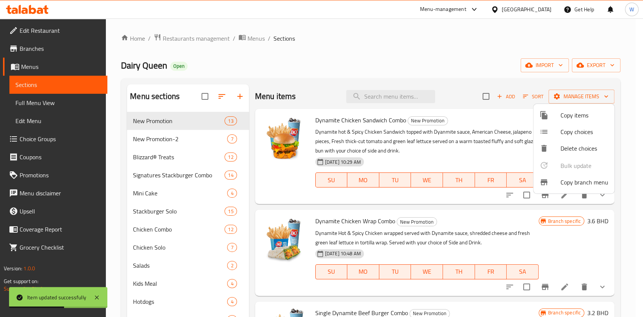
click at [562, 114] on span "Copy items" at bounding box center [585, 115] width 48 height 9
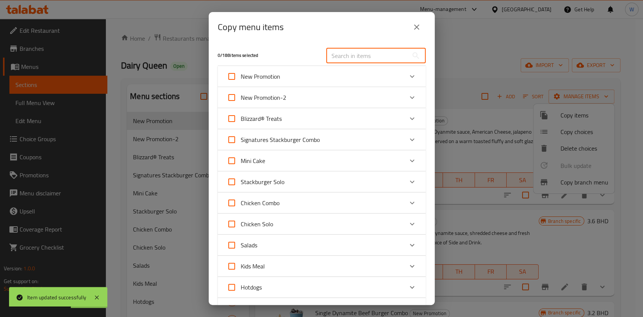
click at [362, 51] on input "text" at bounding box center [367, 55] width 82 height 15
paste input "Crunchy Ranch Crispy Chicken Combo"
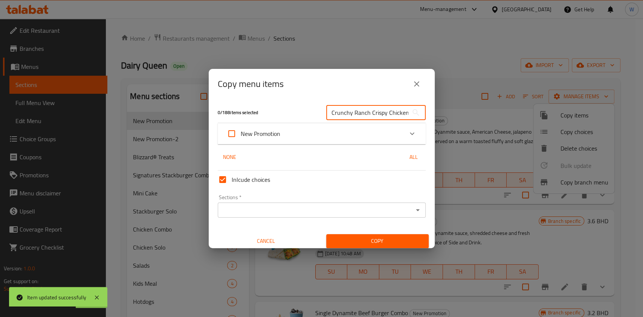
scroll to position [0, 21]
type input "Crunchy Ranch Crispy Chicken Combo"
click at [354, 134] on div "New Promotion" at bounding box center [315, 134] width 176 height 18
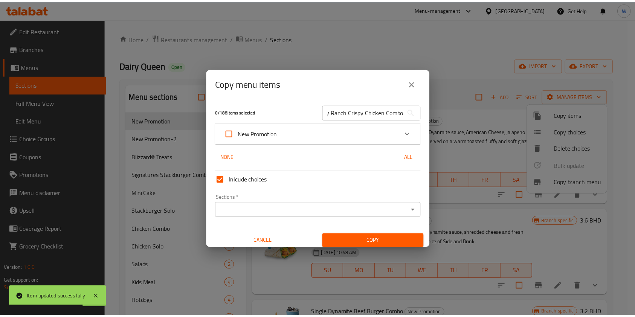
scroll to position [0, 0]
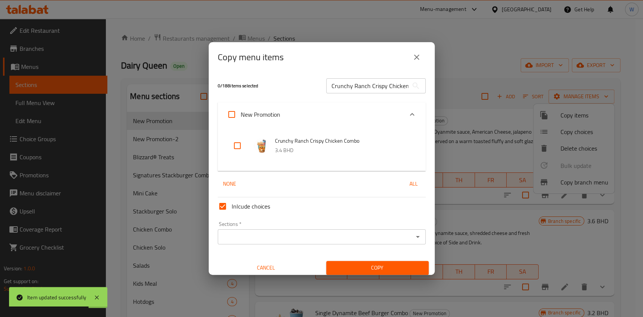
click at [239, 147] on input "checkbox" at bounding box center [237, 146] width 18 height 18
checkbox input "true"
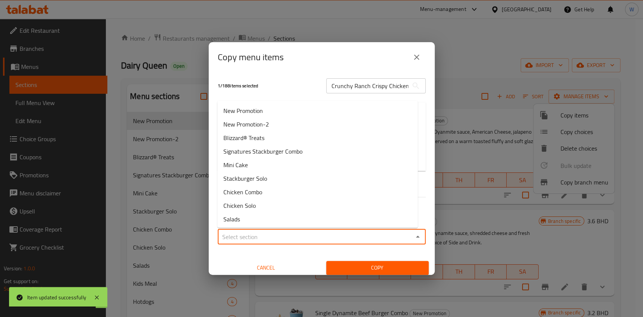
click at [333, 242] on input "Sections   *" at bounding box center [315, 237] width 191 height 11
click at [275, 111] on li "New Promotion" at bounding box center [317, 111] width 200 height 14
type input "New Promotion"
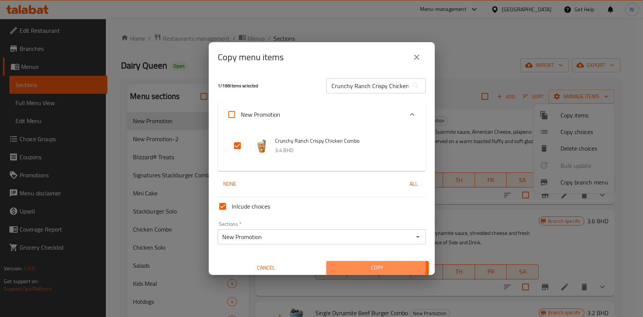
click at [361, 266] on span "Copy" at bounding box center [377, 267] width 90 height 9
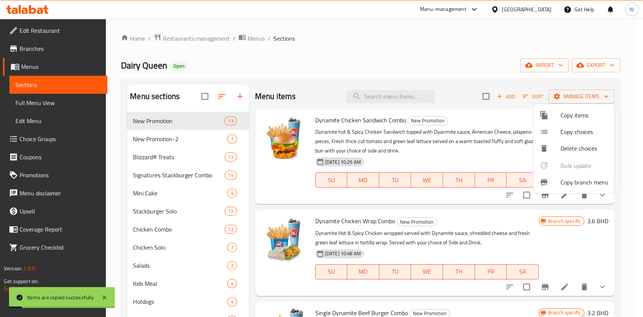
click at [527, 237] on div at bounding box center [321, 158] width 643 height 317
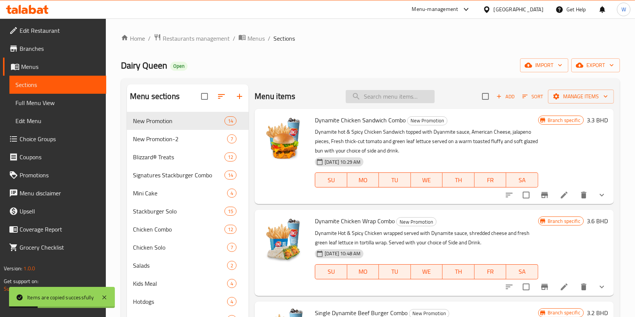
click at [407, 96] on input "search" at bounding box center [390, 96] width 89 height 13
paste input "Crunchy Ranch Crispy Chicken Combo"
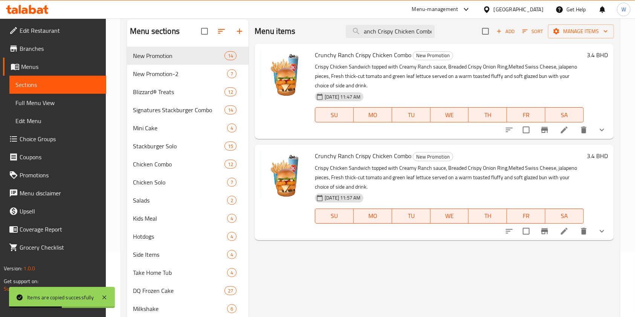
scroll to position [50, 0]
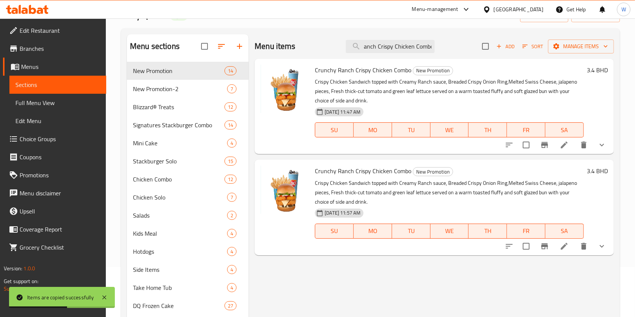
type input "Crunchy Ranch Crispy Chicken Combo"
click at [602, 145] on icon "show more" at bounding box center [602, 145] width 5 height 3
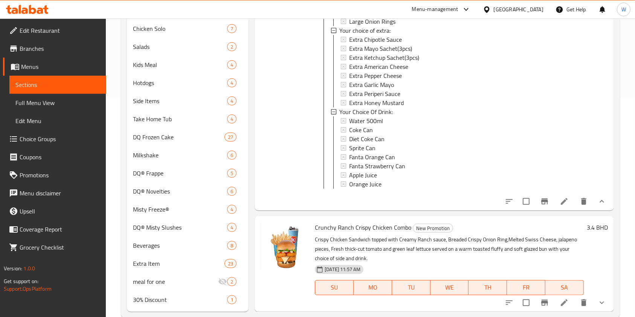
scroll to position [235, 0]
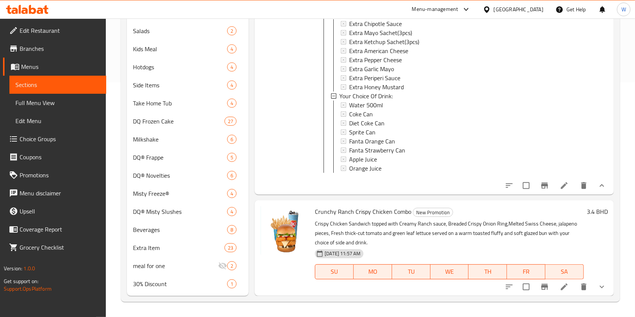
click at [555, 292] on li at bounding box center [564, 287] width 21 height 14
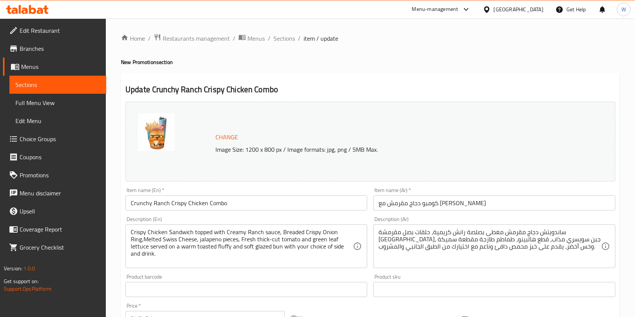
click at [139, 209] on input "Crunchy Ranch Crispy Chicken Combo" at bounding box center [246, 203] width 242 height 15
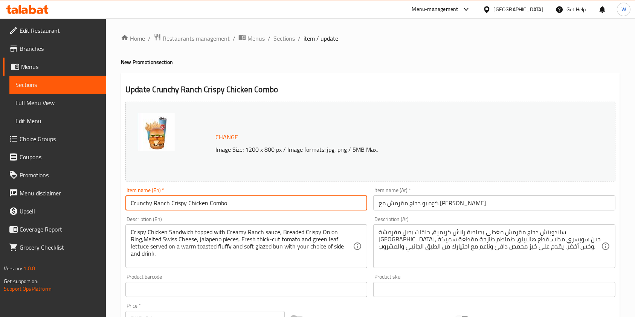
click at [139, 209] on input "Crunchy Ranch Crispy Chicken Combo" at bounding box center [246, 203] width 242 height 15
paste input "Single Beef Burger-Regular"
type input "Crunchy Ranch Single Beef Burger-Regular Combo"
click at [403, 208] on input "كومبو دجاج مقرمش مع رانش" at bounding box center [494, 203] width 242 height 15
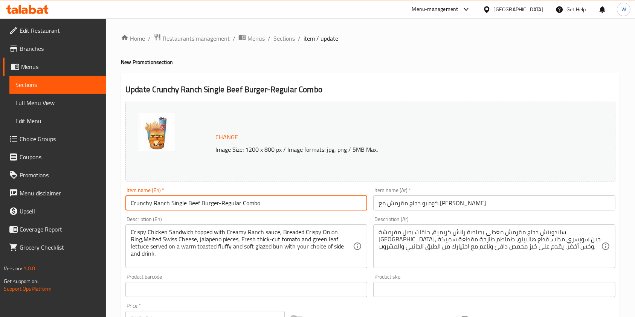
click at [403, 208] on input "كومبو دجاج مقرمش مع رانش" at bounding box center [494, 203] width 242 height 15
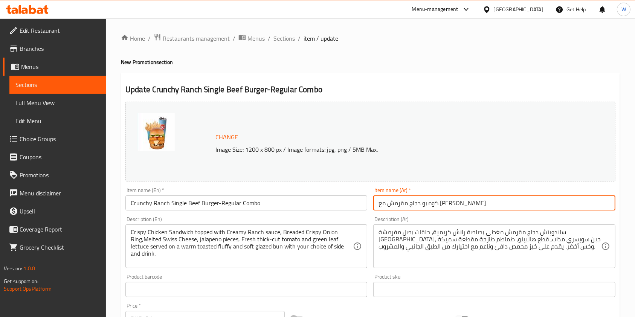
click at [403, 208] on input "كومبو دجاج مقرمش مع رانش" at bounding box center [494, 203] width 242 height 15
paste input "برجر لحم بقري فردي مقرمش بالرانش - وجبة كومبو عادية"
type input "برجر لحم بقري فردي مقرمش بالرانش - وجبة كومبو عادية"
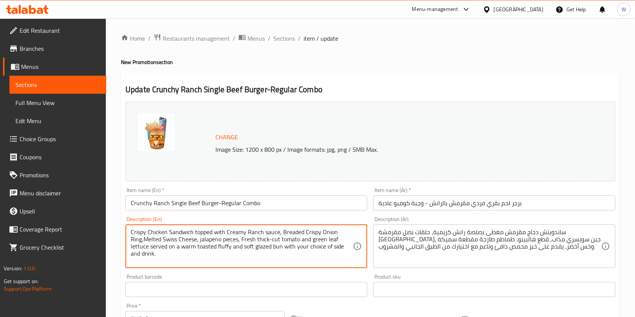
click at [162, 244] on textarea "Crispy Chicken Sandwich topped with Creamy Ranch sauce, Breaded Crispy Onion Ri…" at bounding box center [242, 247] width 222 height 36
click at [164, 264] on textarea "Crispy Chicken Sandwich topped with Creamy Ranch sauce, Breaded Crispy Onion Ri…" at bounding box center [242, 247] width 222 height 36
click at [165, 260] on textarea "Crispy Chicken Sandwich topped with Creamy Ranch sauce, Breaded Crispy Onion Ri…" at bounding box center [242, 247] width 222 height 36
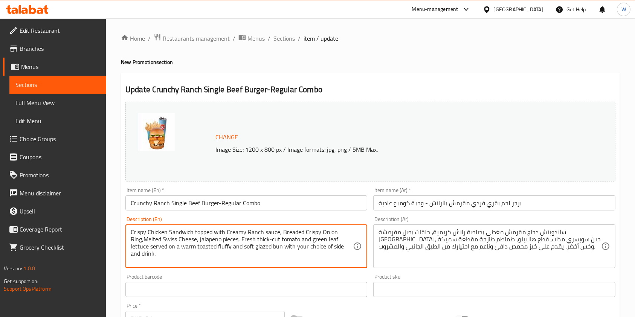
click at [165, 260] on textarea "Crispy Chicken Sandwich topped with Creamy Ranch sauce, Breaded Crispy Onion Ri…" at bounding box center [242, 247] width 222 height 36
paste textarea "unchy Ranch Single beef burger consist of 100% seasoned real beef patties toppe…"
type textarea "Crunchy Ranch Single beef burger consist of 100% seasoned real beef patties top…"
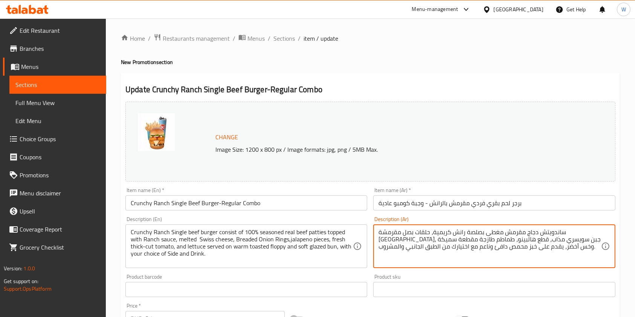
click at [412, 247] on textarea "ساندويتش دجاج مقرمش مغطى بصلصة رانش كريمية، حلقات بصل مقرمشة مقلية، جبن سويسري …" at bounding box center [490, 247] width 222 height 36
paste textarea "رجر لحم بقري واحد مقرمش يتكون من 100% من فطائر لحم بقري حقيقية متبلة مغطاة بصلص…"
type textarea "برجر لحم بقري واحد مقرمش يتكون من 100% من فطائر لحم بقري حقيقية متبلة مغطاة بصل…"
click at [313, 277] on div "Product barcode Product barcode" at bounding box center [246, 285] width 242 height 23
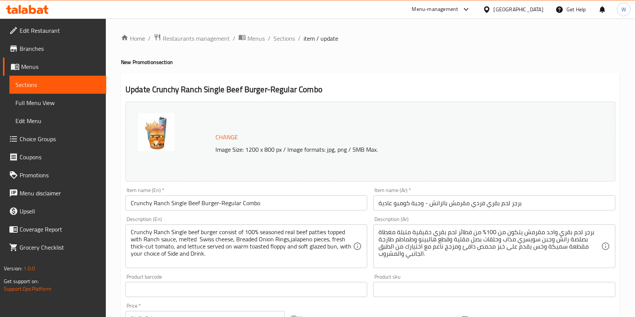
scroll to position [100, 0]
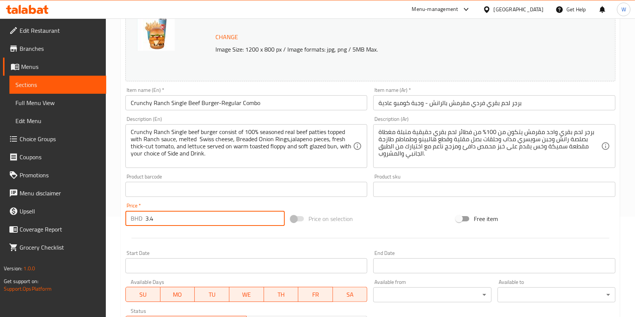
drag, startPoint x: 205, startPoint y: 212, endPoint x: 199, endPoint y: 206, distance: 7.7
click at [205, 211] on input "3.4" at bounding box center [214, 218] width 139 height 15
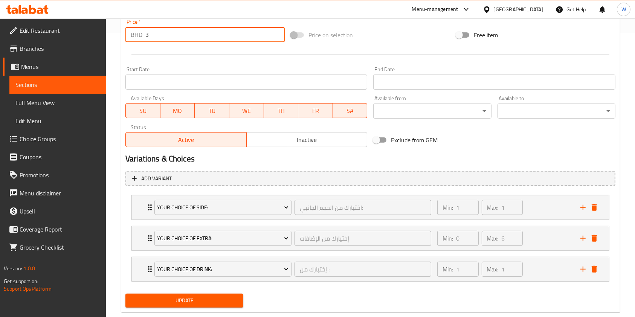
scroll to position [300, 0]
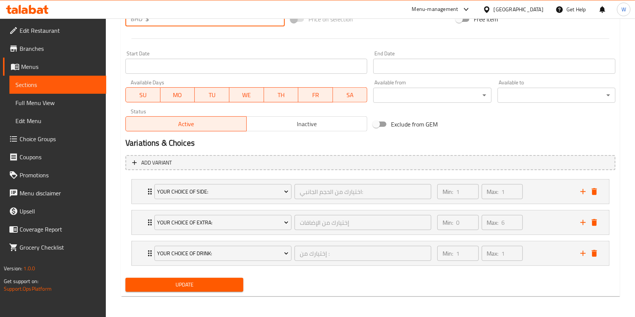
type input "3"
click at [211, 278] on button "Update" at bounding box center [184, 285] width 118 height 14
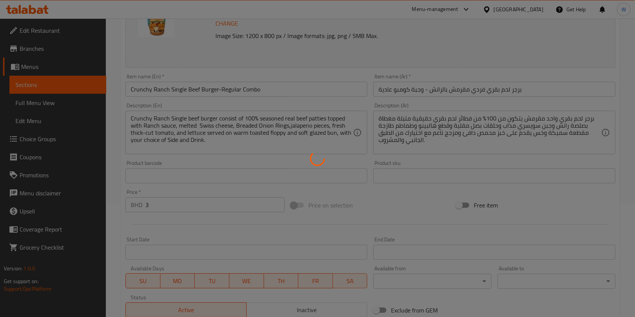
scroll to position [0, 0]
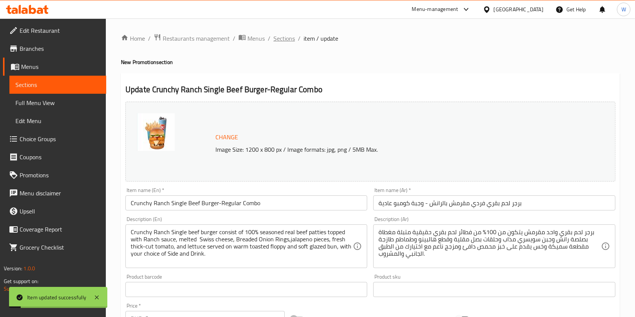
click at [293, 43] on span "Sections" at bounding box center [284, 38] width 21 height 9
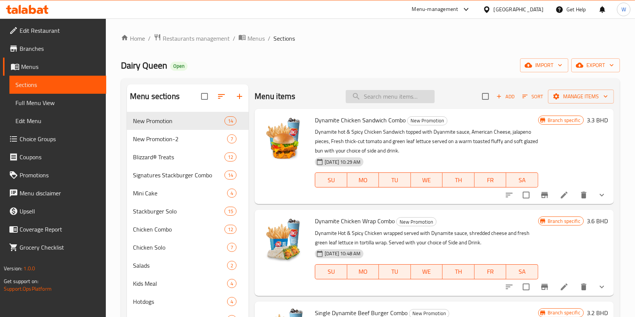
click at [371, 98] on input "search" at bounding box center [390, 96] width 89 height 13
paste input "Crunchy Ranch Single Beef Burger-Regular Combo"
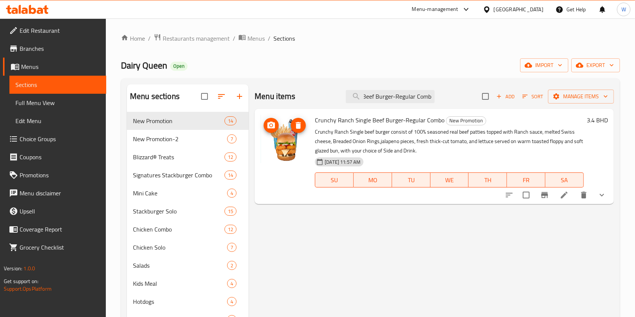
type input "Crunchy Ranch Single Beef Burger-Regular Combo"
click at [275, 127] on icon "upload picture" at bounding box center [271, 125] width 8 height 7
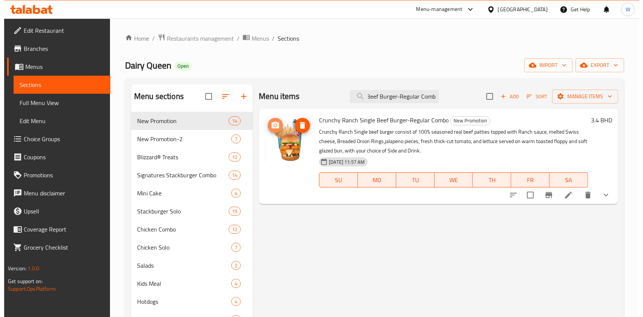
scroll to position [0, 0]
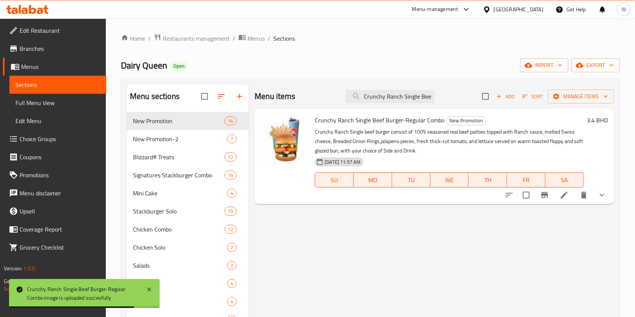
click at [429, 121] on span "Crunchy Ranch Single Beef Burger-Regular Combo" at bounding box center [380, 120] width 130 height 11
copy h6 "Crunchy Ranch Single Beef Burger-Regular Combo"
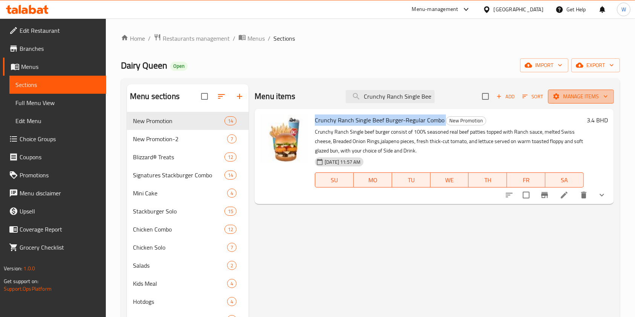
click at [593, 93] on span "Manage items" at bounding box center [581, 96] width 54 height 9
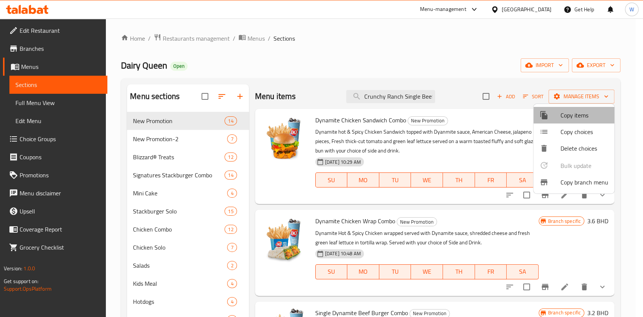
click at [591, 116] on span "Copy items" at bounding box center [585, 115] width 48 height 9
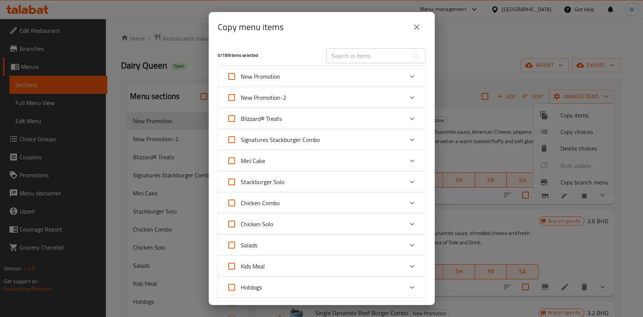
click at [364, 63] on div "​" at bounding box center [376, 56] width 109 height 24
click at [365, 54] on input "text" at bounding box center [367, 55] width 82 height 15
paste input "Crunchy Ranch Single Beef Burger-Regular Combo"
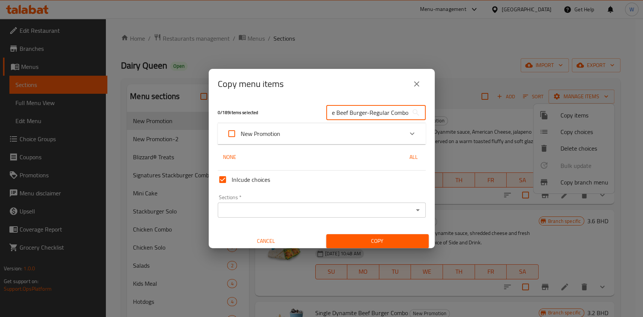
type input "Crunchy Ranch Single Beef Burger-Regular Combo"
click at [345, 122] on div "Crunchy Ranch Single Beef Burger-Regular Combo ​" at bounding box center [376, 113] width 109 height 24
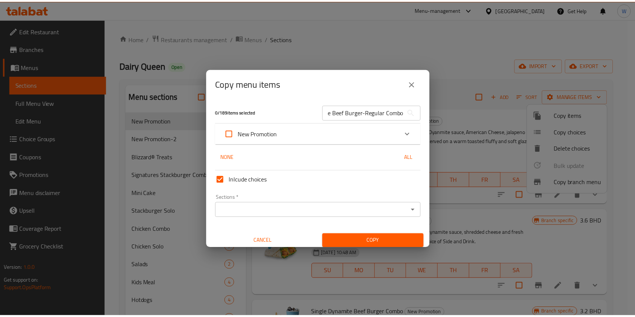
scroll to position [0, 0]
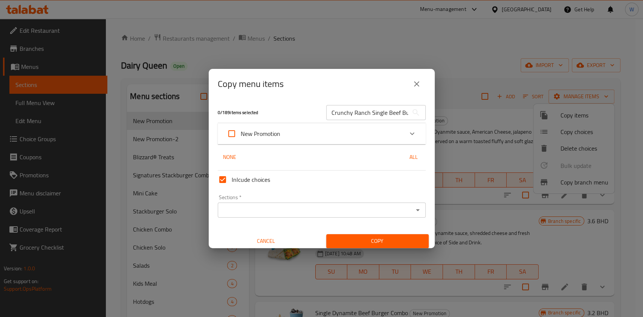
click at [340, 132] on div "New Promotion" at bounding box center [315, 134] width 176 height 18
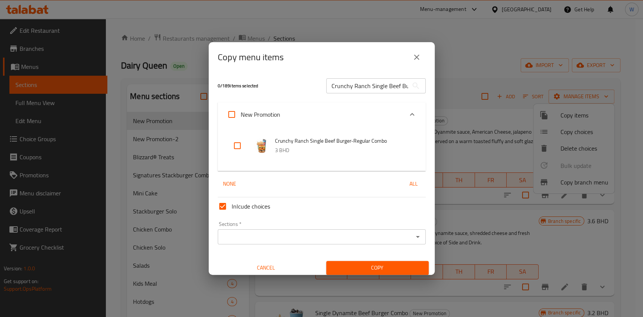
click at [229, 147] on input "checkbox" at bounding box center [237, 146] width 18 height 18
checkbox input "true"
click at [399, 243] on div "Sections *" at bounding box center [322, 236] width 208 height 15
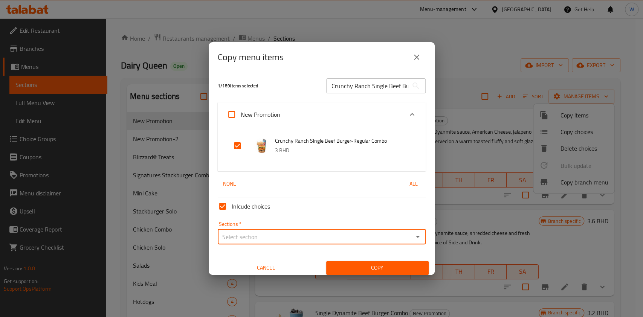
click at [413, 234] on icon "Open" at bounding box center [417, 236] width 9 height 9
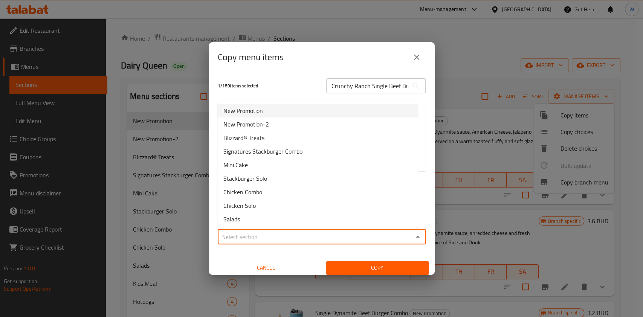
click at [281, 114] on li "New Promotion" at bounding box center [317, 111] width 200 height 14
type input "New Promotion"
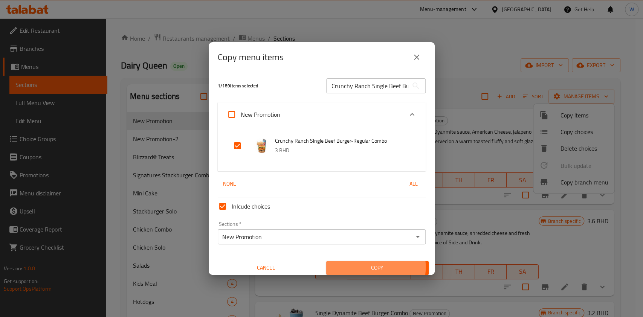
click at [356, 267] on span "Copy" at bounding box center [377, 267] width 90 height 9
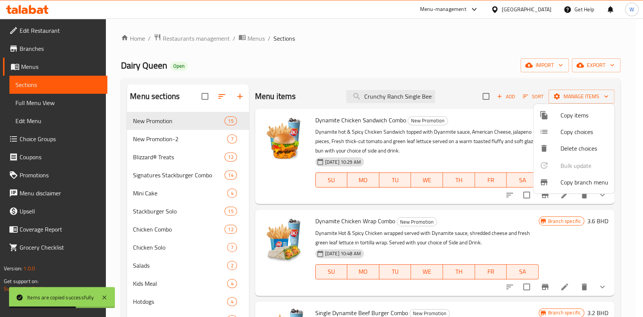
click at [398, 88] on div at bounding box center [321, 158] width 643 height 317
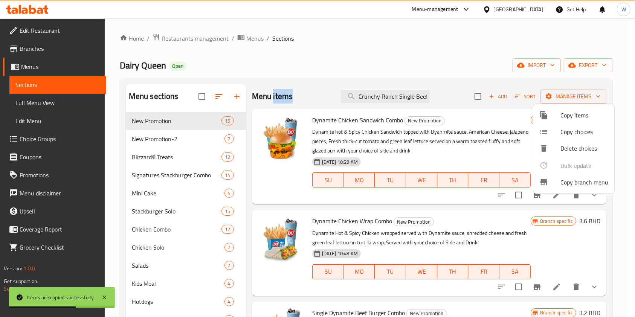
click at [398, 88] on div "Menu items Crunchy Ranch Single Beef Burger-Regular Combo Add Sort Manage items" at bounding box center [429, 96] width 355 height 24
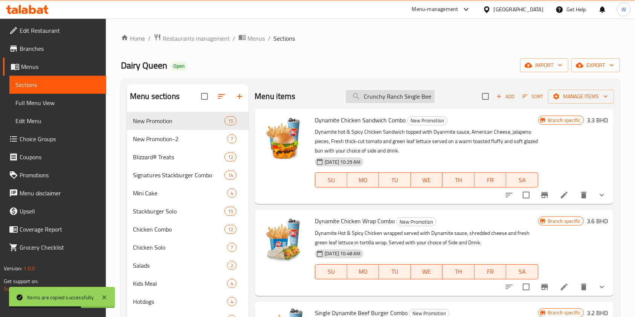
click at [399, 93] on input "Crunchy Ranch Single Beef Burger-Regular Combo" at bounding box center [390, 96] width 89 height 13
paste input "search"
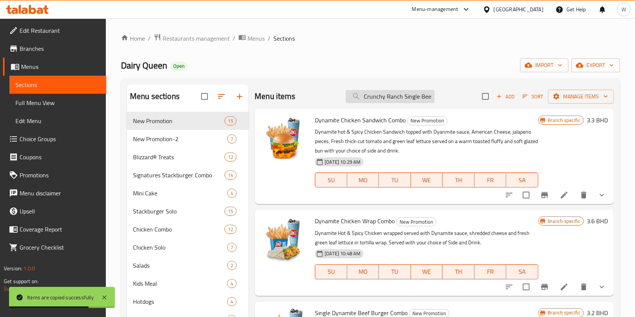
scroll to position [0, 60]
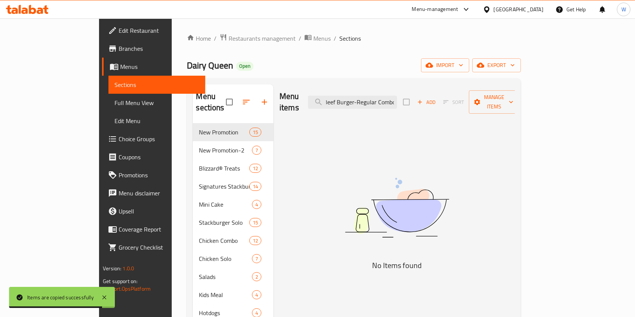
type input "Crunchy Ranch Single Beef Burger-Regular Combo"
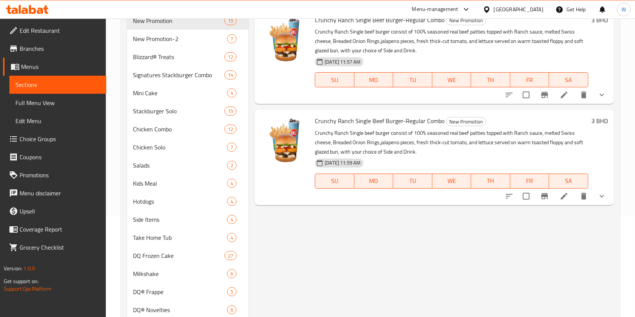
scroll to position [50, 0]
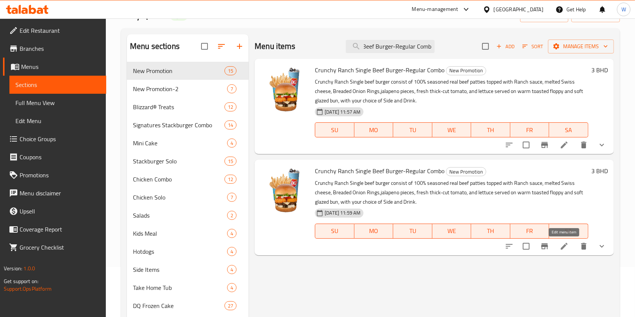
click at [566, 250] on icon at bounding box center [564, 246] width 9 height 9
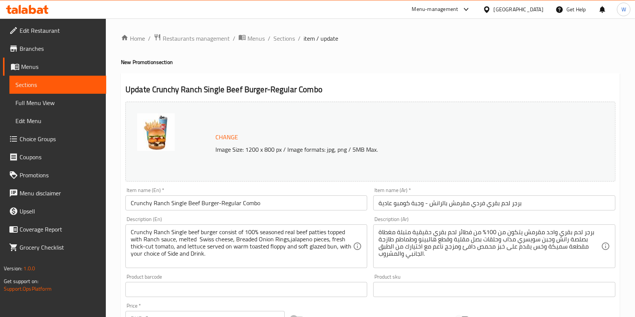
click at [136, 219] on div "Description (En) Crunchy Ranch Single beef burger consist of 100% seasoned real…" at bounding box center [246, 243] width 242 height 52
click at [144, 208] on input "Crunchy Ranch Single Beef Burger-Regular Combo" at bounding box center [246, 203] width 242 height 15
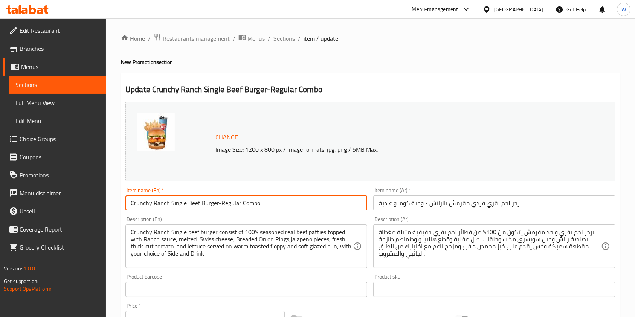
click at [144, 208] on input "Crunchy Ranch Single Beef Burger-Regular Combo" at bounding box center [246, 203] width 242 height 15
paste input "Doub"
type input "Crunchy Ranch Double Beef Burger-Regular Combo"
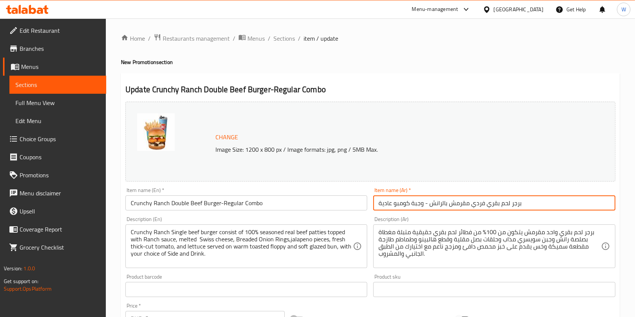
click at [438, 205] on input "برجر لحم بقري فردي مقرمش بالرانش - وجبة كومبو عادية" at bounding box center [494, 203] width 242 height 15
paste input "زدوج مقرمش بالرانش - وجبة"
type input "برجر لحم بقري مزدوج مقرمش بالرانش - وجبة عادية"
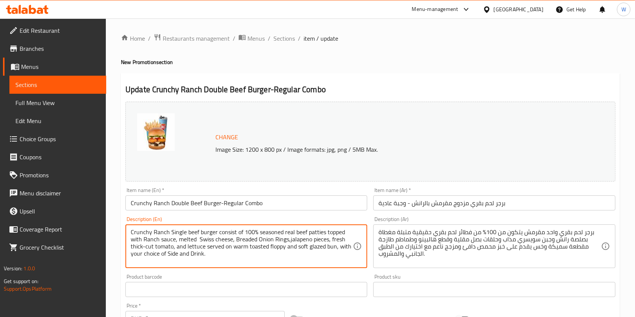
click at [156, 235] on textarea "Crunchy Ranch Single beef burger consist of 100% seasoned real beef patties top…" at bounding box center [242, 247] width 222 height 36
paste textarea "Doub"
type textarea "Crunchy Ranch Double beef burger consist of 100% seasoned real beef patties top…"
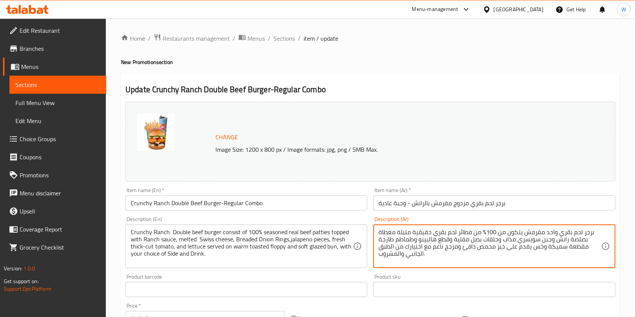
click at [416, 254] on textarea "برجر لحم بقري واحد مقرمش يتكون من 100% من فطائر لحم بقري حقيقية متبلة مغطاة بصل…" at bounding box center [490, 247] width 222 height 36
paste textarea "زدوج مقرمش مكون من 100% من فطائر لحم بقري حقيقية متبلة و"
type textarea "برجر لحم بقري مزدوج مقرمش مكون من 100% من فطائر لحم بقري حقيقية متبلة ومغطاة بص…"
click at [439, 276] on div "Product sku Product sku" at bounding box center [494, 285] width 242 height 23
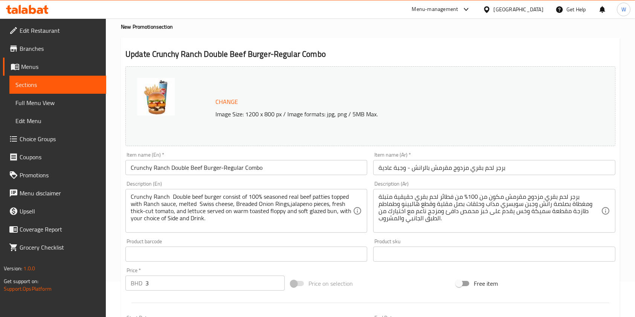
scroll to position [50, 0]
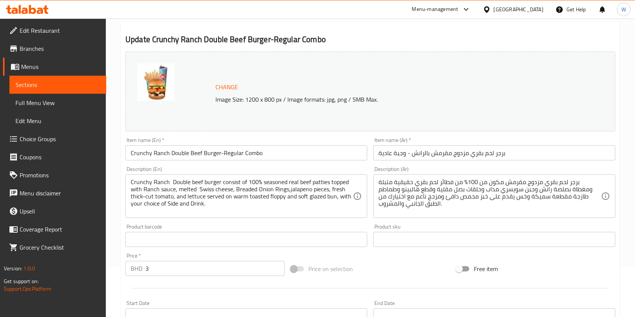
click at [238, 273] on input "3" at bounding box center [214, 268] width 139 height 15
type input "3.5"
click at [342, 255] on div "Change Image Size: 1200 x 800 px / Image formats: jpg, png / 5MB Max. Item name…" at bounding box center [370, 217] width 496 height 336
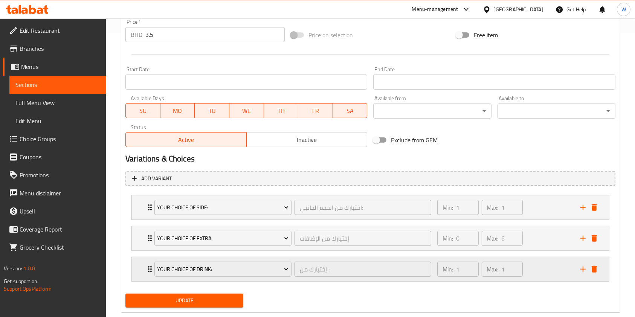
scroll to position [300, 0]
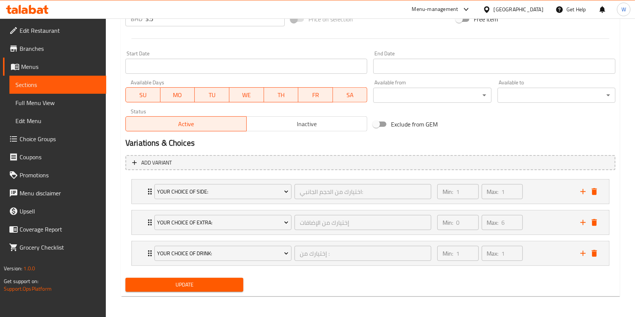
click at [211, 285] on span "Update" at bounding box center [184, 284] width 106 height 9
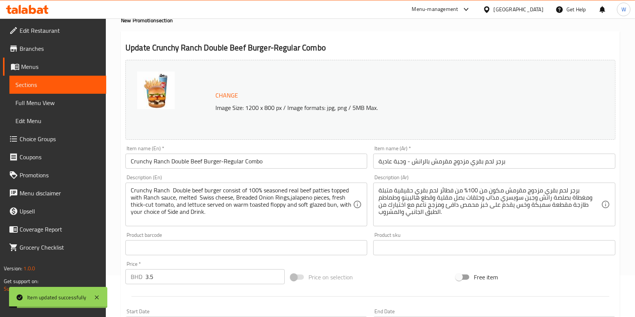
scroll to position [0, 0]
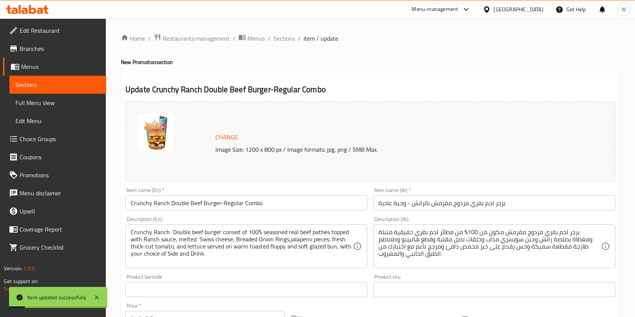
click at [281, 89] on h2 "Update Crunchy Ranch Double Beef Burger-Regular Combo" at bounding box center [370, 89] width 490 height 11
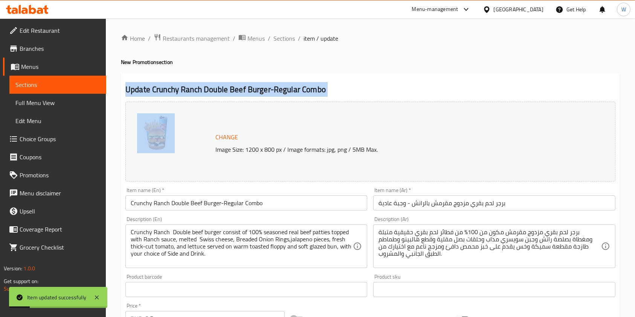
click at [281, 89] on h2 "Update Crunchy Ranch Double Beef Burger-Regular Combo" at bounding box center [370, 89] width 490 height 11
click at [310, 84] on h2 "Update Crunchy Ranch Double Beef Burger-Regular Combo" at bounding box center [370, 89] width 490 height 11
drag, startPoint x: 330, startPoint y: 83, endPoint x: 152, endPoint y: 93, distance: 177.7
copy h2 "Crunchy Ranch Double Beef Burger-Regular Combo"
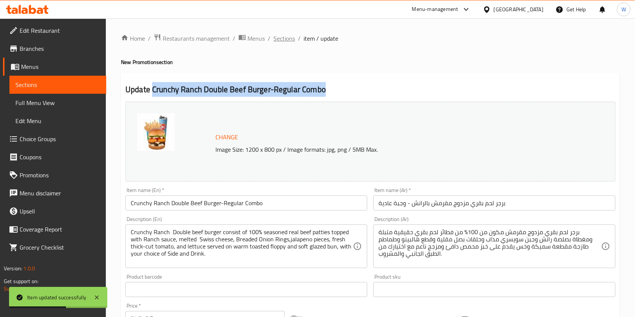
click at [278, 38] on span "Sections" at bounding box center [284, 38] width 21 height 9
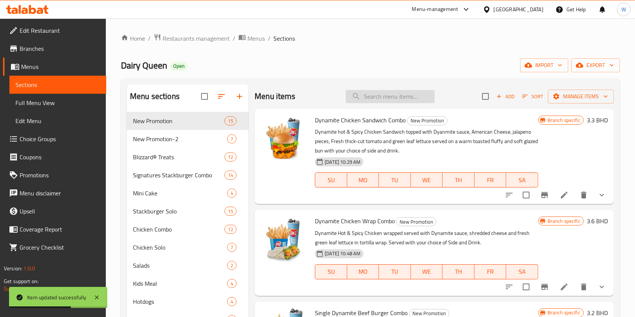
click at [380, 92] on input "search" at bounding box center [390, 96] width 89 height 13
paste input "Crunchy Ranch Double Beef Burger-Regular Combo"
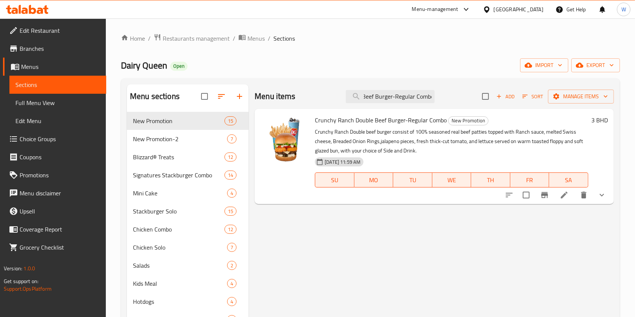
type input "Crunchy Ranch Double Beef Burger-Regular Combo"
click at [545, 199] on icon "Branch-specific-item" at bounding box center [544, 195] width 9 height 9
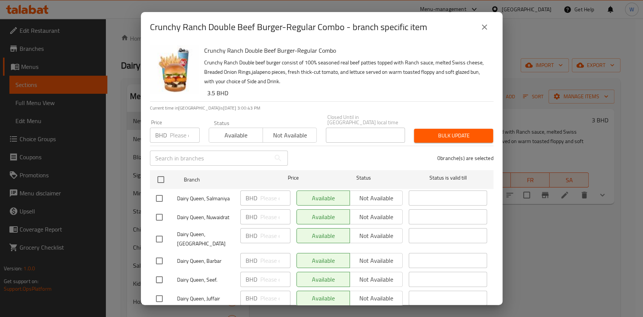
click at [485, 29] on icon "close" at bounding box center [484, 27] width 9 height 9
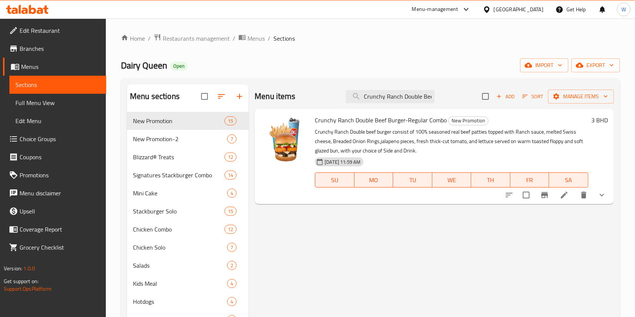
click at [549, 191] on button "Branch-specific-item" at bounding box center [545, 195] width 18 height 18
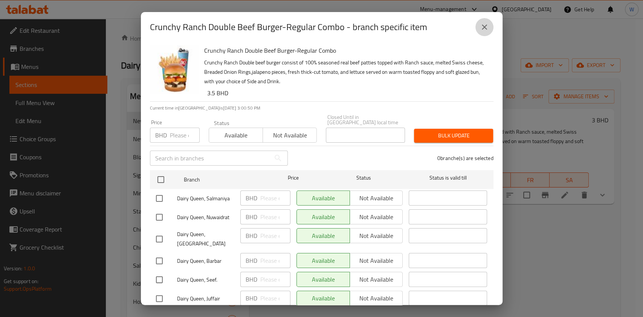
click at [489, 24] on button "close" at bounding box center [484, 27] width 18 height 18
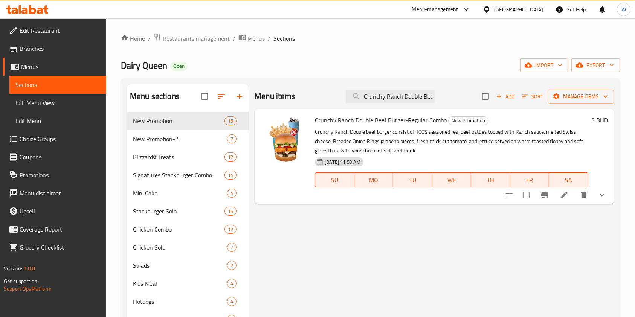
click at [607, 119] on h6 "3 BHD" at bounding box center [599, 120] width 17 height 11
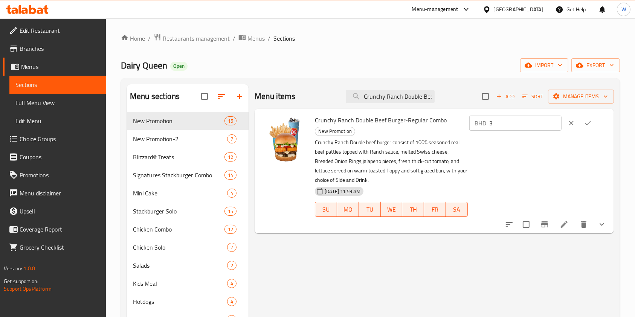
click at [555, 118] on input "3" at bounding box center [525, 123] width 72 height 15
type input "3.5"
click at [596, 127] on button "ok" at bounding box center [588, 123] width 17 height 17
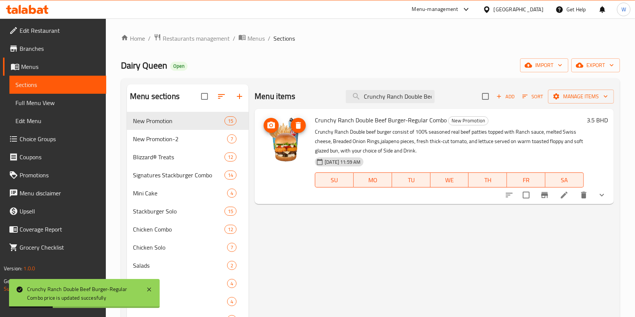
click at [273, 134] on img at bounding box center [285, 139] width 48 height 48
click at [273, 126] on icon "upload picture" at bounding box center [271, 125] width 9 height 9
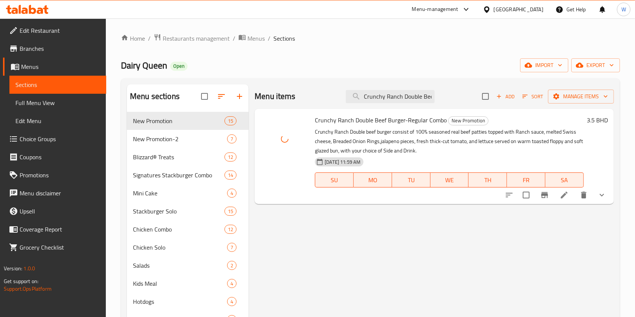
click at [332, 287] on div "Menu items Crunchy Ranch Double Beef Burger-Regular Combo Add Sort Manage items…" at bounding box center [431, 307] width 365 height 446
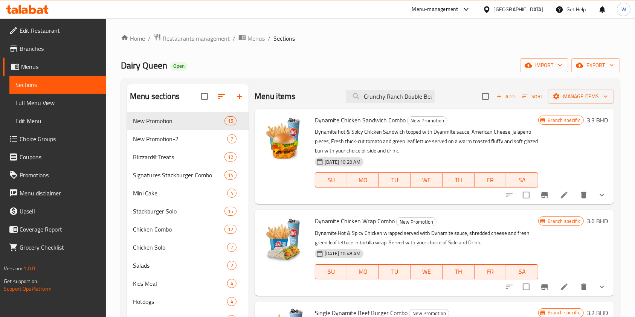
click at [399, 89] on div "Menu items Crunchy Ranch Double Beef Burger-Regular Combo Add Sort Manage items" at bounding box center [434, 96] width 359 height 24
click at [397, 93] on input "Crunchy Ranch Double Beef Burger-Regular Combo" at bounding box center [390, 96] width 89 height 13
paste input "Sing"
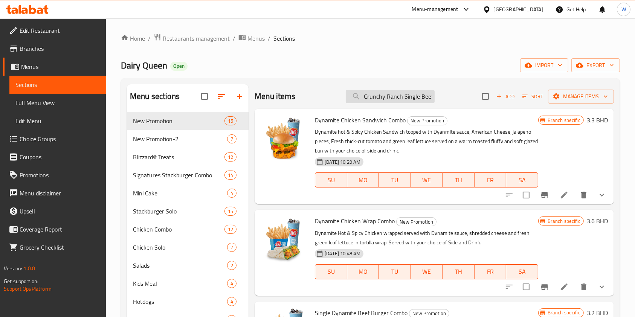
scroll to position [0, 59]
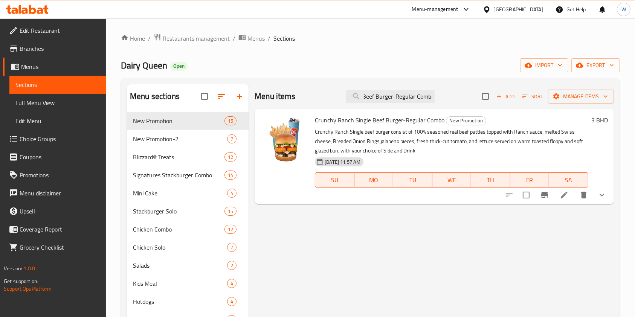
type input "Crunchy Ranch Single Beef Burger-Regular Combo"
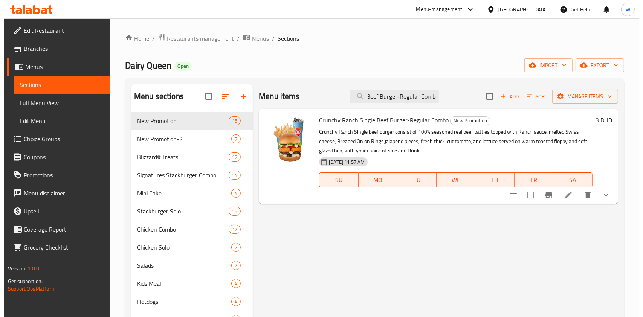
scroll to position [0, 0]
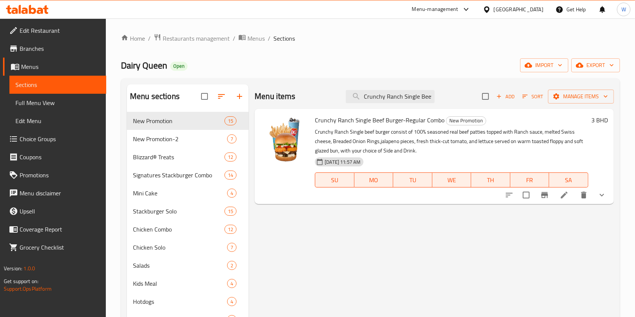
click at [383, 127] on p "Crunchy Ranch Single beef burger consist of 100% seasoned real beef patties top…" at bounding box center [452, 141] width 274 height 28
click at [384, 119] on span "Crunchy Ranch Single Beef Burger-Regular Combo" at bounding box center [380, 120] width 130 height 11
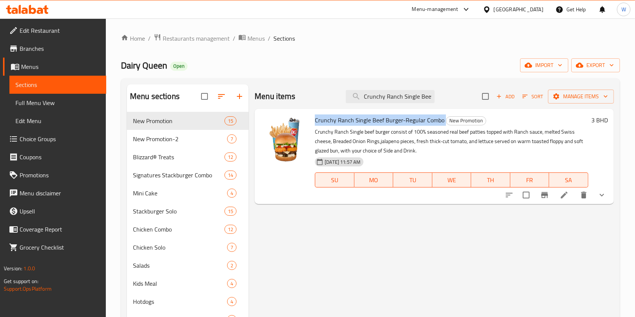
copy h6 "Crunchy Ranch Single Beef Burger-Regular Combo"
click at [400, 243] on div "Menu items Crunchy Ranch Single Beef Burger-Regular Combo Add Sort Manage items…" at bounding box center [431, 307] width 365 height 446
click at [410, 122] on span "Crunchy Ranch Single Beef Burger-Regular Combo" at bounding box center [380, 120] width 130 height 11
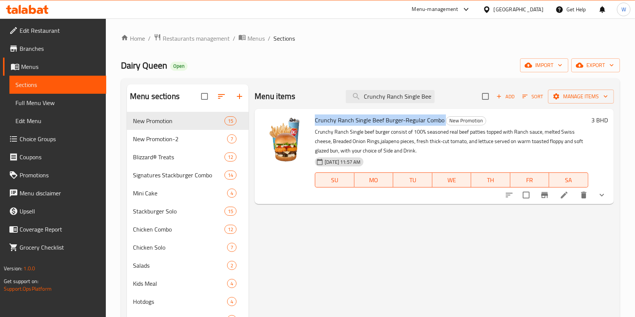
copy h6 "Crunchy Ranch Single Beef Burger-Regular Combo"
click at [591, 101] on span "Manage items" at bounding box center [581, 96] width 54 height 9
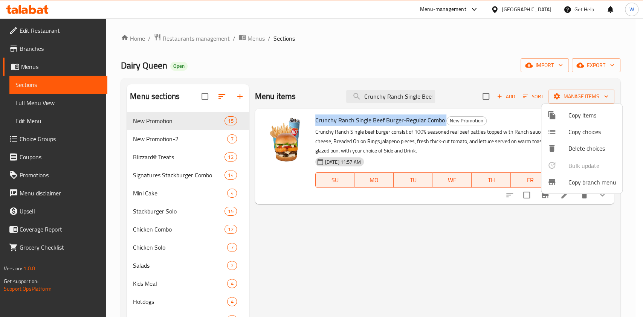
click at [576, 118] on span "Copy items" at bounding box center [593, 115] width 48 height 9
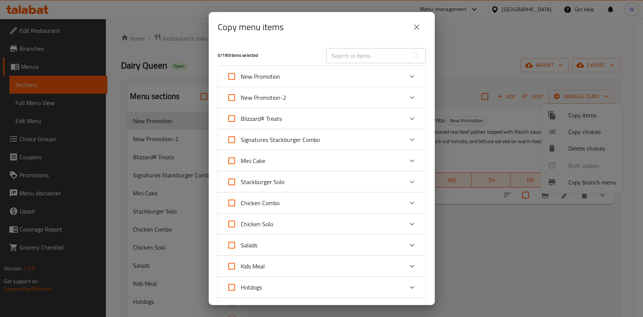
click at [350, 55] on input "text" at bounding box center [367, 55] width 82 height 15
paste input "Crunchy Ranch Single Beef Burger-Regular Combo"
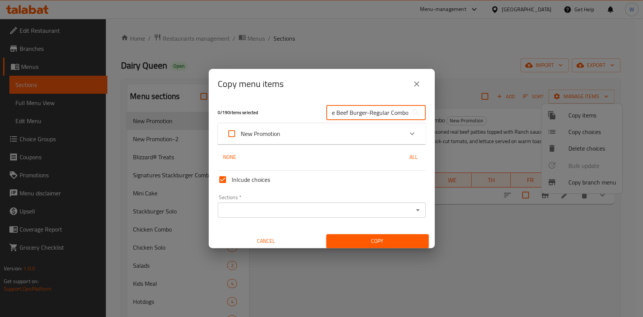
type input "Crunchy Ranch Single Beef Burger-Regular Combo"
click at [382, 130] on div "New Promotion" at bounding box center [315, 134] width 176 height 18
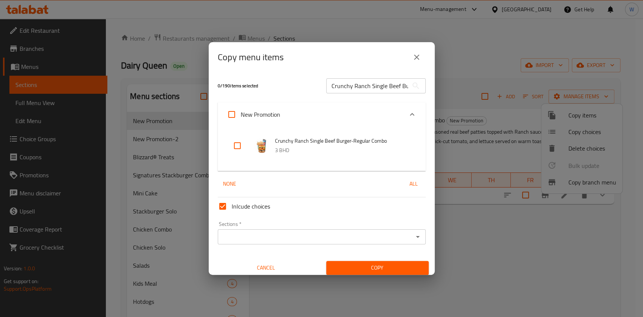
click at [237, 148] on input "checkbox" at bounding box center [237, 146] width 18 height 18
checkbox input "true"
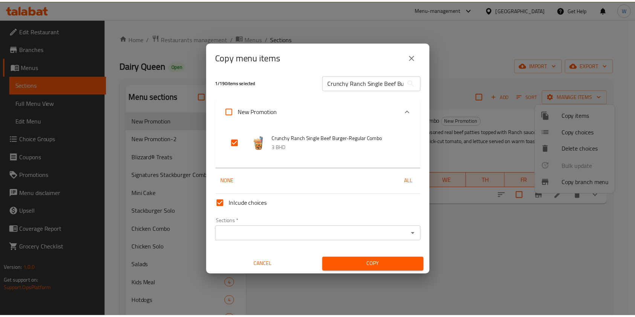
scroll to position [4, 0]
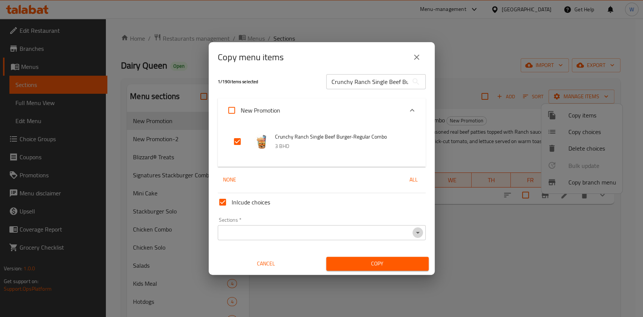
click at [413, 234] on icon "Open" at bounding box center [417, 232] width 9 height 9
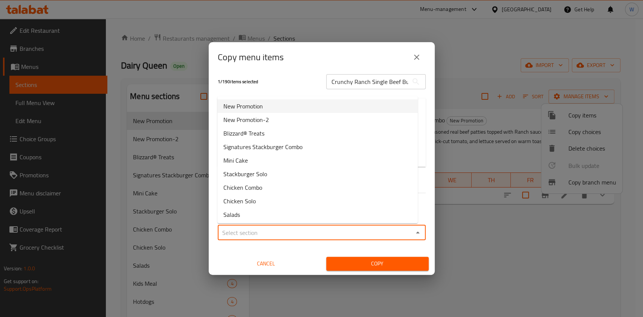
click at [348, 108] on li "New Promotion" at bounding box center [317, 106] width 200 height 14
type input "New Promotion"
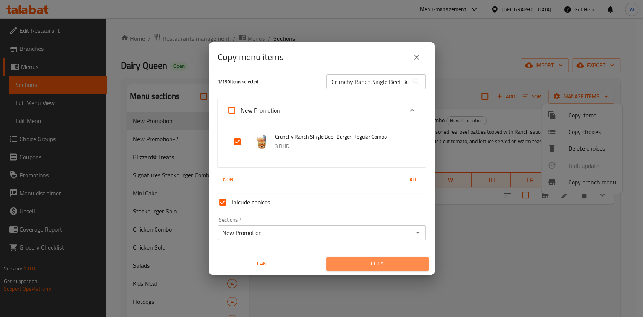
click at [380, 261] on span "Copy" at bounding box center [377, 263] width 90 height 9
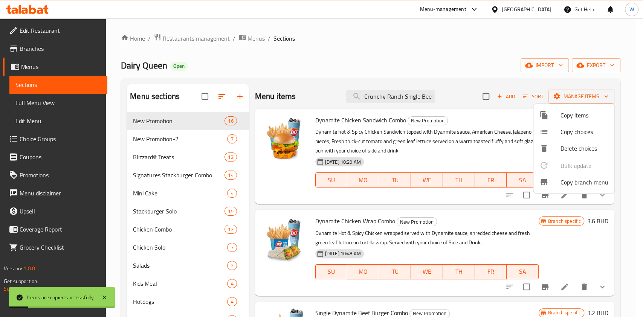
click at [302, 190] on div at bounding box center [321, 158] width 643 height 317
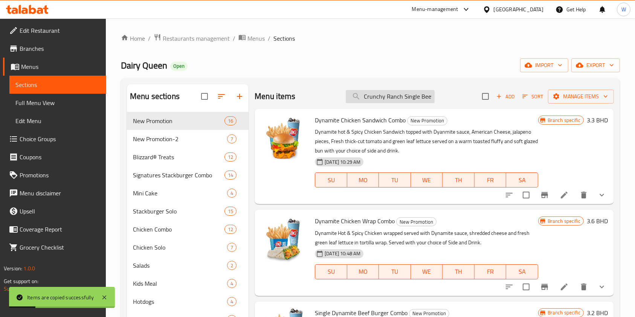
click at [410, 95] on input "Crunchy Ranch Single Beef Burger-Regular Combo" at bounding box center [390, 96] width 89 height 13
paste input "search"
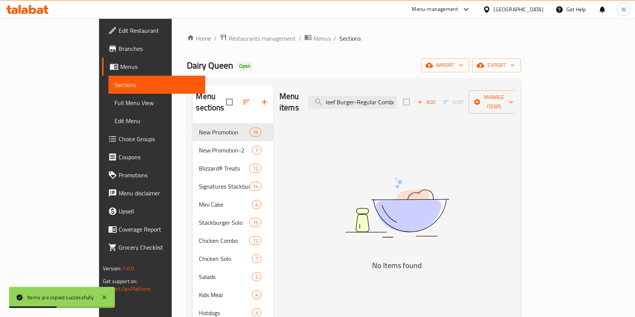
type input "Crunchy Ranch Single Beef Burger-Regular Combo"
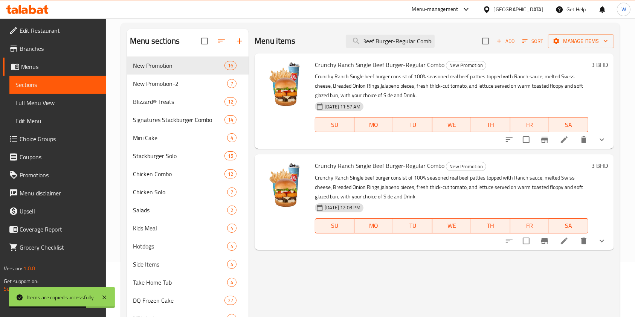
scroll to position [100, 0]
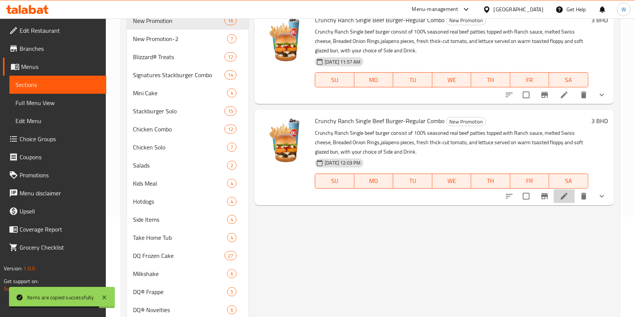
click at [565, 199] on icon at bounding box center [564, 196] width 9 height 9
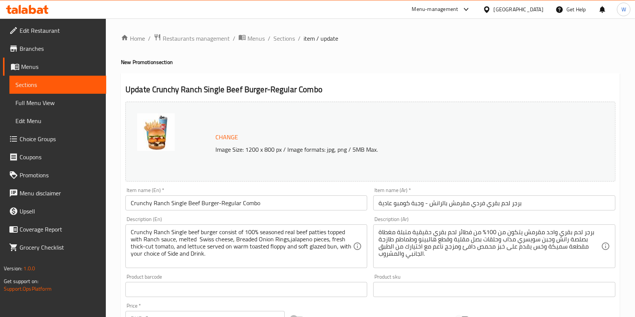
click at [132, 201] on input "Crunchy Ranch Single Beef Burger-Regular Combo" at bounding box center [246, 203] width 242 height 15
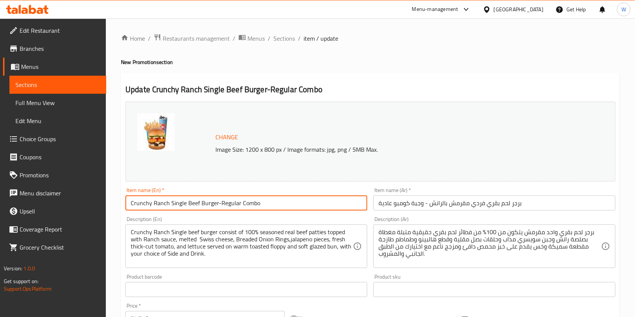
click at [133, 201] on input "Crunchy Ranch Single Beef Burger-Regular Combo" at bounding box center [246, 203] width 242 height 15
paste input "Chicken Sol"
type input "Crunchy Ranch Chicken Solo"
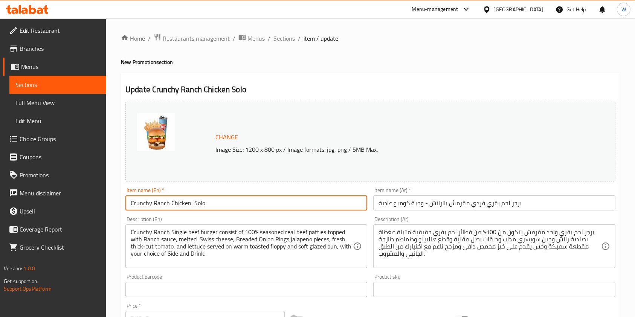
click at [404, 203] on input "برجر لحم بقري فردي مقرمش بالرانش - وجبة كومبو عادية" at bounding box center [494, 203] width 242 height 15
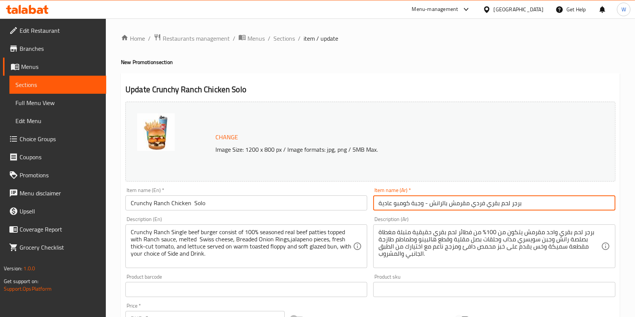
click at [404, 203] on input "برجر لحم بقري فردي مقرمش بالرانش - وجبة كومبو عادية" at bounding box center [494, 203] width 242 height 15
paste input "جاج رانش مقرمش منفرد"
type input "دجاج رانش مقرمش منفرد"
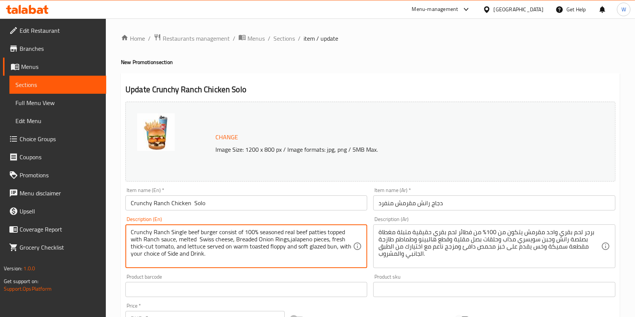
click at [184, 231] on textarea "Crunchy Ranch Single beef burger consist of 100% seasoned real beef patties top…" at bounding box center [242, 247] width 222 height 36
paste textarea "ispy Chicken Sandwich topped with Ranch sauce, Breaded Crispy Onion Ring,Whit S…"
type textarea "Crispy Chicken Sandwich topped with Ranch sauce, Breaded Crispy Onion Ring,Whit…"
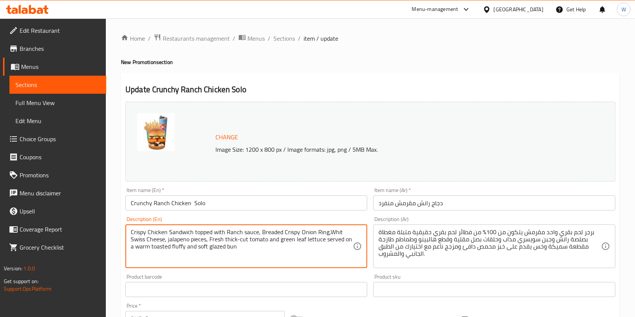
click at [422, 237] on textarea "برجر لحم بقري واحد مقرمش يتكون من 100% من فطائر لحم بقري حقيقية متبلة مغطاة بصل…" at bounding box center [490, 247] width 222 height 36
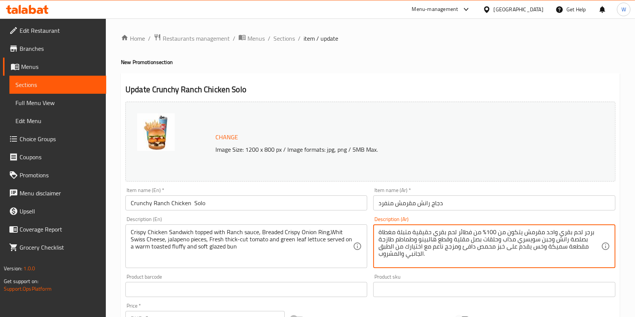
click at [422, 237] on textarea "برجر لحم بقري واحد مقرمش يتكون من 100% من فطائر لحم بقري حقيقية متبلة مغطاة بصل…" at bounding box center [490, 247] width 222 height 36
paste textarea "اندويتش دجاج مقرمش مغطى بصلصة رانش، حلقات بصل مقرمشة مقلية، جبن سويسري أبيض، قط…"
type textarea "ساندويتش دجاج مقرمش مغطى بصلصة رانش، حلقات بصل مقرمشة مقلية، جبن سويسري أبيض، ق…"
click at [424, 277] on div "Product sku Product sku" at bounding box center [494, 285] width 242 height 23
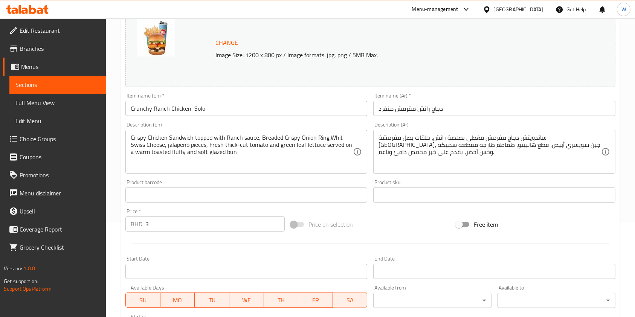
scroll to position [100, 0]
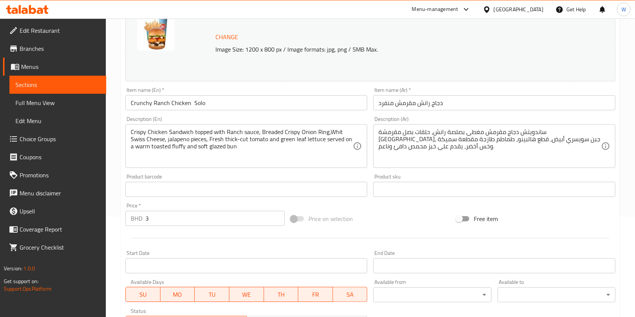
click at [168, 230] on div at bounding box center [370, 238] width 496 height 18
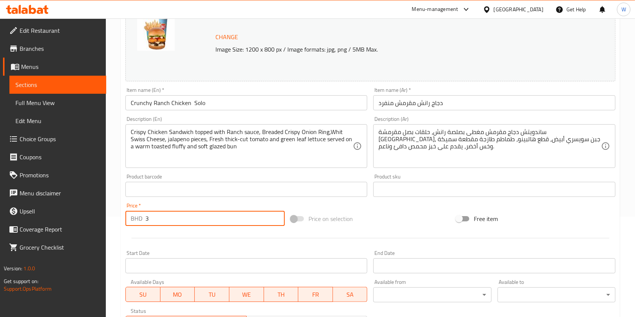
drag, startPoint x: 161, startPoint y: 222, endPoint x: 136, endPoint y: 225, distance: 25.4
click at [136, 222] on div "BHD 3 Price *" at bounding box center [204, 218] width 159 height 15
paste input "2.6"
type input "2.6"
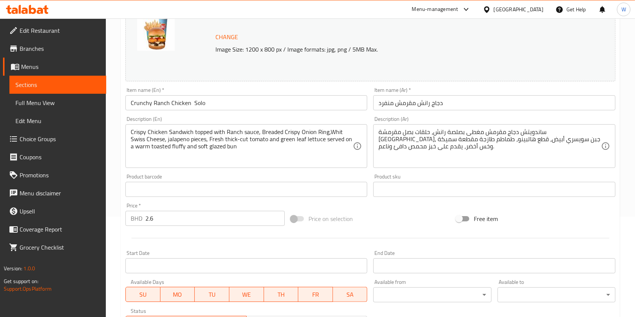
click at [149, 240] on div at bounding box center [370, 238] width 496 height 18
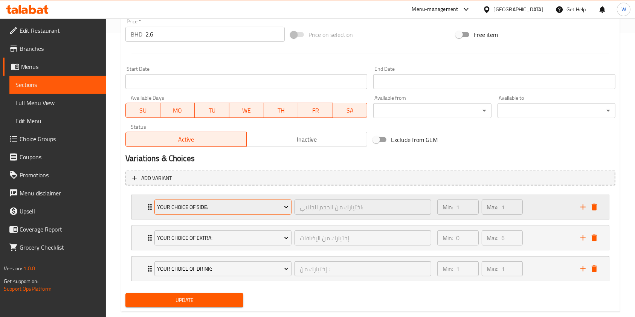
scroll to position [300, 0]
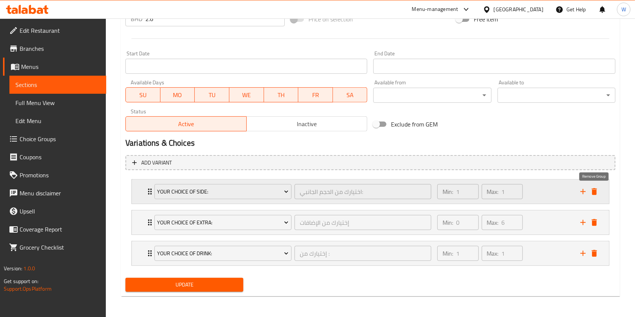
click at [596, 192] on icon "delete" at bounding box center [594, 191] width 5 height 7
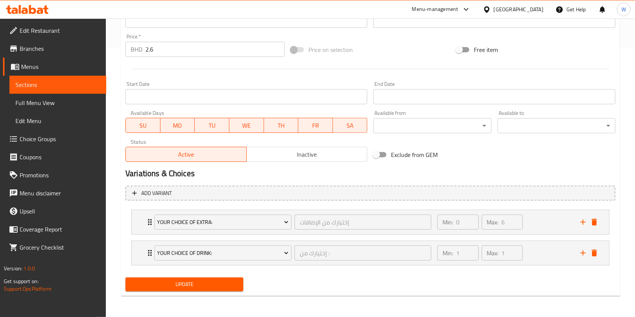
scroll to position [269, 0]
click at [598, 254] on icon "delete" at bounding box center [594, 253] width 9 height 9
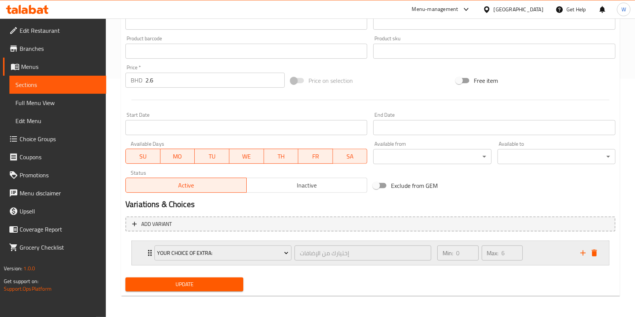
scroll to position [238, 0]
click at [151, 250] on div "Your choice of extra: إختيارك من الإضافات ​" at bounding box center [293, 253] width 286 height 24
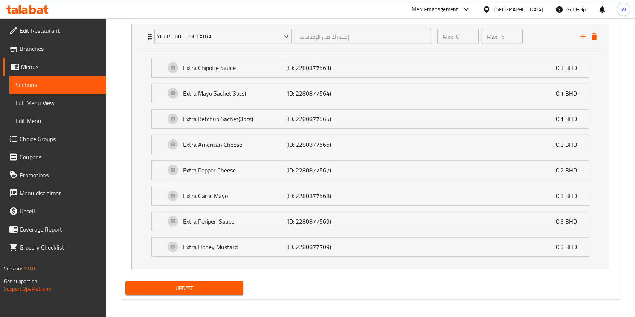
scroll to position [458, 0]
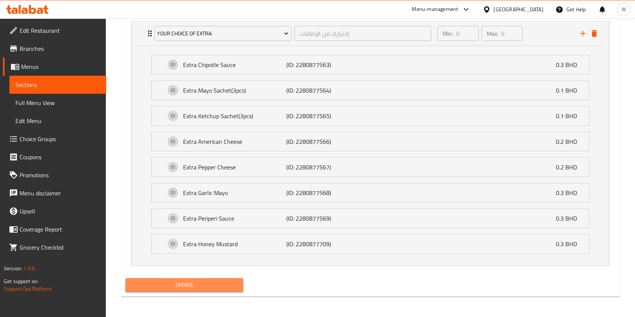
click at [191, 285] on span "Update" at bounding box center [184, 285] width 106 height 9
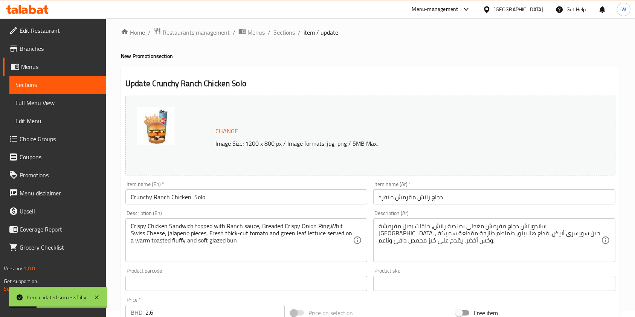
scroll to position [0, 0]
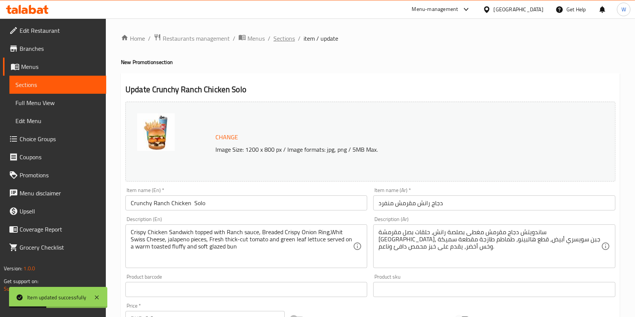
click at [277, 37] on span "Sections" at bounding box center [284, 38] width 21 height 9
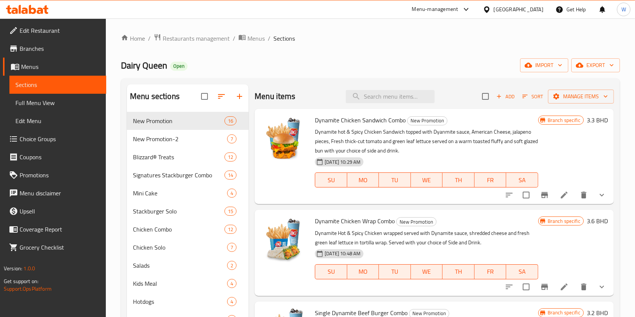
click at [417, 89] on div "Menu items Add Sort Manage items" at bounding box center [434, 96] width 359 height 24
click at [405, 96] on input "search" at bounding box center [390, 96] width 89 height 13
paste input "Crunchy Ranch Chicken Solo"
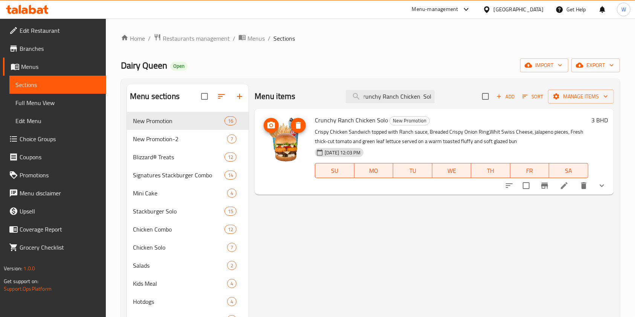
type input "Crunchy Ranch Chicken Solo"
click at [271, 125] on circle "upload picture" at bounding box center [271, 125] width 2 height 2
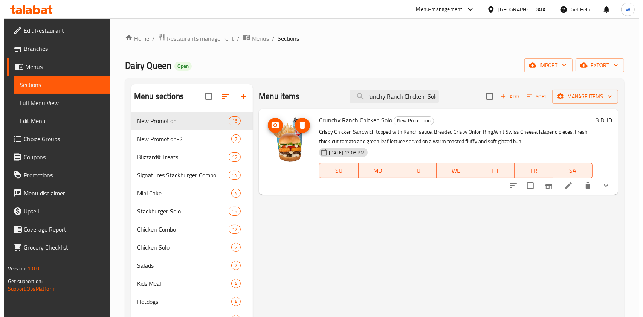
scroll to position [0, 0]
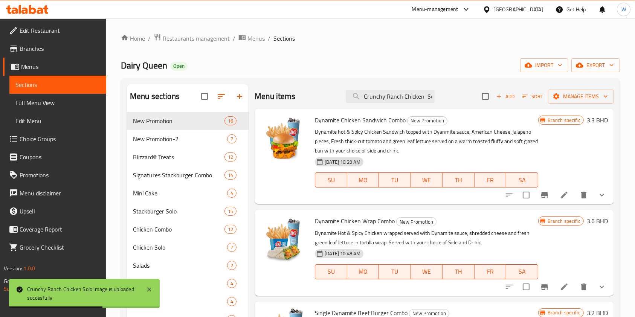
click at [599, 113] on div "Dynamite Chicken Sandwich Combo New Promotion Dynamite hot & Spicy Chicken Sand…" at bounding box center [461, 156] width 299 height 89
click at [596, 117] on h6 "3.3 BHD" at bounding box center [597, 120] width 21 height 11
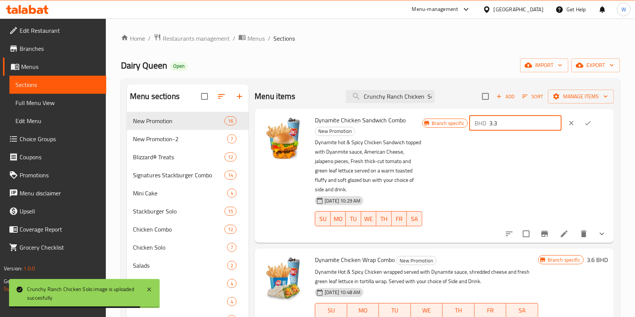
drag, startPoint x: 533, startPoint y: 121, endPoint x: 489, endPoint y: 122, distance: 44.1
click at [489, 122] on div "BHD 3.3 ​" at bounding box center [515, 123] width 92 height 15
paste input "2.6"
type input "2.6"
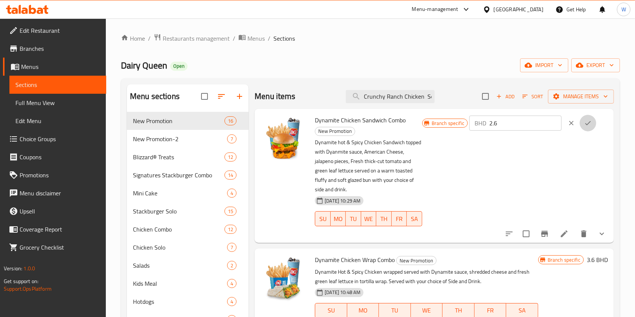
click at [587, 122] on icon "ok" at bounding box center [588, 123] width 6 height 4
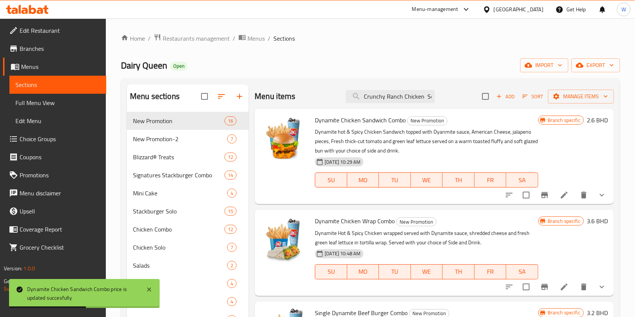
click at [385, 130] on p "Dynamite hot & Spicy Chicken Sandwich topped with Dyanmite sauce, American Chee…" at bounding box center [426, 141] width 223 height 28
click at [386, 121] on span "Dynamite Chicken Sandwich Combo" at bounding box center [360, 120] width 91 height 11
copy h6 "Dynamite Chicken Sandwich Combo"
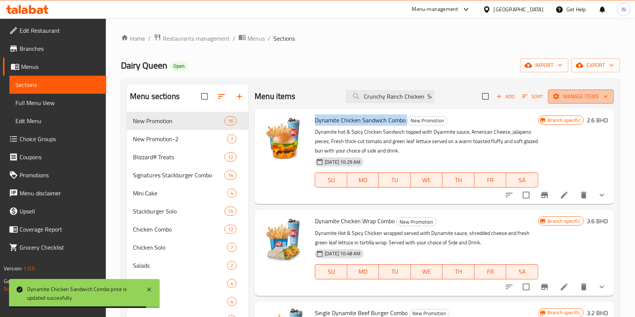
click at [553, 93] on icon "button" at bounding box center [557, 97] width 8 height 8
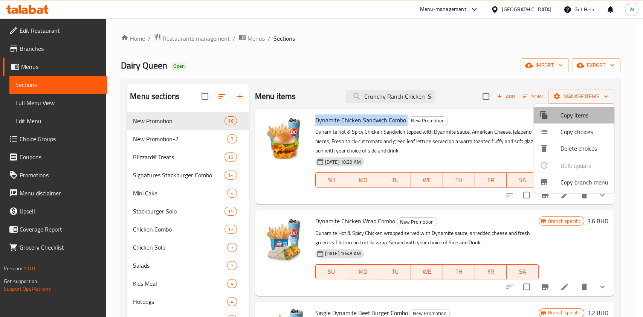
click at [582, 118] on span "Copy items" at bounding box center [585, 115] width 48 height 9
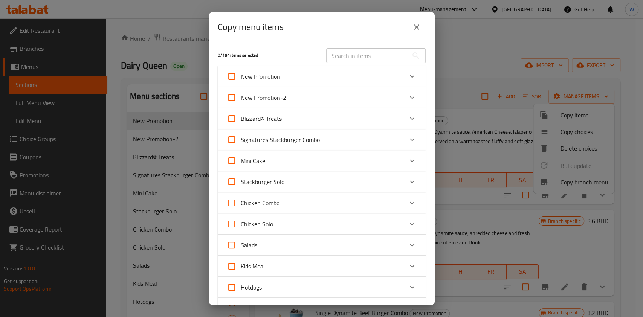
click at [380, 52] on input "text" at bounding box center [367, 55] width 82 height 15
paste input "Dynamite Chicken Sandwich Combo"
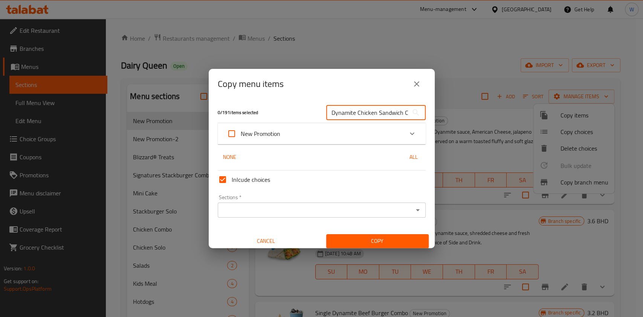
scroll to position [0, 18]
type input "Dynamite Chicken Sandwich Combo"
click at [306, 128] on div "New Promotion" at bounding box center [315, 134] width 176 height 18
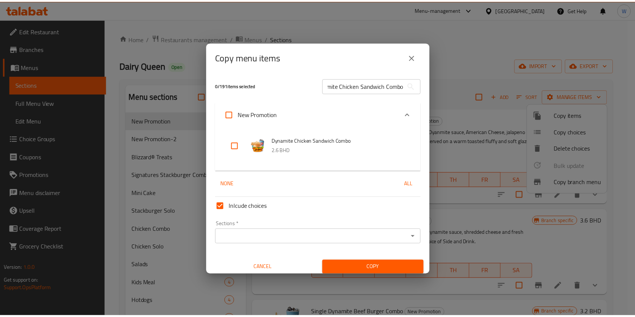
scroll to position [0, 0]
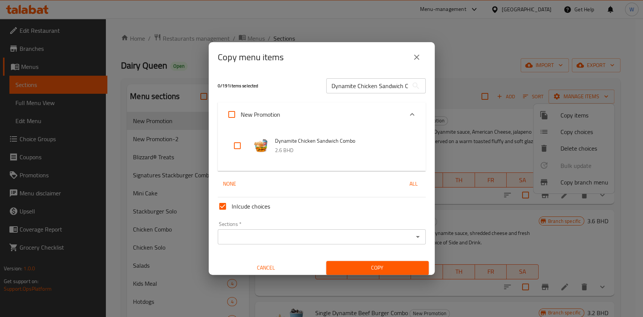
click at [237, 146] on input "checkbox" at bounding box center [237, 146] width 18 height 18
checkbox input "true"
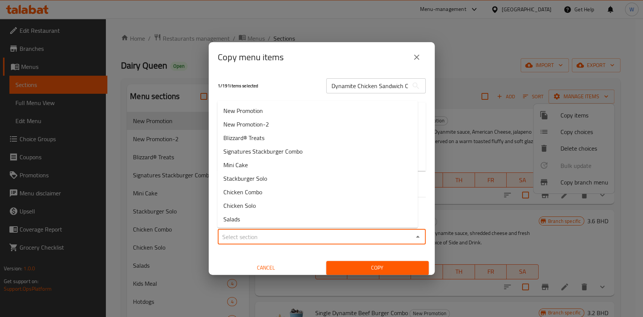
click at [379, 238] on input "Sections   *" at bounding box center [315, 237] width 191 height 11
click at [305, 113] on li "New Promotion" at bounding box center [317, 111] width 200 height 14
type input "New Promotion"
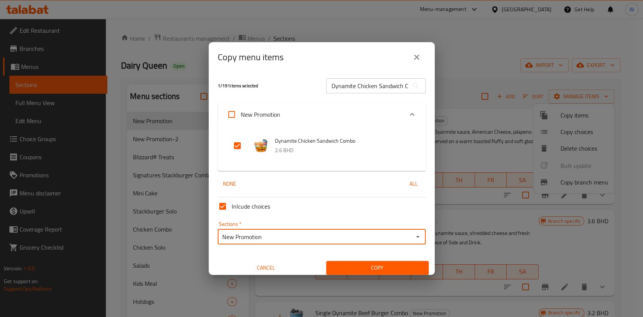
click at [342, 263] on button "Copy" at bounding box center [377, 268] width 102 height 14
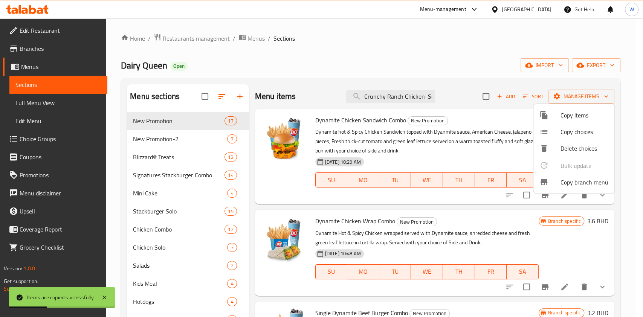
click at [391, 95] on div at bounding box center [321, 158] width 643 height 317
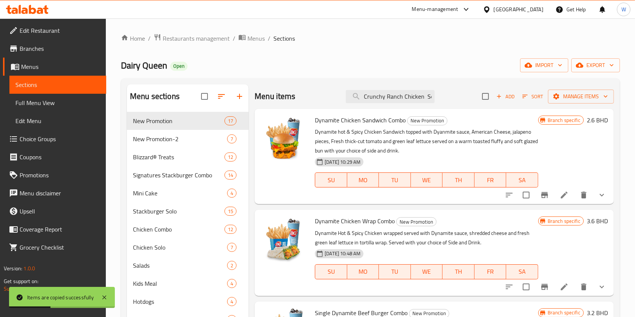
click at [391, 95] on input "Crunchy Ranch Chicken Solo" at bounding box center [390, 96] width 89 height 13
paste input "Dynamite Chicken Sandwich Combo"
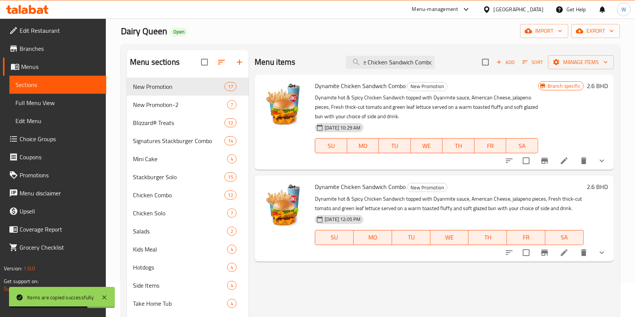
scroll to position [50, 0]
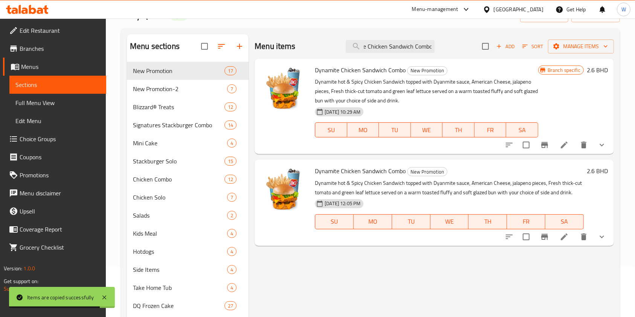
type input "Dynamite Chicken Sandwich Combo"
click at [562, 237] on icon at bounding box center [564, 236] width 9 height 9
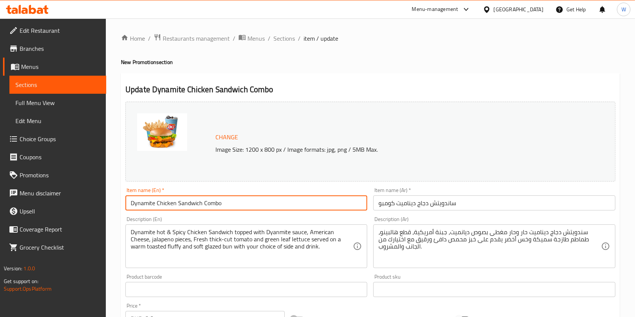
click at [197, 207] on input "Dynamite Chicken Sandwich Combo" at bounding box center [246, 203] width 242 height 15
paste input "Crunchy Ranch Single Beef Burger- Sol"
type input "Crunchy Ranch Single Beef Burger- Solo"
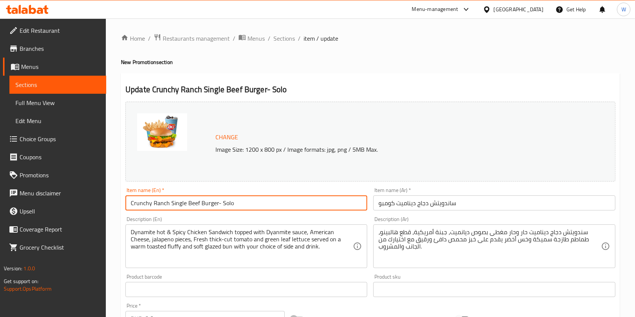
click at [435, 206] on input "ساندويتش دجاج ديناميت كومبو" at bounding box center [494, 203] width 242 height 15
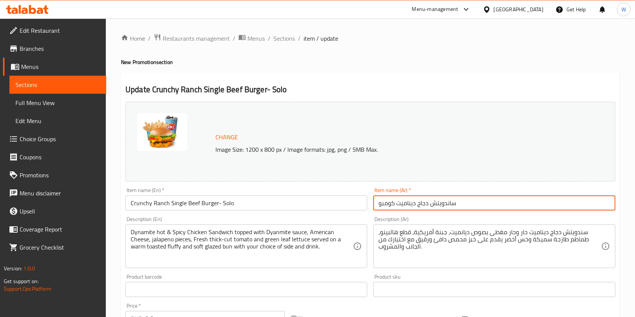
click at [435, 206] on input "ساندويتش دجاج ديناميت كومبو" at bounding box center [494, 203] width 242 height 15
paste input "رجر لحم بقري كرانشي رانش فردي - منفرد"
type input "برجر لحم بقري كرانشي رانش فردي - منفرد"
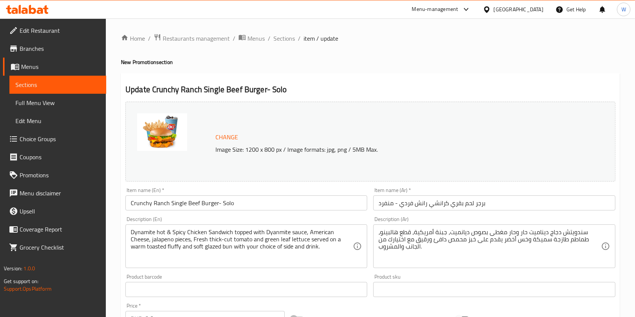
click at [245, 226] on div "Dynamite hot & Spicy Chicken Sandwich topped with Dyanmite sauce, American Chee…" at bounding box center [246, 247] width 242 height 44
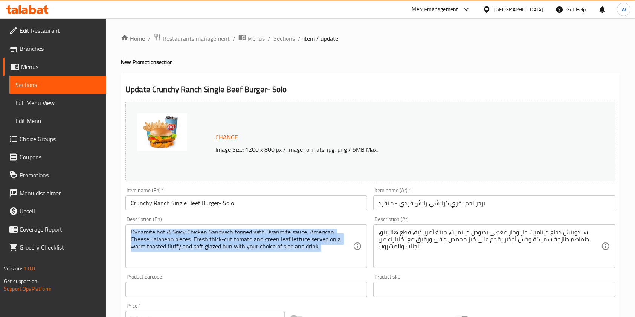
click at [245, 226] on div "Dynamite hot & Spicy Chicken Sandwich topped with Dyanmite sauce, American Chee…" at bounding box center [246, 247] width 242 height 44
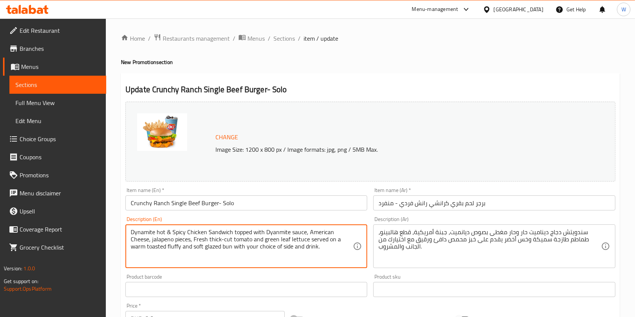
click at [241, 234] on textarea "Dynamite hot & Spicy Chicken Sandwich topped with Dyanmite sauce, American Chee…" at bounding box center [242, 247] width 222 height 36
paste textarea "Crunchy Ranch Single beef burger consist of 100% seasoned real beef patties top…"
type textarea "Crunchy Ranch Single beef burger consist of 100% seasoned real beef patties top…"
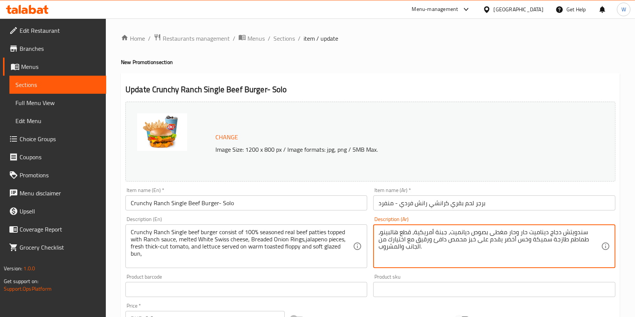
click at [458, 233] on textarea "سندويتش دجاج ديناميت حار وحار مغطى بصوص ديانميت، جبنة أمريكية، قطع هالبينو، طما…" at bounding box center [490, 247] width 222 height 36
paste textarea "رجر لحم بقري واحد مقرمش يتكون من 100% من فطائر لحم بقري حقيقية متبلة ومغطاة بصل…"
type textarea "برجر لحم بقري واحد مقرمش يتكون من 100% من فطائر لحم بقري حقيقية متبلة ومغطاة بص…"
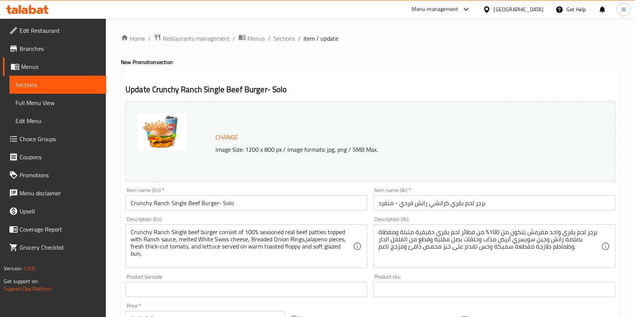
click at [434, 276] on div "Product sku Product sku" at bounding box center [494, 285] width 242 height 23
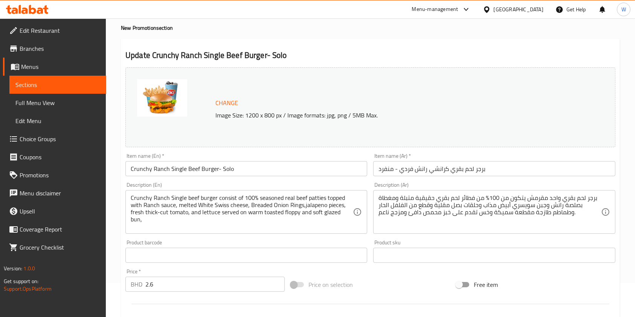
scroll to position [50, 0]
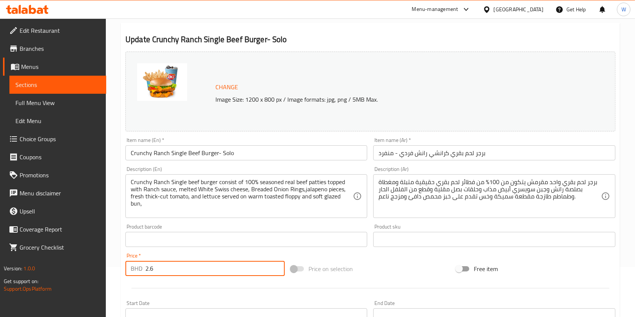
drag, startPoint x: 155, startPoint y: 267, endPoint x: 136, endPoint y: 276, distance: 21.2
click at [133, 270] on div "BHD 2.6 Price *" at bounding box center [204, 268] width 159 height 15
paste input "1"
type input "2.1"
click at [160, 286] on div at bounding box center [370, 288] width 496 height 18
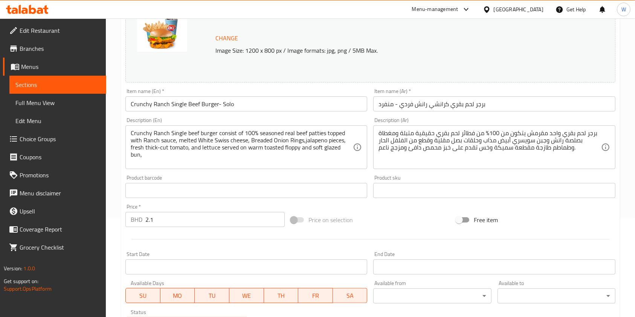
scroll to position [0, 0]
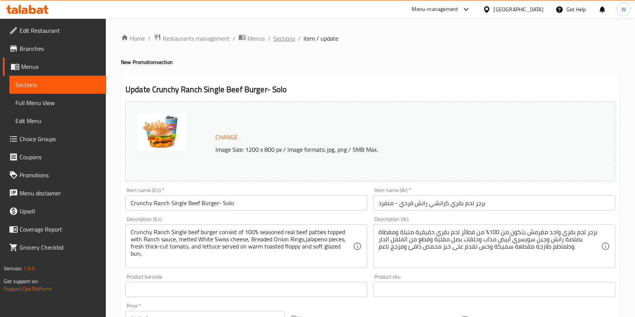
click at [285, 39] on span "Sections" at bounding box center [284, 38] width 21 height 9
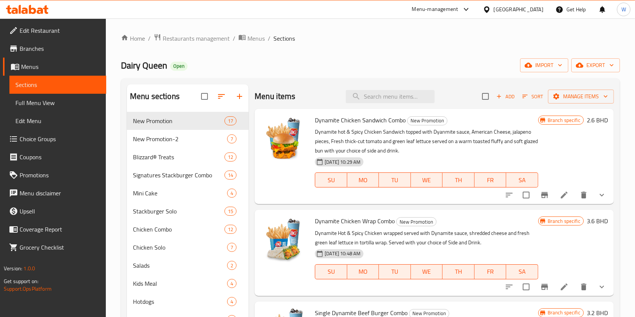
click at [332, 104] on div "Menu items Add Sort Manage items" at bounding box center [434, 96] width 359 height 24
click at [368, 101] on input "search" at bounding box center [390, 96] width 89 height 13
paste input "Crunchy Ranch Chicken Solo"
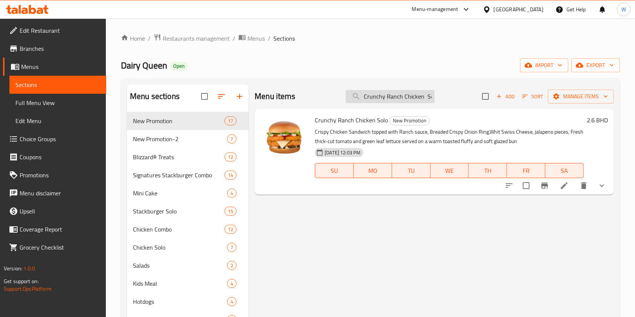
click at [395, 93] on input "Crunchy Ranch Chicken Solo" at bounding box center [390, 96] width 89 height 13
paste input "rispy Chicken Comb"
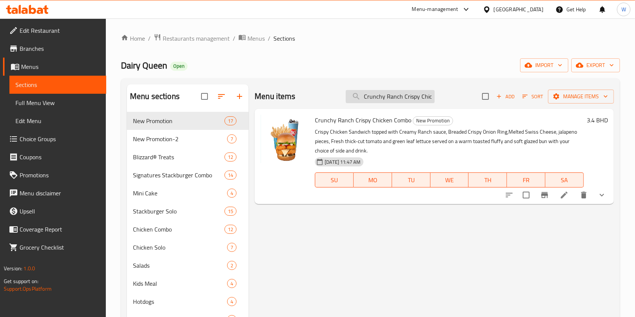
click at [421, 100] on input "Crunchy Ranch Crispy Chicken Combo" at bounding box center [390, 96] width 89 height 13
paste input "Single Beef Burger-Regular"
click at [399, 95] on input "Crunchy Ranch Single Beef Burger-Regular Combo" at bounding box center [390, 96] width 89 height 13
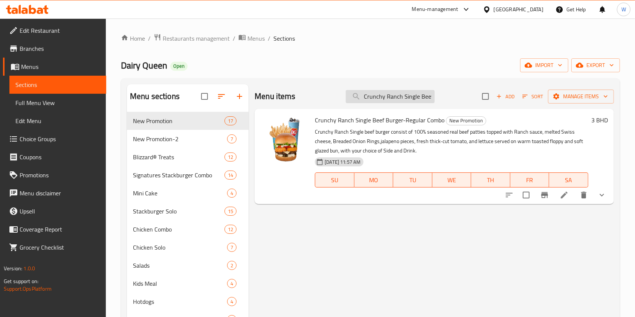
click at [399, 95] on input "Crunchy Ranch Single Beef Burger-Regular Combo" at bounding box center [390, 96] width 89 height 13
paste input "Doub"
click at [414, 98] on input "Crunchy Ranch Double Beef Burger-Regular Combo" at bounding box center [390, 96] width 89 height 13
click at [415, 97] on input "Crunchy Ranch Double Beef Burger-Regular Combo" at bounding box center [390, 96] width 89 height 13
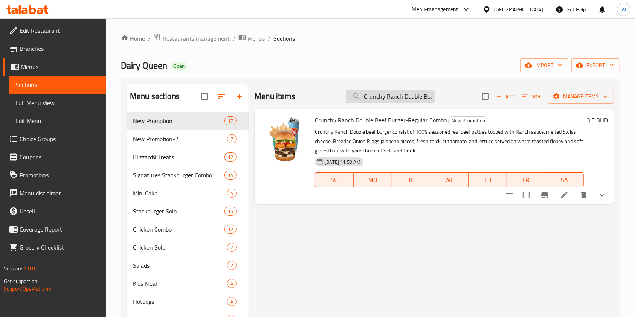
click at [415, 96] on input "Crunchy Ranch Double Beef Burger-Regular Combo" at bounding box center [390, 96] width 89 height 13
paste input "Chicken Sol"
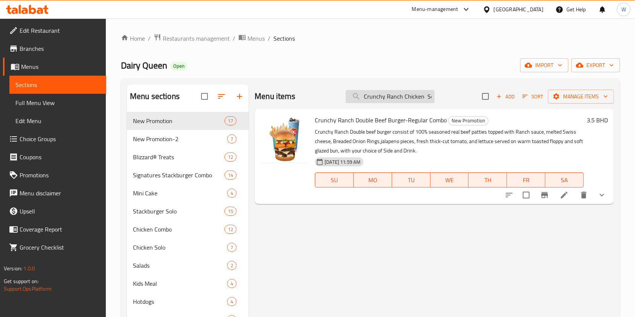
scroll to position [0, 4]
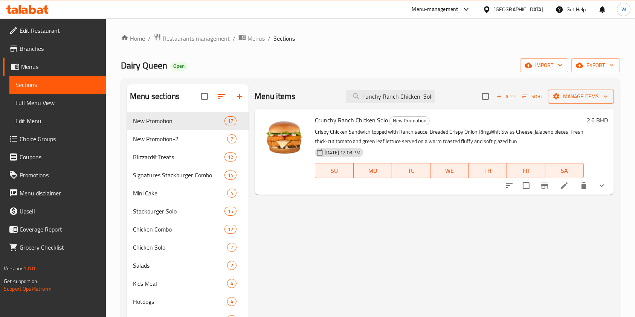
type input "Crunchy Ranch Chicken Solo"
click at [591, 90] on button "Manage items" at bounding box center [581, 97] width 66 height 14
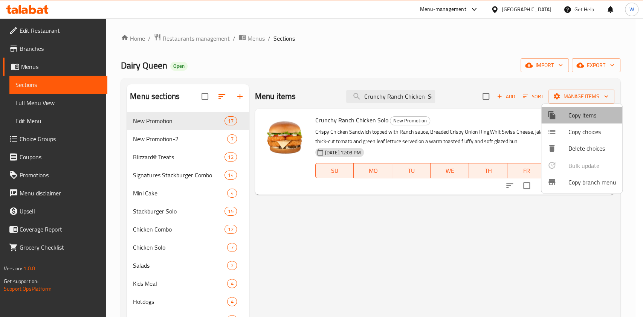
click at [588, 115] on span "Copy items" at bounding box center [593, 115] width 48 height 9
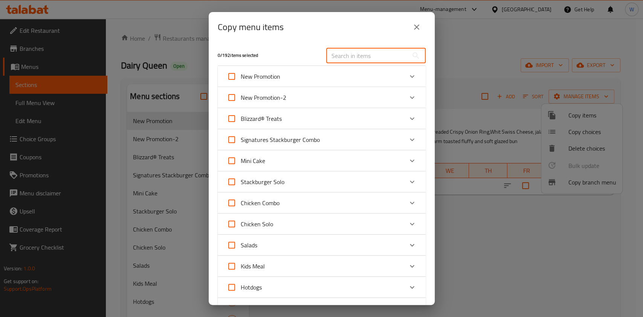
click at [342, 54] on input "text" at bounding box center [367, 55] width 82 height 15
paste input "Crunchy Ranch Chicken Solo"
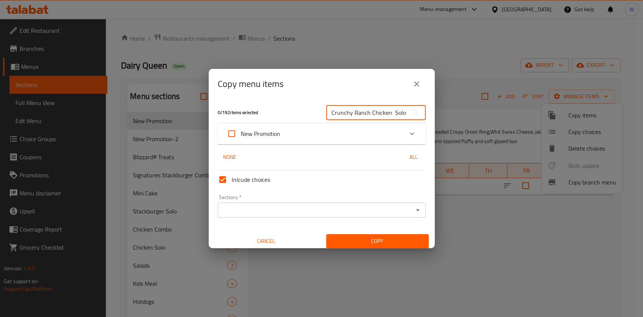
type input "Crunchy Ranch Chicken Solo"
click at [395, 137] on div "New Promotion" at bounding box center [315, 134] width 176 height 18
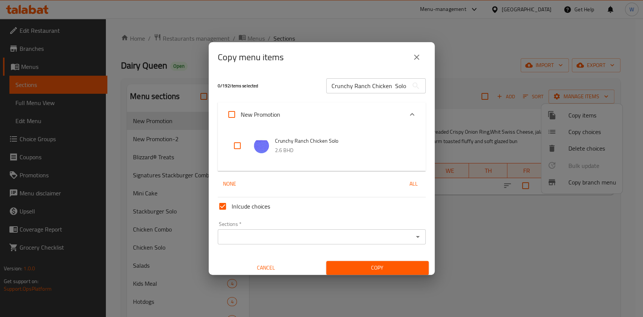
click at [236, 147] on input "checkbox" at bounding box center [237, 146] width 18 height 18
checkbox input "true"
click at [413, 239] on icon "Open" at bounding box center [417, 236] width 9 height 9
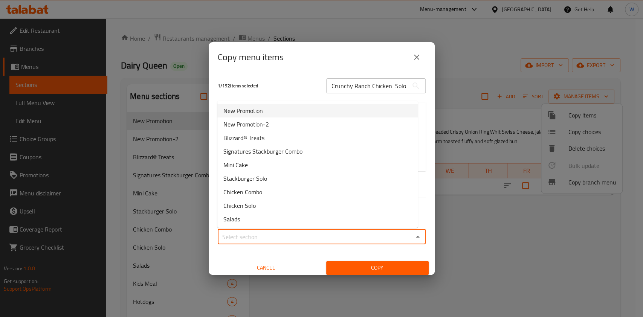
click at [288, 112] on li "New Promotion" at bounding box center [317, 111] width 200 height 14
type input "New Promotion"
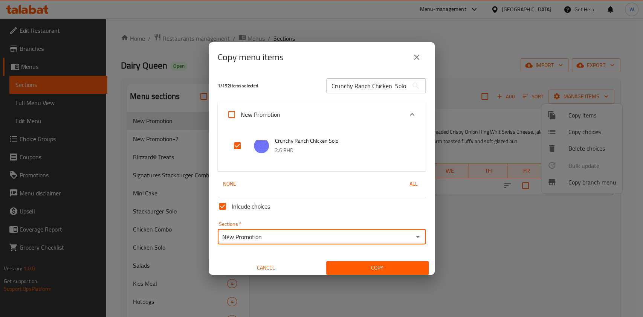
click at [353, 265] on span "Copy" at bounding box center [377, 267] width 90 height 9
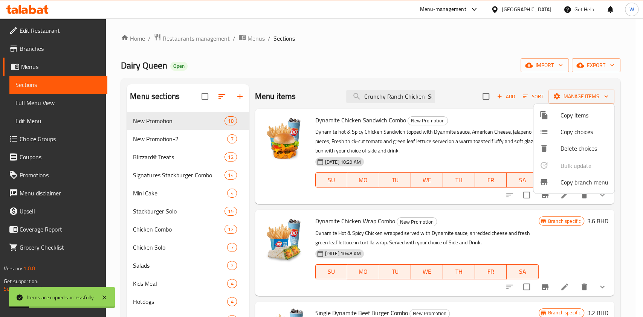
click at [407, 93] on div at bounding box center [321, 158] width 643 height 317
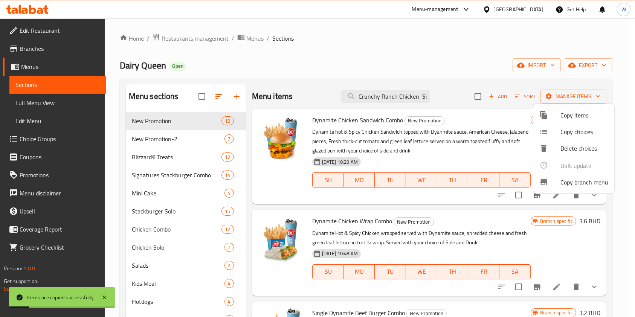
click at [407, 93] on input "Crunchy Ranch Chicken Solo" at bounding box center [385, 96] width 89 height 13
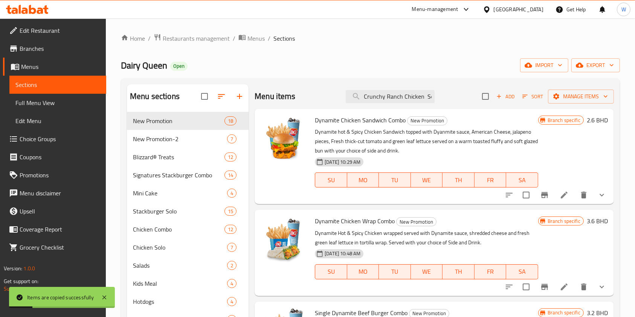
click at [407, 93] on input "Crunchy Ranch Chicken Solo" at bounding box center [390, 96] width 89 height 13
paste input "search"
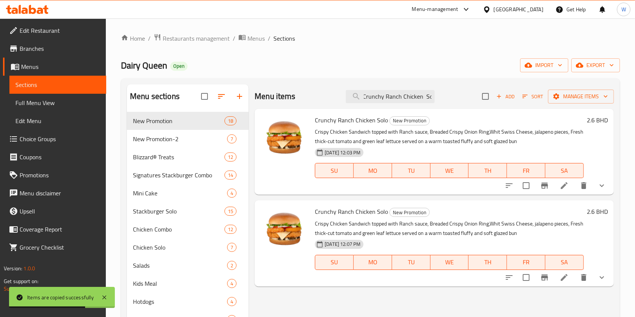
type input "Crunchy Ranch Chicken Sol"
click at [567, 276] on icon at bounding box center [564, 277] width 9 height 9
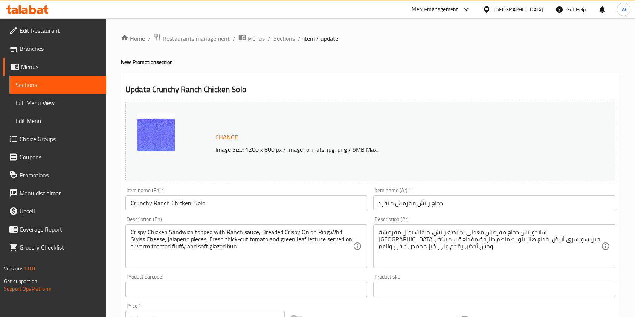
click at [221, 197] on input "Crunchy Ranch Chicken Solo" at bounding box center [246, 203] width 242 height 15
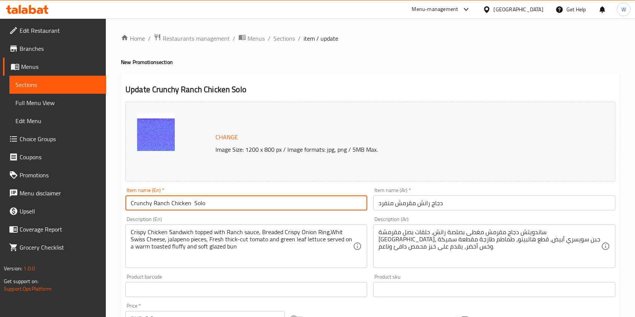
click at [221, 197] on input "Crunchy Ranch Chicken Solo" at bounding box center [246, 203] width 242 height 15
paste input "Single Beef Burger-"
type input "Crunchy Ranch Single Beef Burger- Solo"
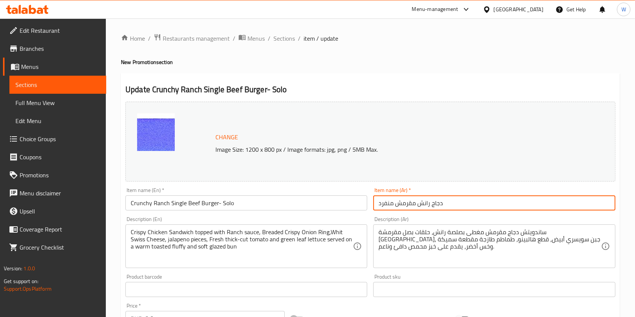
click at [391, 202] on input "دجاج رانش مقرمش منفرد" at bounding box center [494, 203] width 242 height 15
paste input "رجر لحم بقري كرانشي رانش فردي -"
type input "برجر لحم بقري كرانشي رانش فردي - منفرد"
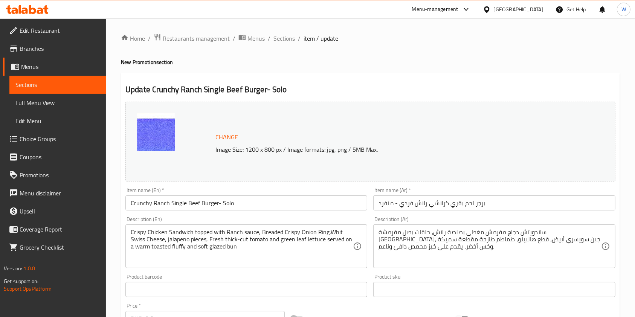
click at [245, 231] on textarea "Crispy Chicken Sandwich topped with Ranch sauce, Breaded Crispy Onion Ring,Whit…" at bounding box center [242, 247] width 222 height 36
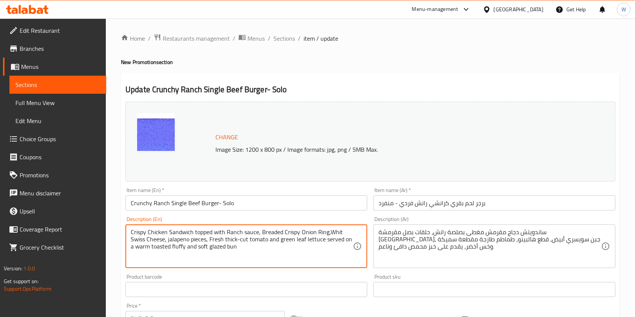
click at [245, 231] on textarea "Crispy Chicken Sandwich topped with Ranch sauce, Breaded Crispy Onion Ring,Whit…" at bounding box center [242, 247] width 222 height 36
paste textarea "unchy Ranch Single beef burger consist of 100% seasoned real beef patties toppe…"
type textarea "Crunchy Ranch Single beef burger consist of 100% seasoned real beef patties top…"
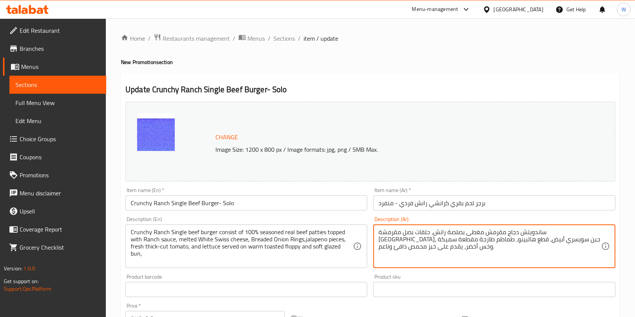
click at [392, 232] on textarea "ساندويتش دجاج مقرمش مغطى بصلصة رانش، حلقات بصل مقرمشة مقلية، جبن سويسري أبيض، ق…" at bounding box center [490, 247] width 222 height 36
paste textarea "رجر لحم بقري واحد مقرمش يتكون من 100% من فطائر لحم بقري حقيقية متبلة ومغطاة بصل…"
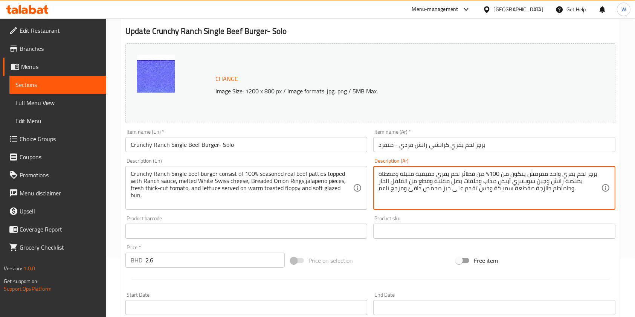
scroll to position [100, 0]
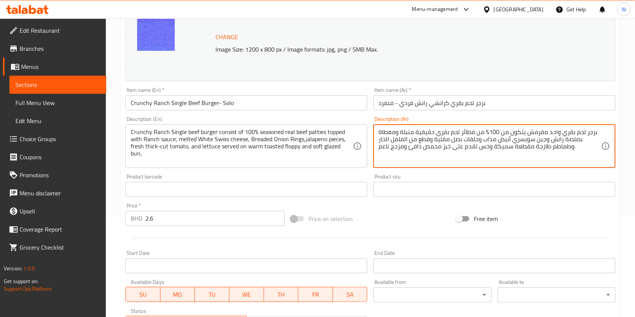
type textarea "برجر لحم بقري واحد مقرمش يتكون من 100% من فطائر لحم بقري حقيقية متبلة ومغطاة بص…"
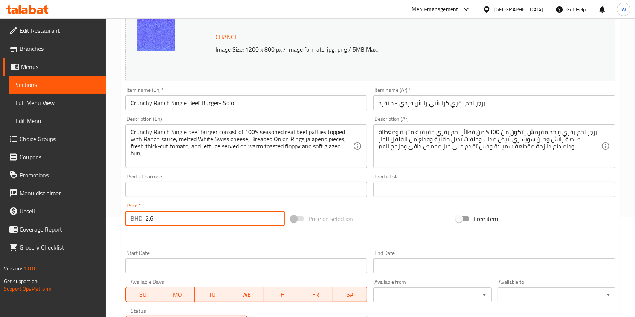
drag, startPoint x: 149, startPoint y: 222, endPoint x: 99, endPoint y: 224, distance: 49.8
click at [101, 224] on div "Edit Restaurant Branches Menus Sections Full Menu View Edit Menu Choice Groups …" at bounding box center [317, 186] width 635 height 537
type input "2.1"
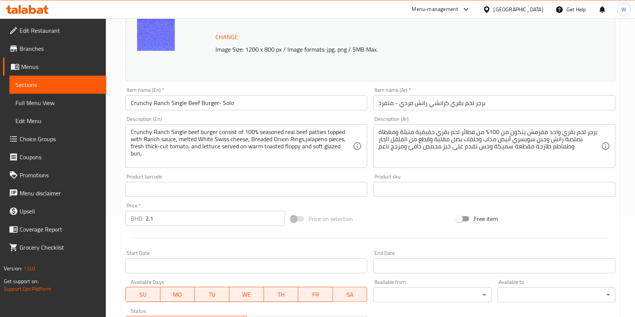
click at [165, 235] on div at bounding box center [370, 238] width 496 height 18
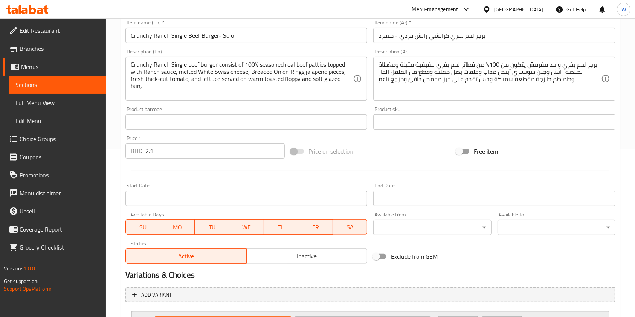
scroll to position [238, 0]
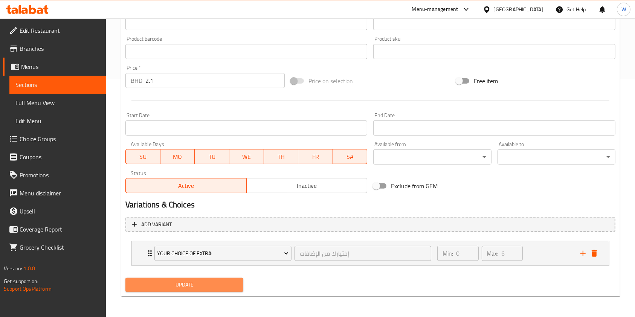
click at [194, 281] on span "Update" at bounding box center [184, 284] width 106 height 9
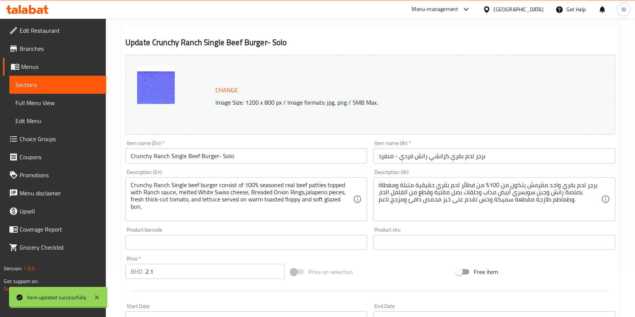
scroll to position [0, 0]
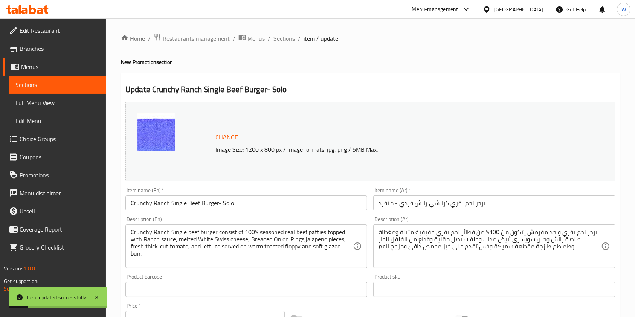
click at [290, 39] on span "Sections" at bounding box center [284, 38] width 21 height 9
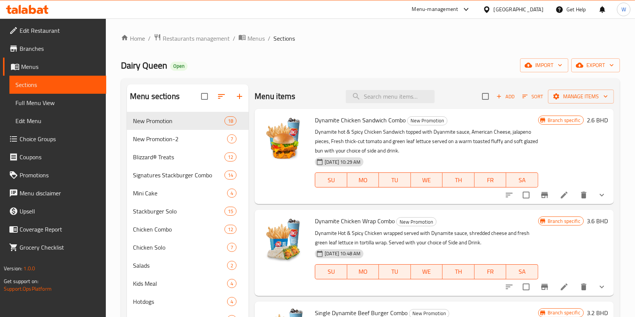
click at [381, 88] on div "Menu items Add Sort Manage items" at bounding box center [434, 96] width 359 height 24
click at [381, 94] on input "search" at bounding box center [390, 96] width 89 height 13
paste input "Crunchy Ranch Single Beef Burger- Solo"
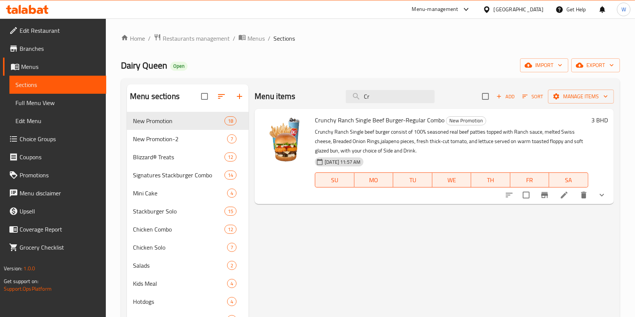
type input "C"
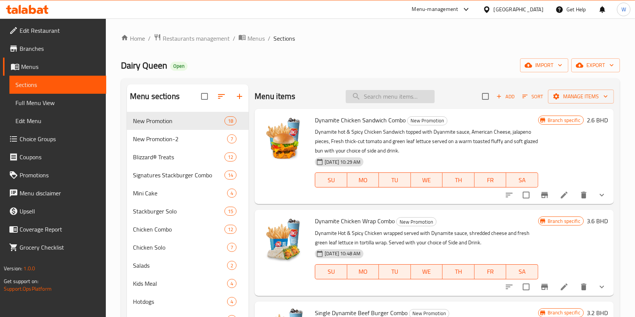
click at [384, 94] on input "search" at bounding box center [390, 96] width 89 height 13
paste input "Crunchy Ranch Single Beef Burger- Solo"
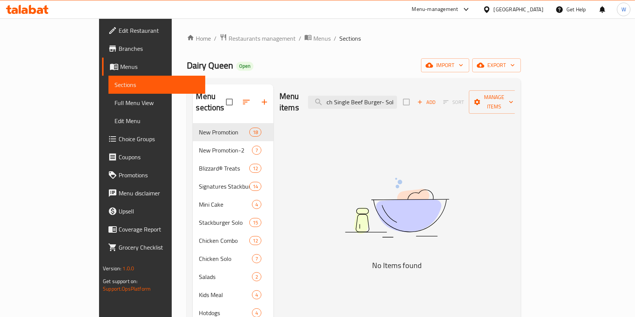
type input "Crunchy Ranch Single Beef Burger- Solo"
click at [120, 68] on span "Menus" at bounding box center [159, 66] width 79 height 9
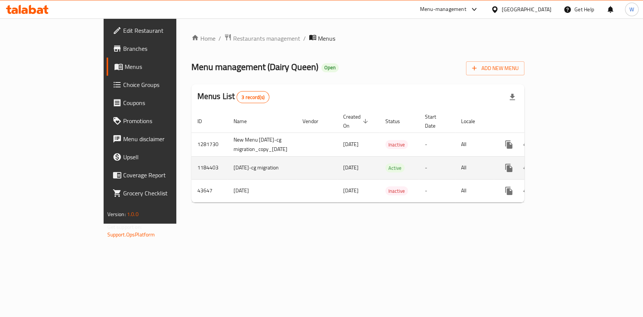
click at [568, 164] on icon "enhanced table" at bounding box center [563, 168] width 9 height 9
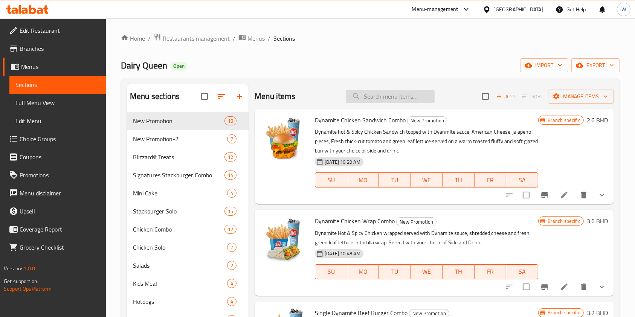
click at [410, 90] on input "search" at bounding box center [390, 96] width 89 height 13
paste input "Crunchy Ranch Single Beef Burger- Solo"
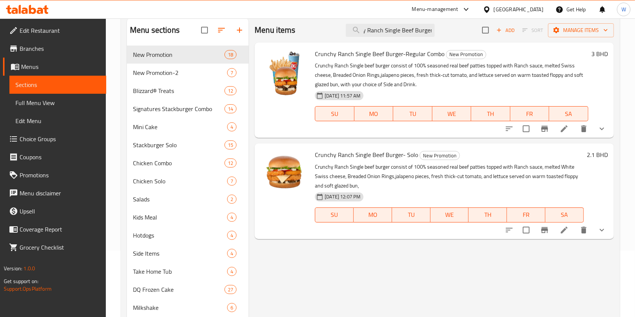
scroll to position [50, 0]
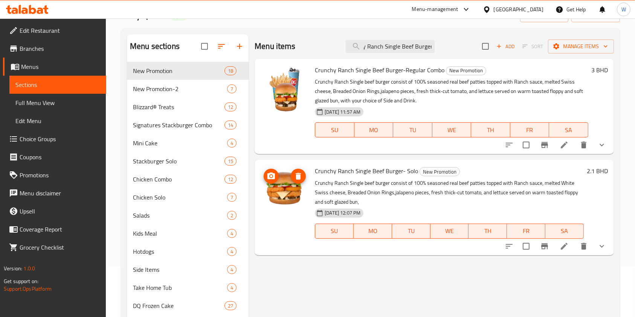
type input "Crunchy Ranch Single Beef Burger"
click at [271, 173] on icon "upload picture" at bounding box center [271, 176] width 8 height 7
click at [393, 278] on div "Menu items Crunchy Ranch Single Beef Burger Add Sort Manage items Crunchy Ranch…" at bounding box center [431, 257] width 365 height 446
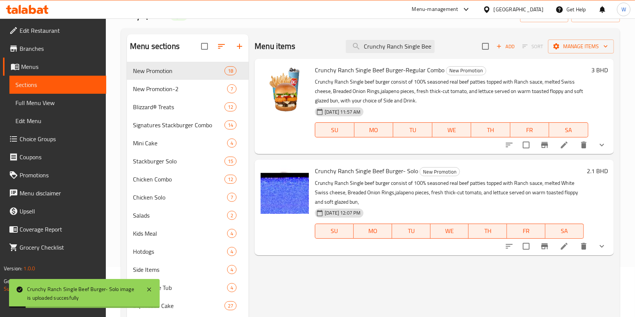
click at [398, 171] on span "Crunchy Ranch Single Beef Burger- Solo" at bounding box center [366, 170] width 103 height 11
copy h6 "Crunchy Ranch Single Beef Burger- Solo"
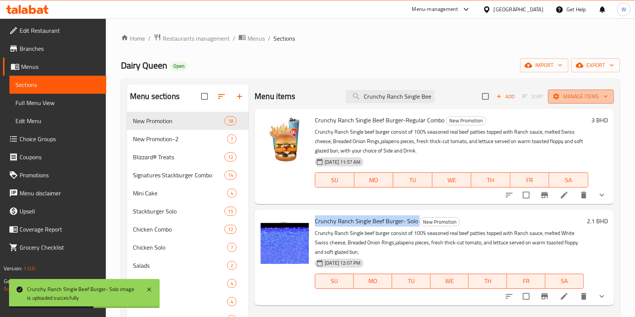
click at [583, 95] on span "Manage items" at bounding box center [581, 96] width 54 height 9
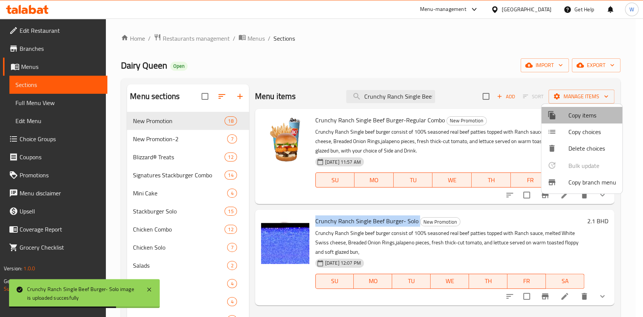
click at [583, 113] on span "Copy items" at bounding box center [593, 115] width 48 height 9
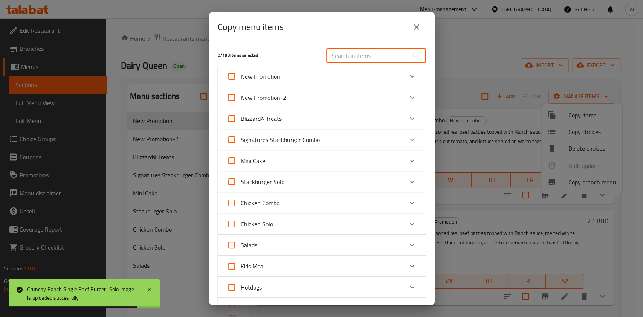
click at [389, 57] on input "text" at bounding box center [367, 55] width 82 height 15
paste input "Crunchy Ranch Single Beef Burger- Solo"
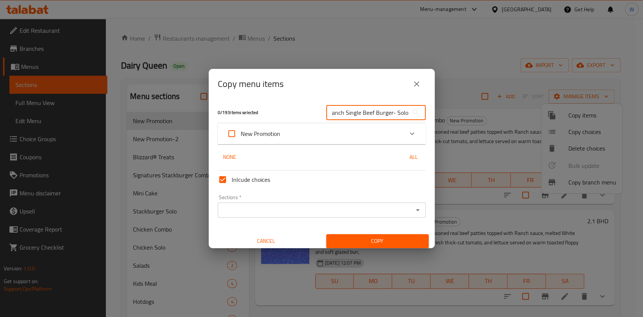
type input "Crunchy Ranch Single Beef Burger- Solo"
click at [346, 132] on div "New Promotion" at bounding box center [315, 134] width 176 height 18
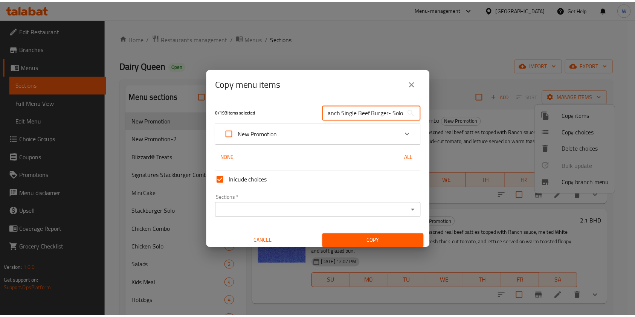
scroll to position [0, 0]
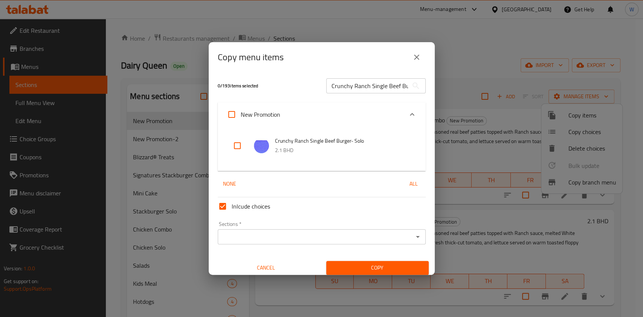
click at [235, 144] on input "checkbox" at bounding box center [237, 146] width 18 height 18
checkbox input "true"
click at [410, 230] on div "Sections *" at bounding box center [322, 236] width 208 height 15
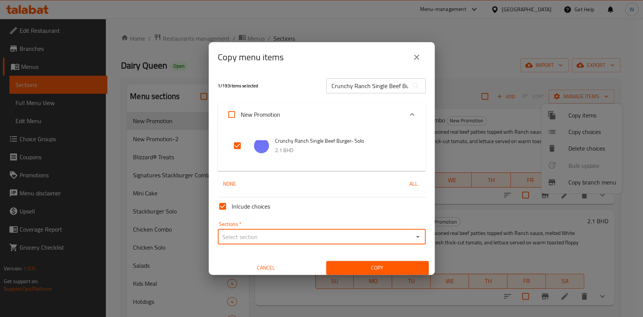
click at [397, 236] on input "Sections   *" at bounding box center [315, 237] width 191 height 11
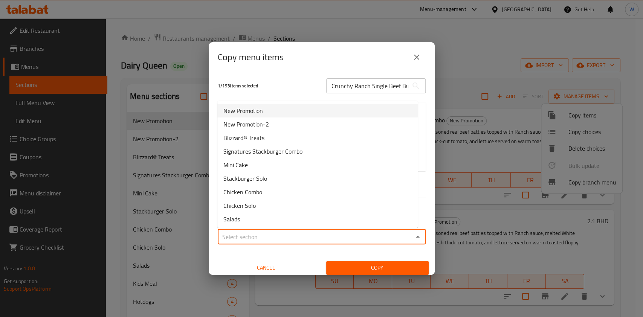
click at [292, 110] on li "New Promotion" at bounding box center [317, 111] width 200 height 14
type input "New Promotion"
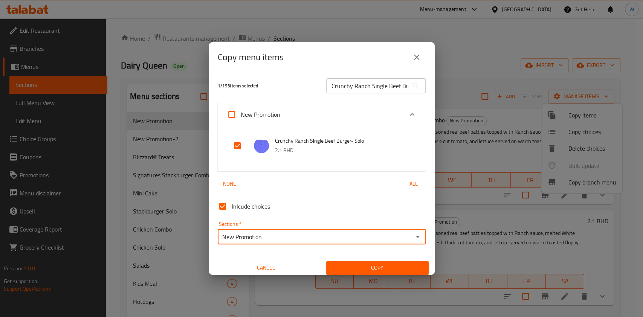
click at [367, 268] on span "Copy" at bounding box center [377, 267] width 90 height 9
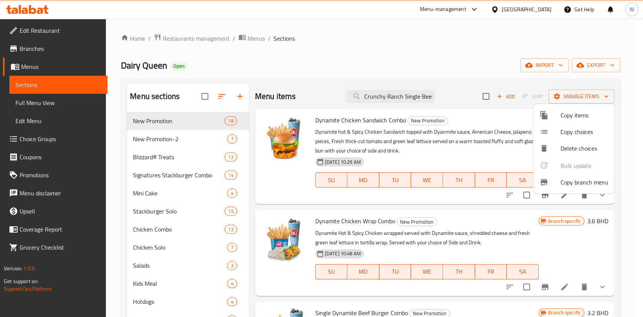
click at [416, 101] on div at bounding box center [321, 158] width 643 height 317
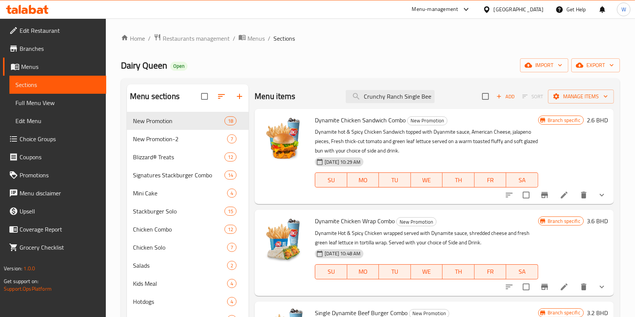
click at [416, 101] on input "Crunchy Ranch Single Beef Burger" at bounding box center [390, 96] width 89 height 13
paste input "- Solo"
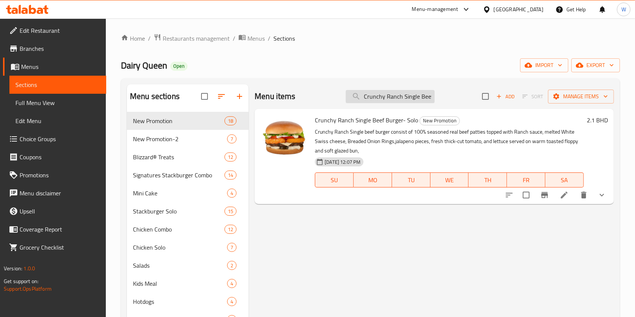
click at [419, 96] on input "Crunchy Ranch Single Beef Burger- Solo" at bounding box center [390, 96] width 89 height 13
paste input "Chicken"
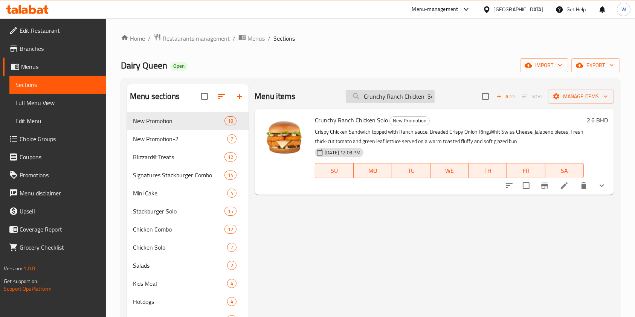
click at [410, 94] on input "Crunchy Ranch Chicken Solo" at bounding box center [390, 96] width 89 height 13
click at [410, 95] on input "Crunchy Ranch Chicken Solo" at bounding box center [390, 96] width 89 height 13
paste input "Single Beef Burger-"
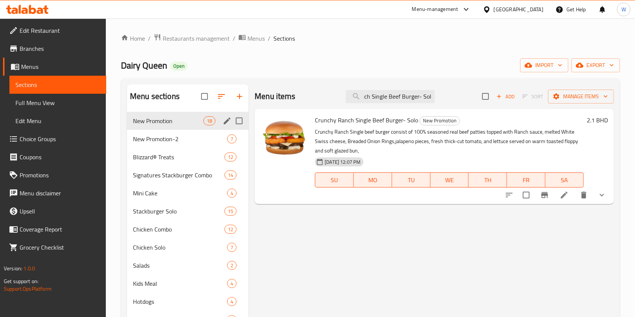
type input "Crunchy Ranch Single Beef Burger- Solo"
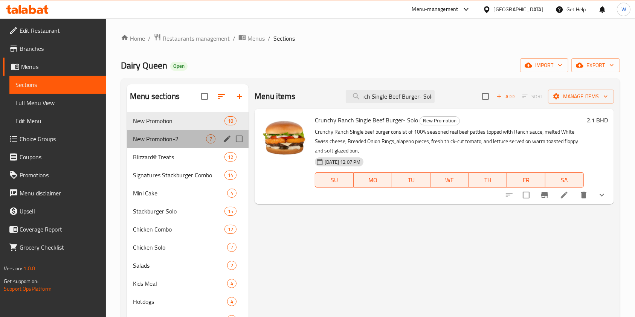
click at [167, 136] on span "New Promotion-2" at bounding box center [169, 138] width 73 height 9
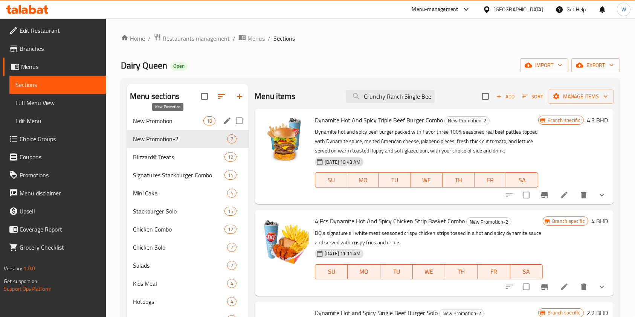
click at [175, 120] on span "New Promotion" at bounding box center [168, 120] width 70 height 9
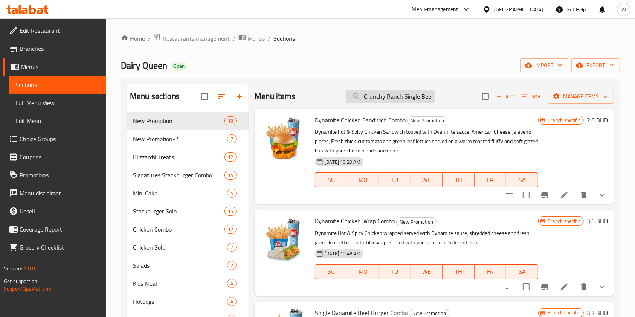
click at [421, 99] on input "Crunchy Ranch Single Beef Burger- Solo" at bounding box center [390, 96] width 89 height 13
click at [360, 96] on input "search" at bounding box center [387, 96] width 89 height 13
paste input "Crunchy Ranch Single Beef Burger- Solo"
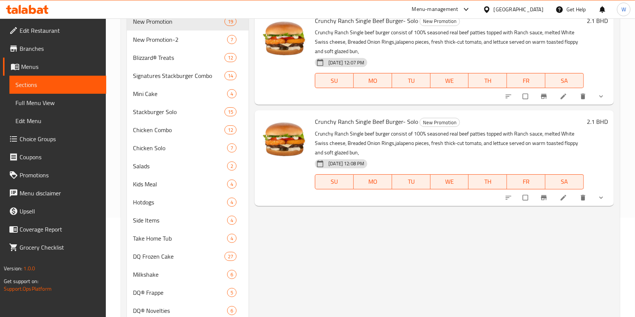
scroll to position [100, 0]
type input "Crunchy Ranch Single Beef Burger- Solo"
click at [562, 195] on icon at bounding box center [564, 197] width 8 height 8
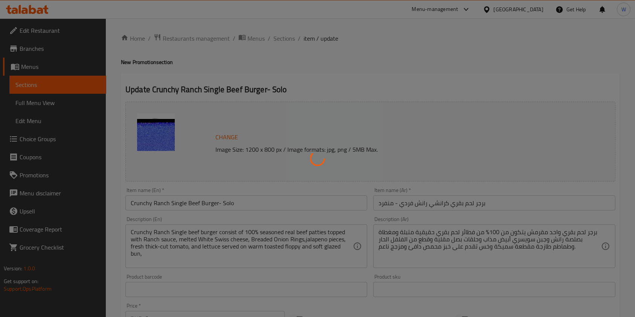
type input "إختيارك من الإضافات"
type input "0"
type input "6"
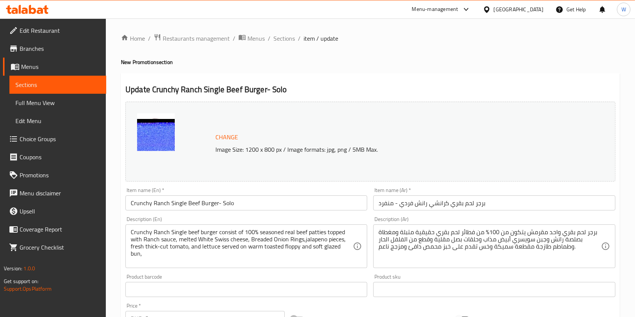
click at [266, 200] on input "Crunchy Ranch Single Beef Burger- Solo" at bounding box center [246, 203] width 242 height 15
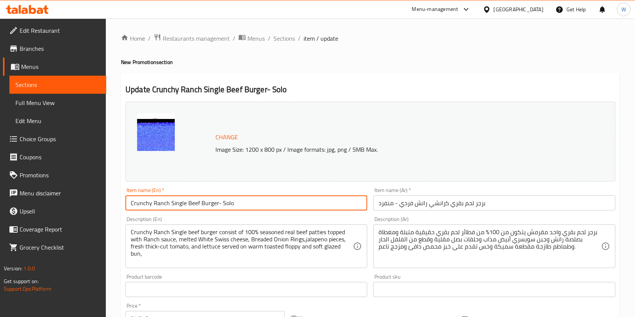
click at [266, 200] on input "Crunchy Ranch Single Beef Burger- Solo" at bounding box center [246, 203] width 242 height 15
paste input "Double Beef Burger-"
type input "Crunchy Ranch Double Beef Burger-Solo"
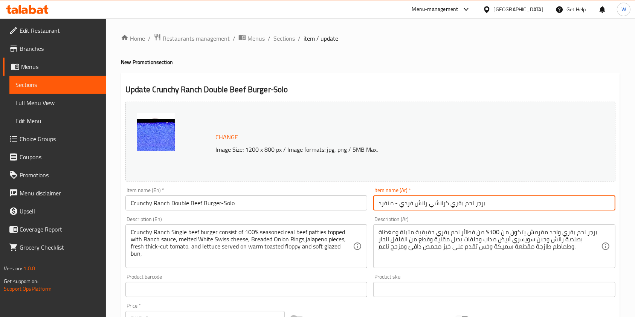
click at [452, 197] on input "برجر لحم بقري كرانشي رانش فردي - منفرد" at bounding box center [494, 203] width 242 height 15
click at [452, 198] on input "برجر لحم بقري كرانشي رانش فردي - منفرد" at bounding box center [494, 203] width 242 height 15
paste input "زدوج مقرمش بالرانش"
type input "برجر لحم بقري مزدوج مقرمش بالرانش - منفرد"
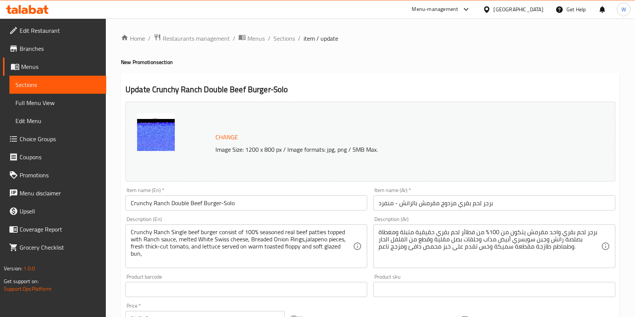
click at [238, 228] on div "Crunchy Ranch Single beef burger consist of 100% seasoned real beef patties top…" at bounding box center [246, 247] width 242 height 44
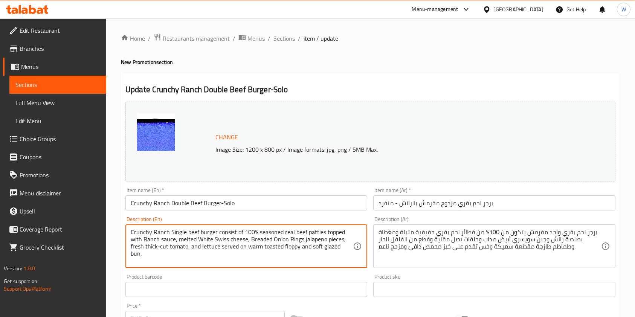
click at [235, 234] on textarea "Crunchy Ranch Single beef burger consist of 100% seasoned real beef patties top…" at bounding box center [242, 247] width 222 height 36
paste textarea "Doub"
type textarea "Crunchy Ranch Double beef burger consist of 100% seasoned real beef patties top…"
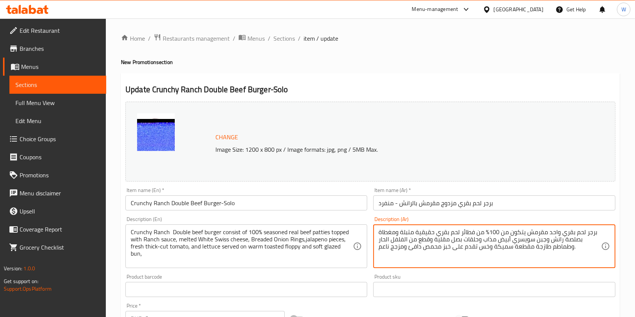
click at [462, 243] on textarea "برجر لحم بقري واحد مقرمش يتكون من 100% من فطائر لحم بقري حقيقية متبلة ومغطاة بص…" at bounding box center [490, 247] width 222 height 36
paste textarea "زدوج مقرمش بالرانش يتكون من 100% من فطائر لحم بقري حقيقية متبلة ومغطاة بصلصة ال"
type textarea "برجر لحم بقري مزدوج مقرمش بالرانش يتكون من 100% من فطائر لحم بقري حقيقية متبلة …"
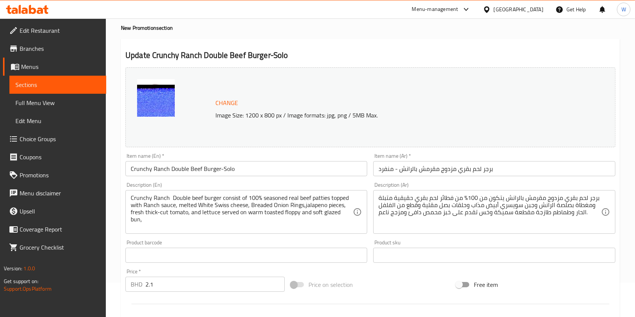
scroll to position [50, 0]
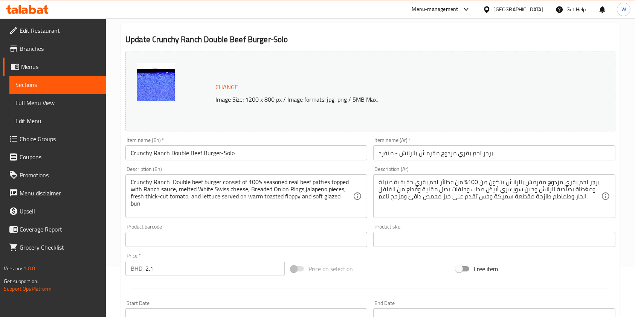
click at [121, 274] on div "Update Crunchy Ranch Double Beef Burger-Solo Change Image Size: 1200 x 800 px /…" at bounding box center [370, 254] width 499 height 462
drag, startPoint x: 153, startPoint y: 269, endPoint x: 128, endPoint y: 272, distance: 25.0
click at [131, 270] on div "BHD 2.1 Price *" at bounding box center [204, 268] width 159 height 15
paste input "7"
type input "2.7"
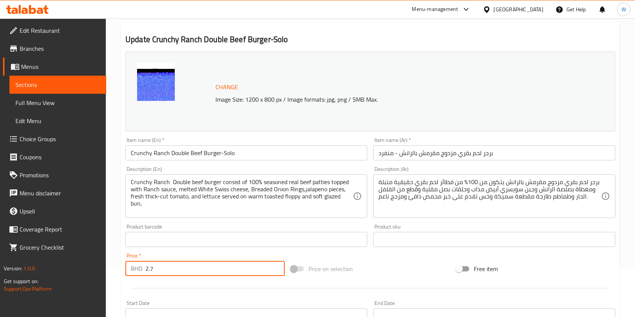
click at [166, 285] on div at bounding box center [370, 288] width 496 height 18
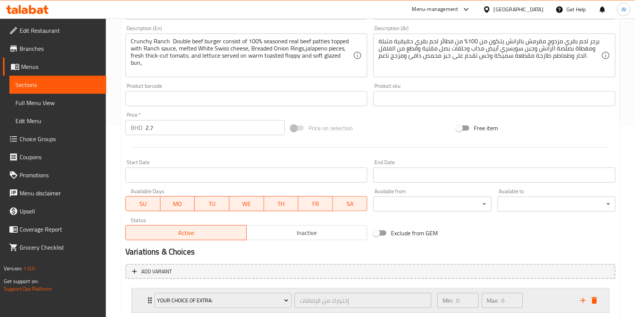
scroll to position [238, 0]
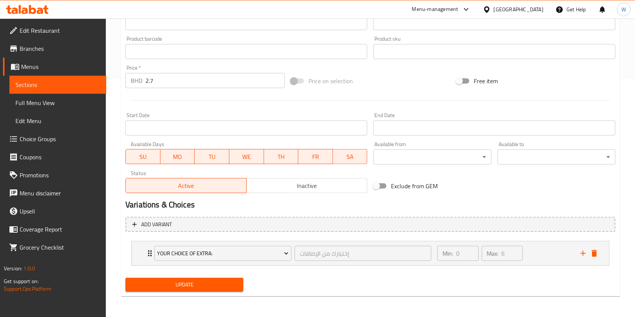
click at [175, 286] on span "Update" at bounding box center [184, 284] width 106 height 9
click at [266, 205] on h2 "Variations & Choices" at bounding box center [370, 204] width 490 height 11
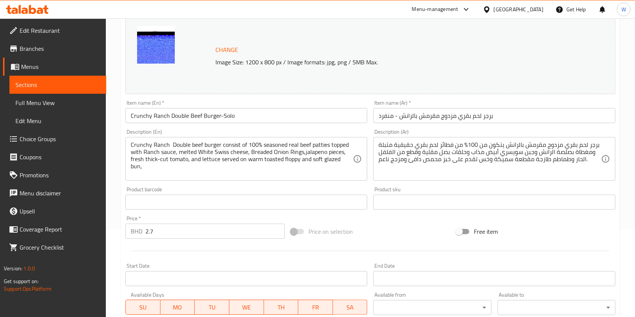
scroll to position [0, 0]
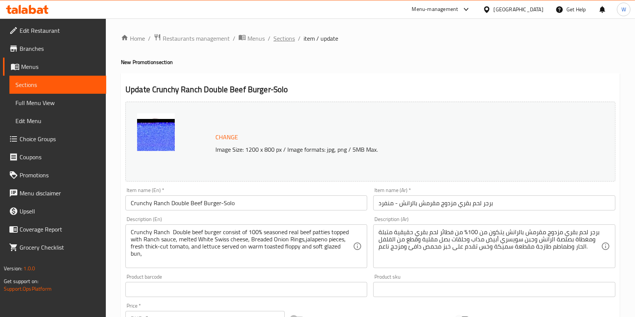
click at [283, 37] on span "Sections" at bounding box center [284, 38] width 21 height 9
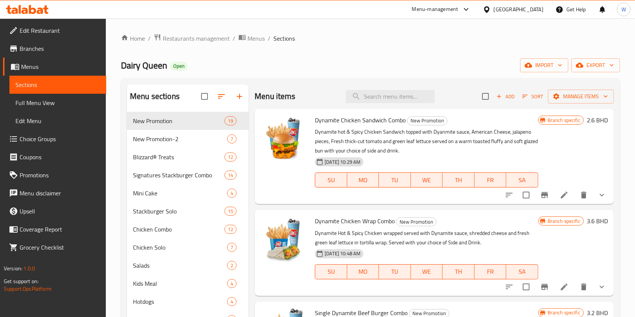
click at [380, 105] on div "Menu items Add Sort Manage items" at bounding box center [434, 96] width 359 height 24
click at [381, 99] on input "search" at bounding box center [390, 96] width 89 height 13
paste input "- 2.7"
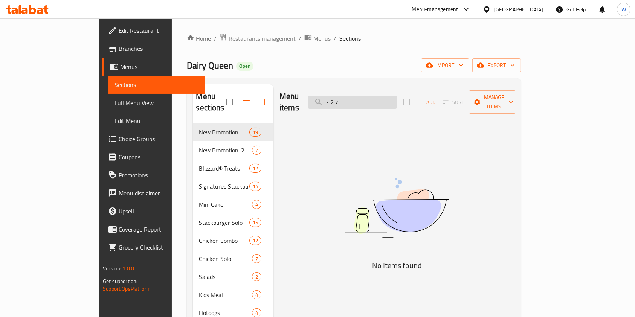
click at [397, 96] on input "- 2.7" at bounding box center [352, 102] width 89 height 13
paste input "Crunchy Ranch Double Beef Burger-Solo"
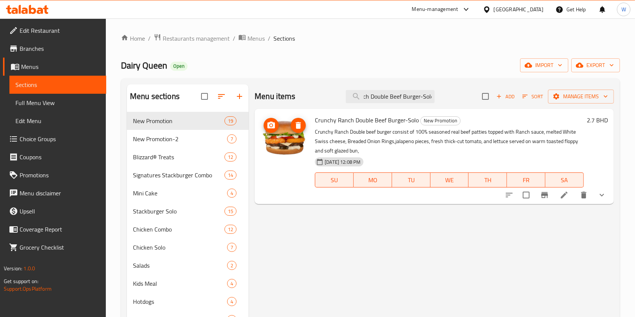
type input "Crunchy Ranch Double Beef Burger-Solo"
click at [271, 125] on circle "upload picture" at bounding box center [271, 125] width 2 height 2
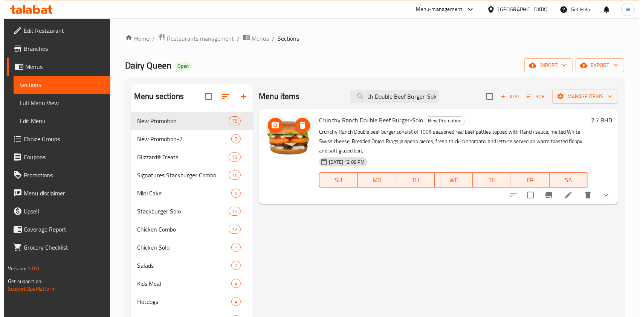
scroll to position [0, 0]
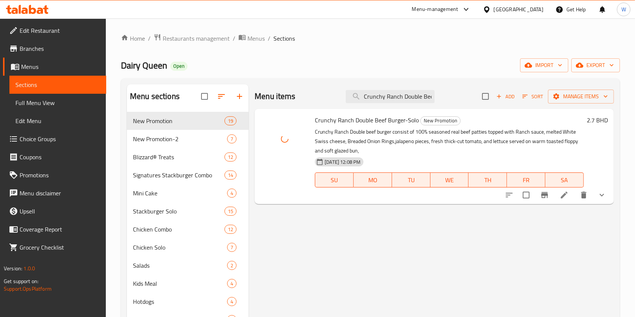
click at [370, 246] on div "Menu items Crunchy Ranch Double Beef Burger-Solo Add Sort Manage items Crunchy …" at bounding box center [431, 307] width 365 height 446
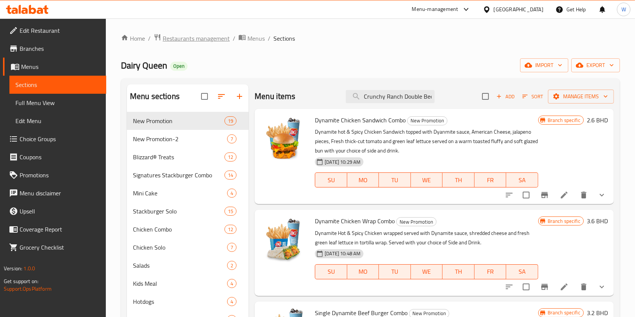
click at [202, 38] on span "Restaurants management" at bounding box center [196, 38] width 67 height 9
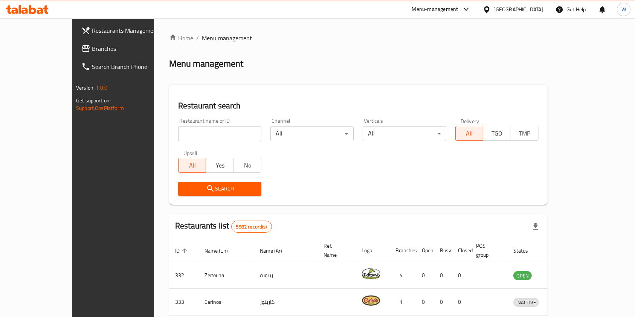
click at [195, 129] on input "search" at bounding box center [219, 133] width 83 height 15
paste input "Wolly's Kitchen"
click button "Search" at bounding box center [219, 189] width 83 height 14
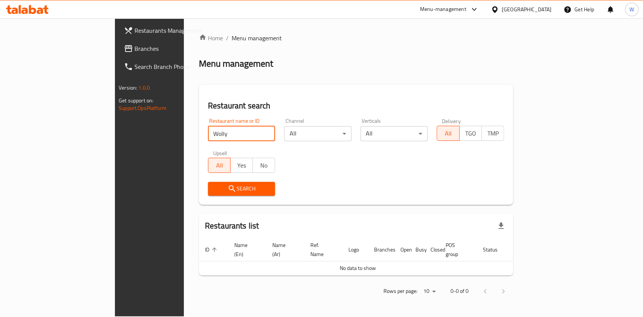
type input "Wolly"
click button "Search" at bounding box center [241, 189] width 67 height 14
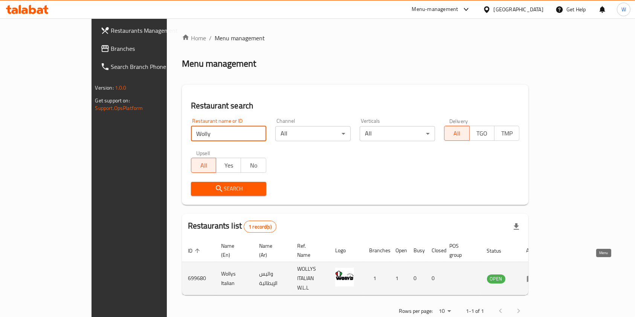
click at [535, 276] on icon "enhanced table" at bounding box center [531, 279] width 8 height 6
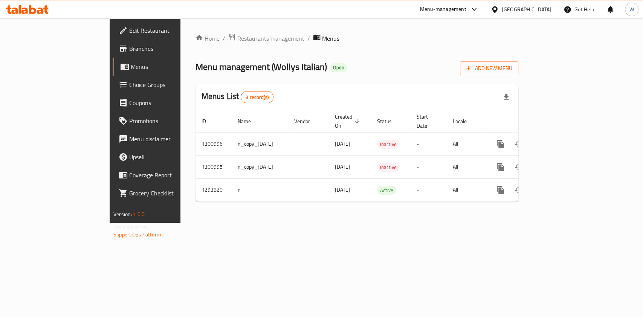
click at [129, 32] on span "Edit Restaurant" at bounding box center [170, 30] width 82 height 9
